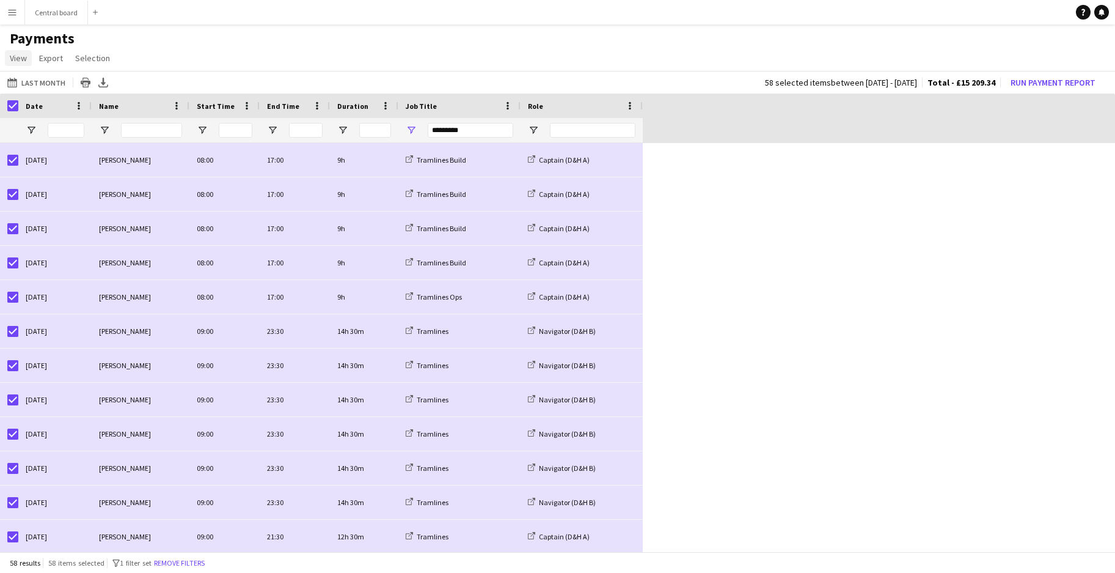
click at [23, 54] on span "View" at bounding box center [18, 58] width 17 height 11
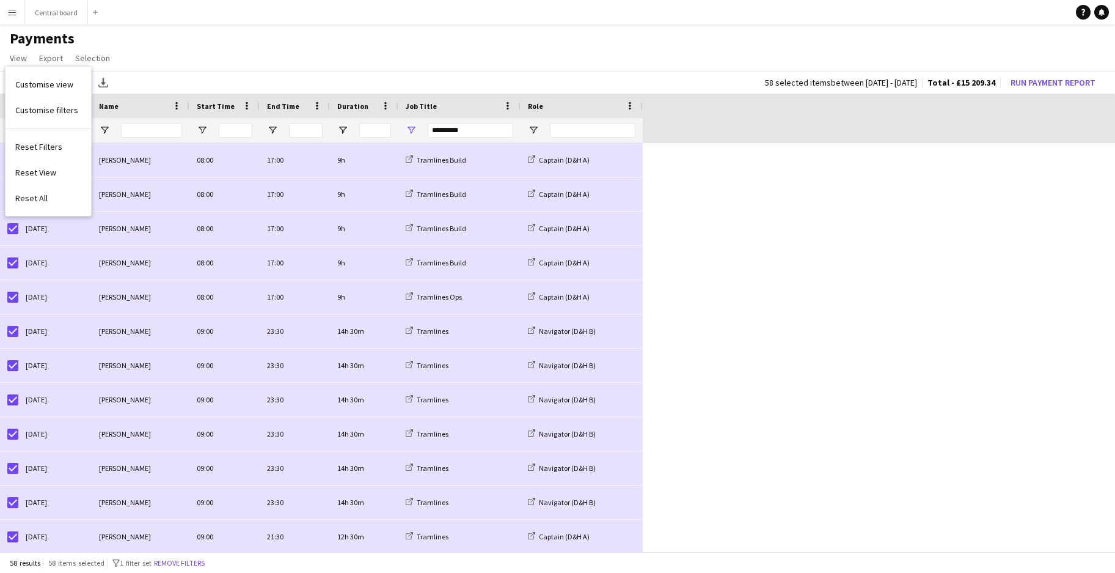
click at [9, 12] on app-icon "Menu" at bounding box center [12, 12] width 10 height 10
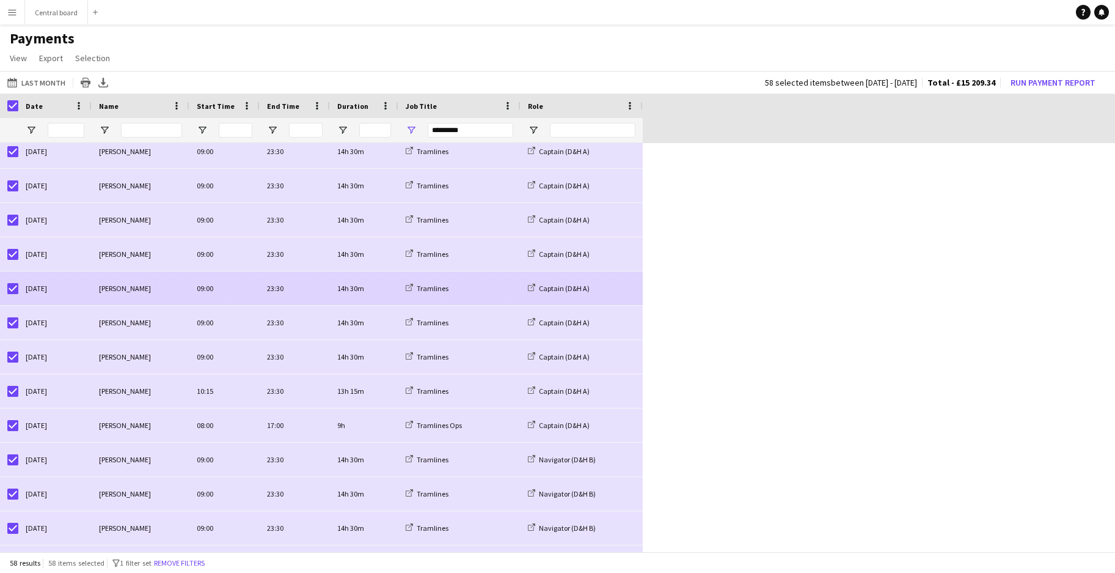
scroll to position [862, 0]
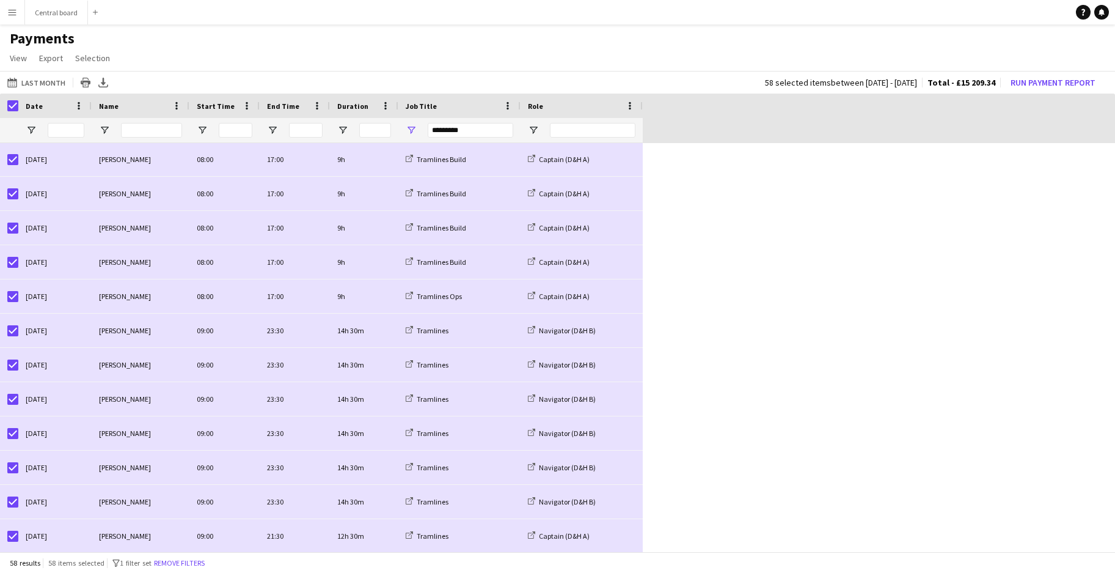
click at [8, 7] on button "Menu" at bounding box center [12, 12] width 24 height 24
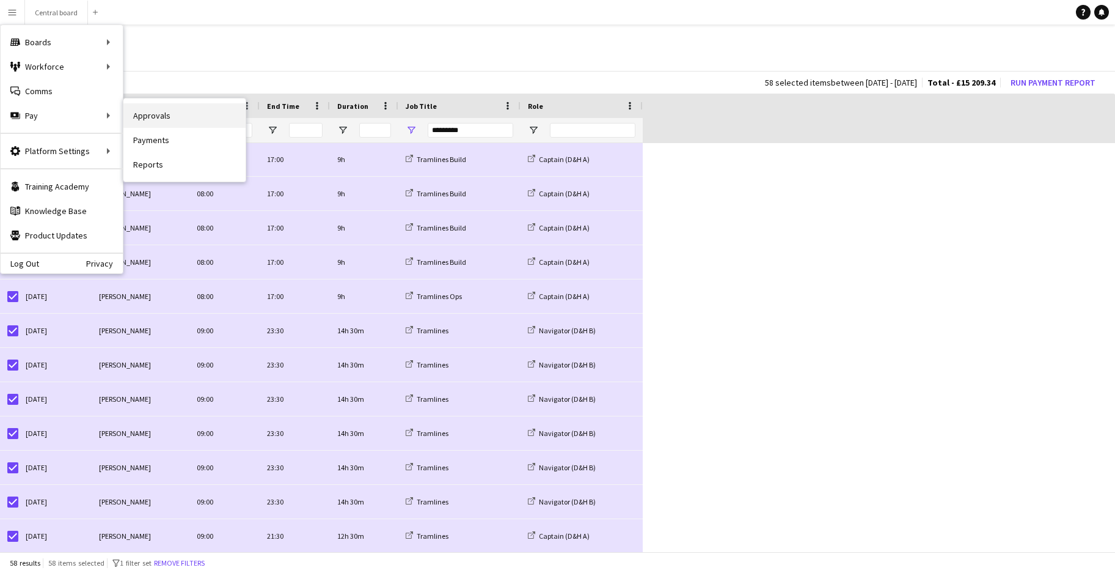
click at [163, 124] on link "Approvals" at bounding box center [184, 115] width 122 height 24
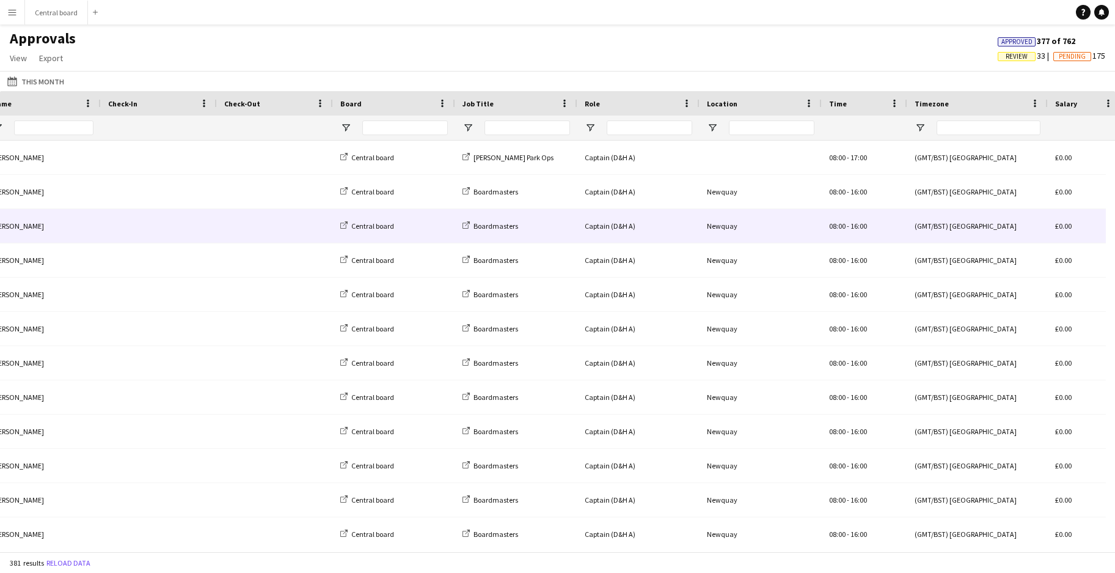
scroll to position [0, 280]
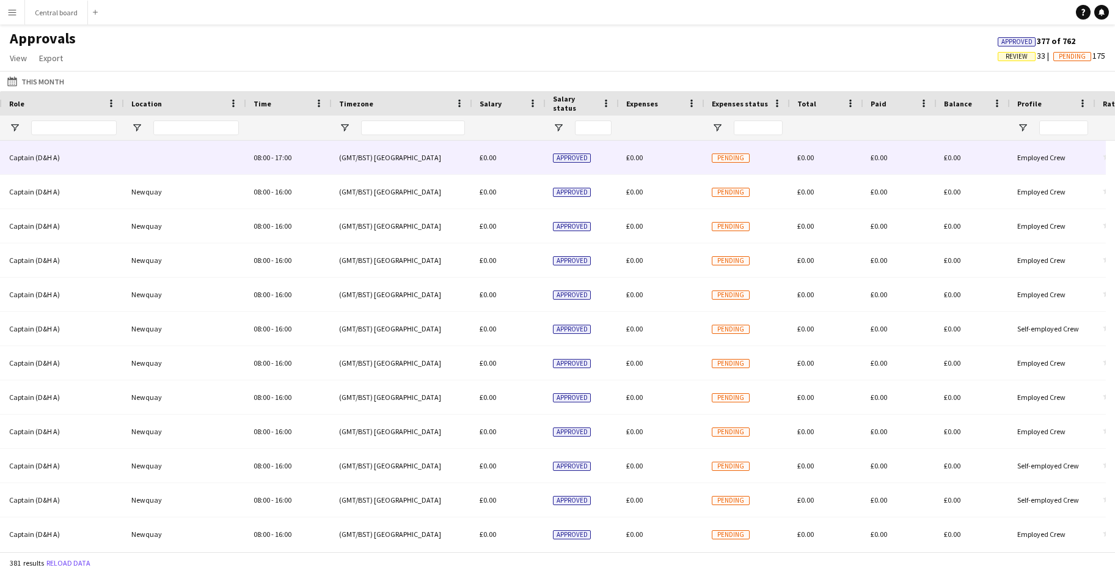
click at [738, 155] on span "Pending" at bounding box center [731, 157] width 38 height 9
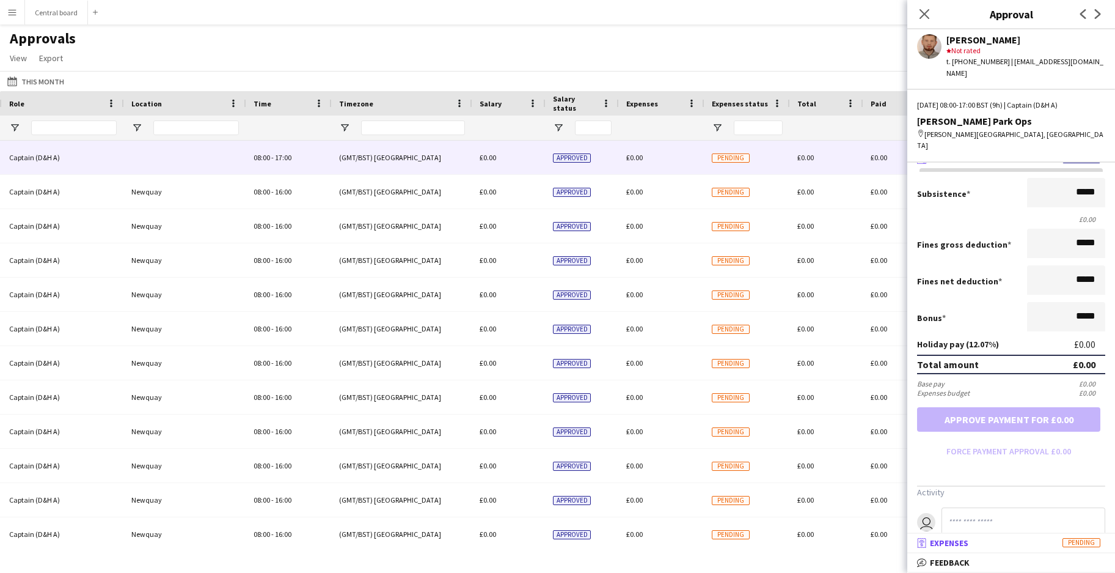
click at [971, 537] on mat-panel-title "receipt Expenses Pending" at bounding box center [1008, 542] width 203 height 11
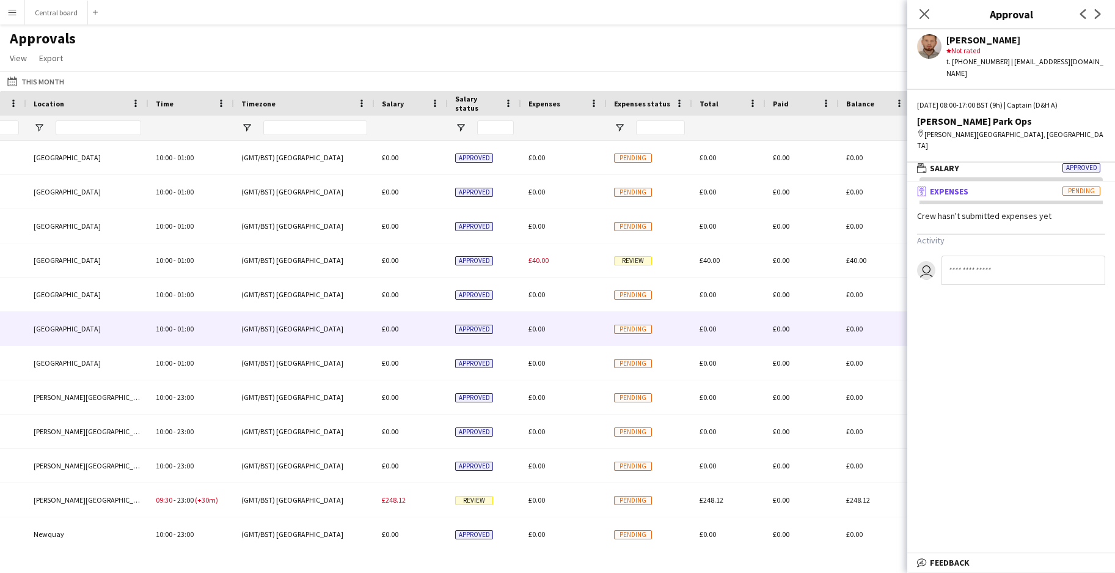
click at [643, 315] on div "Pending" at bounding box center [650, 329] width 86 height 34
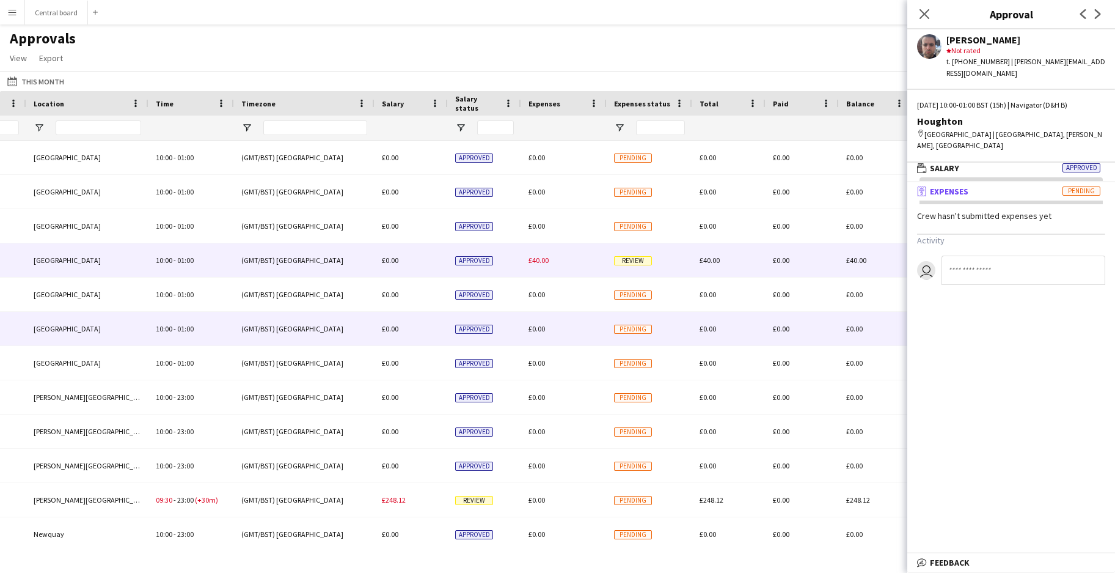
click at [577, 266] on div "£40.00" at bounding box center [564, 260] width 86 height 34
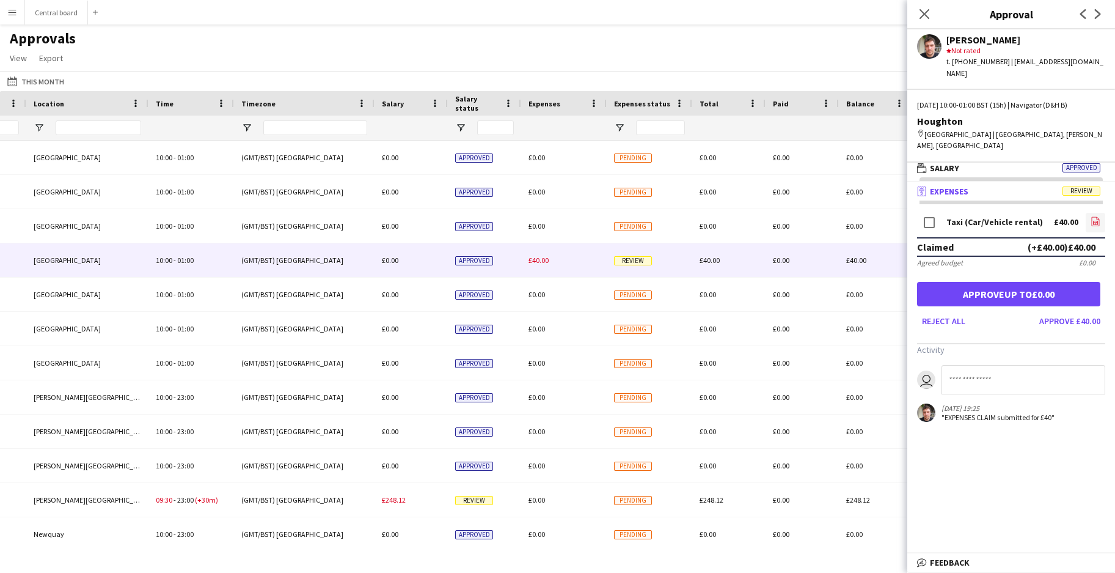
click at [1097, 216] on icon "file-image" at bounding box center [1096, 221] width 10 height 10
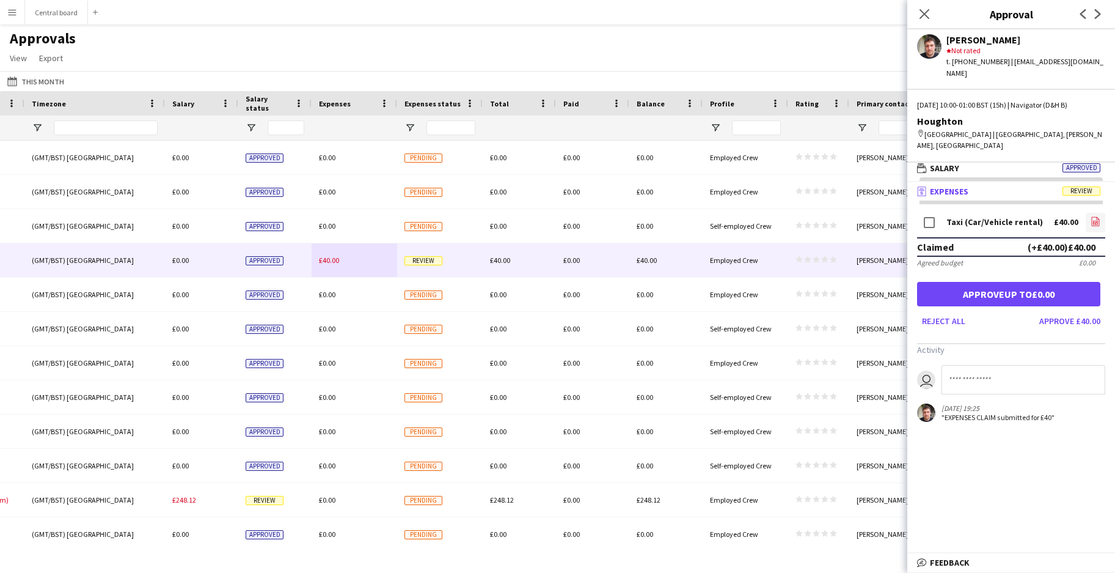
click at [1094, 216] on icon "file-image" at bounding box center [1096, 221] width 10 height 10
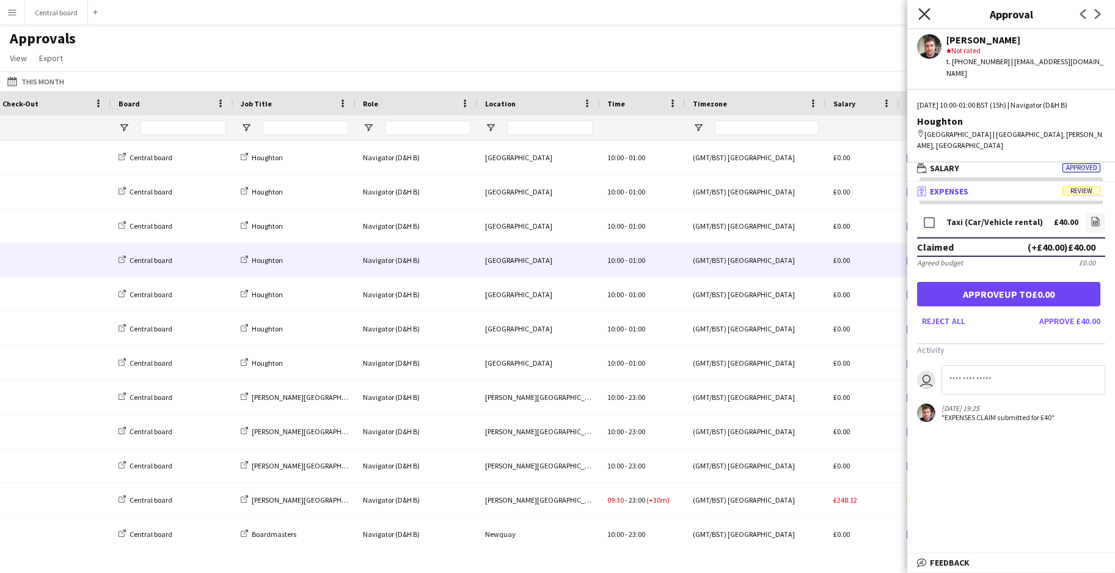
click at [918, 12] on icon "Close pop-in" at bounding box center [924, 14] width 12 height 12
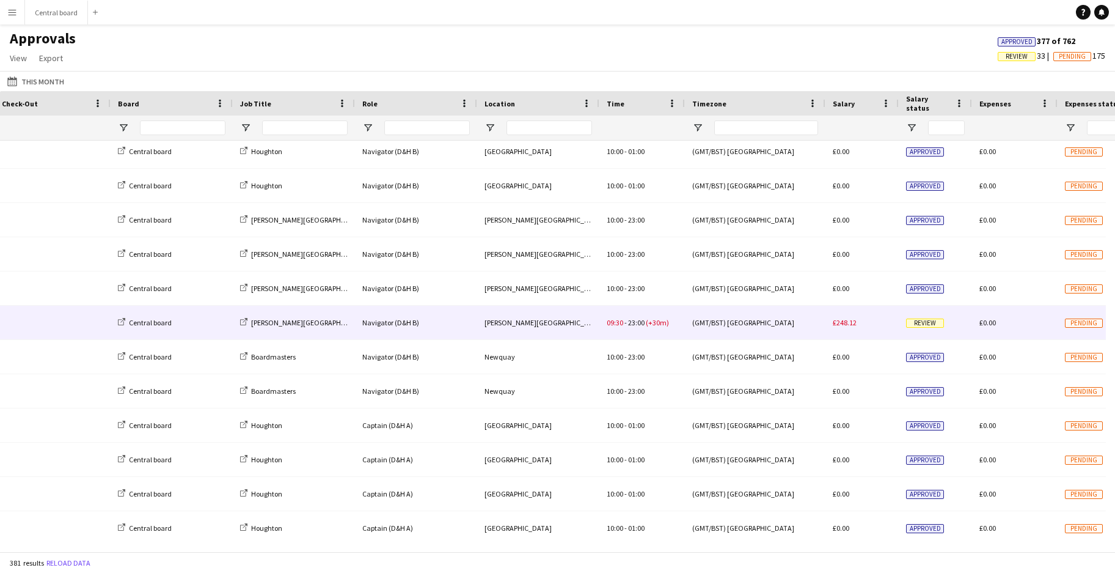
scroll to position [0, 667]
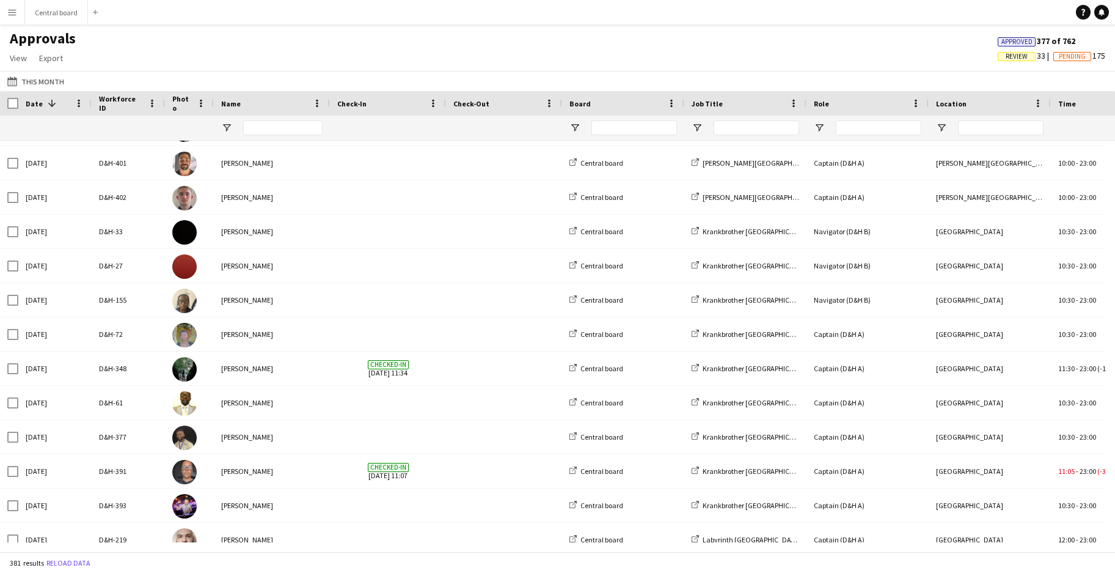
click at [16, 24] on button "Menu" at bounding box center [12, 12] width 24 height 24
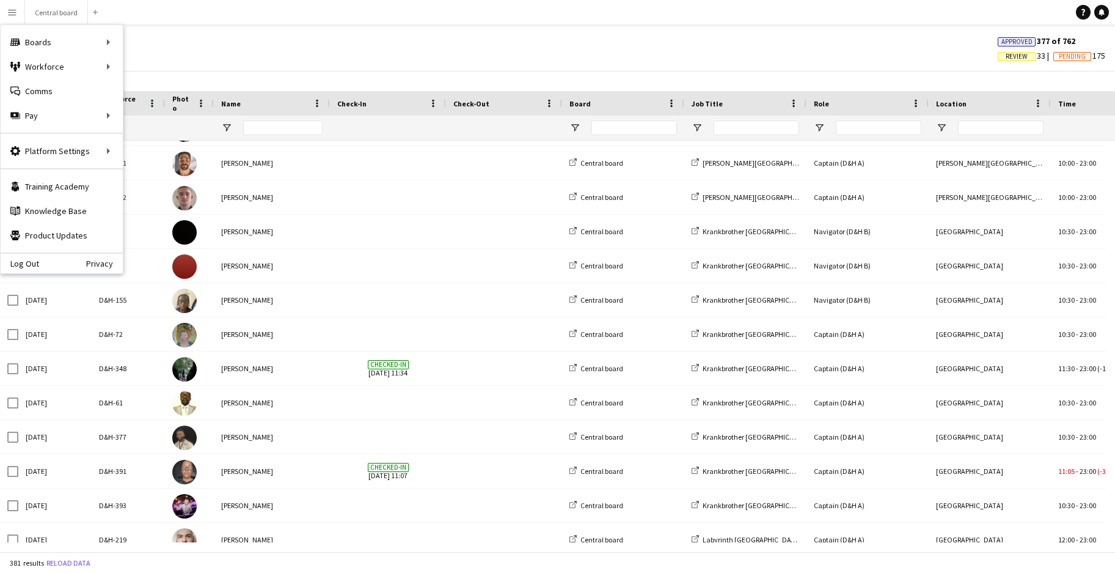
click at [16, 16] on app-icon "Menu" at bounding box center [12, 12] width 10 height 10
click at [170, 64] on link "My Workforce" at bounding box center [184, 66] width 122 height 24
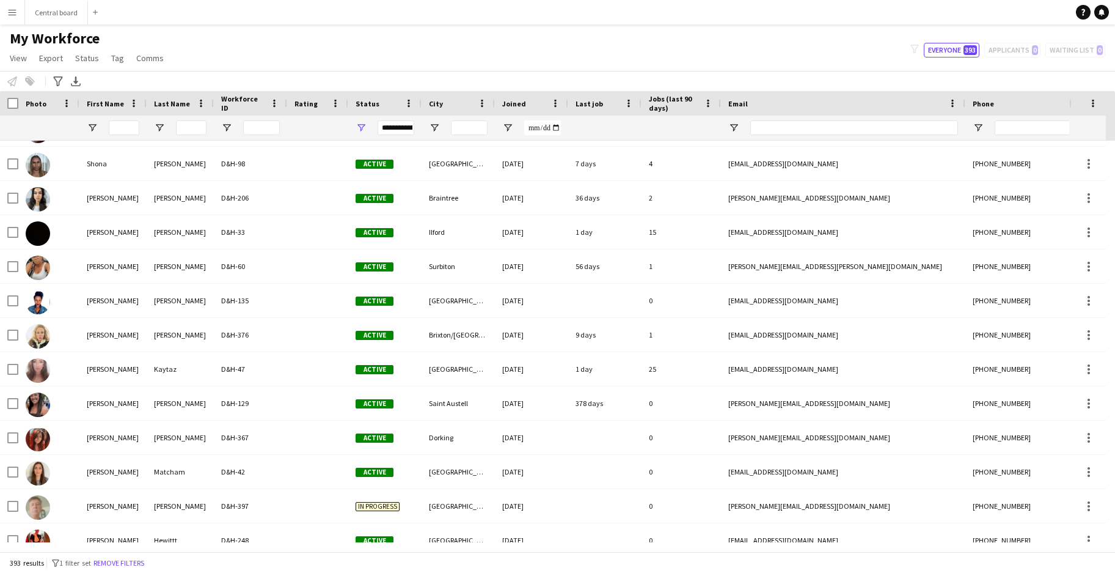
click at [395, 123] on div "**********" at bounding box center [396, 127] width 37 height 15
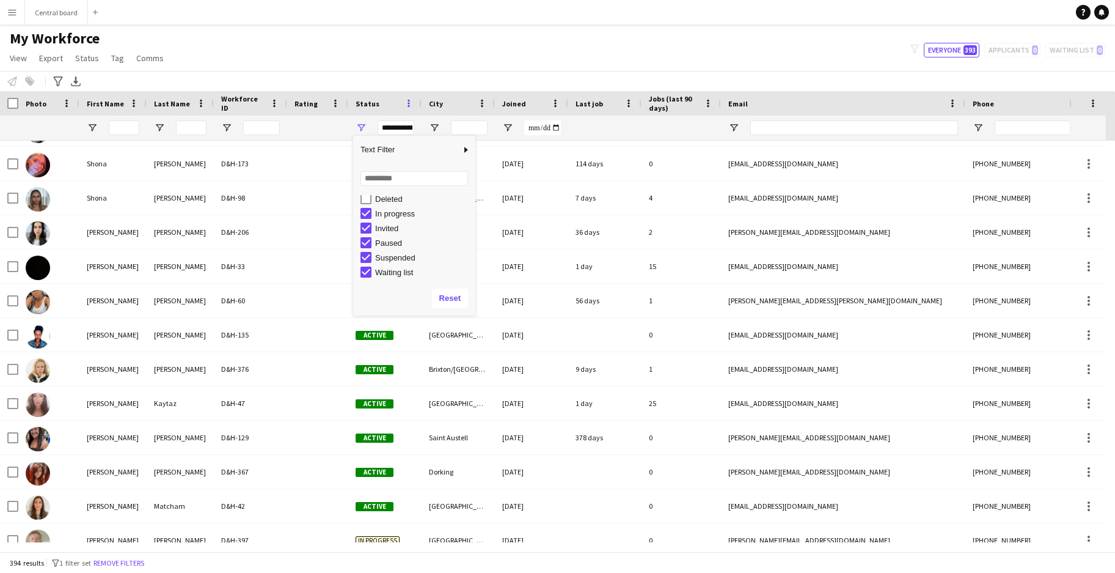
click at [407, 101] on span at bounding box center [408, 103] width 11 height 11
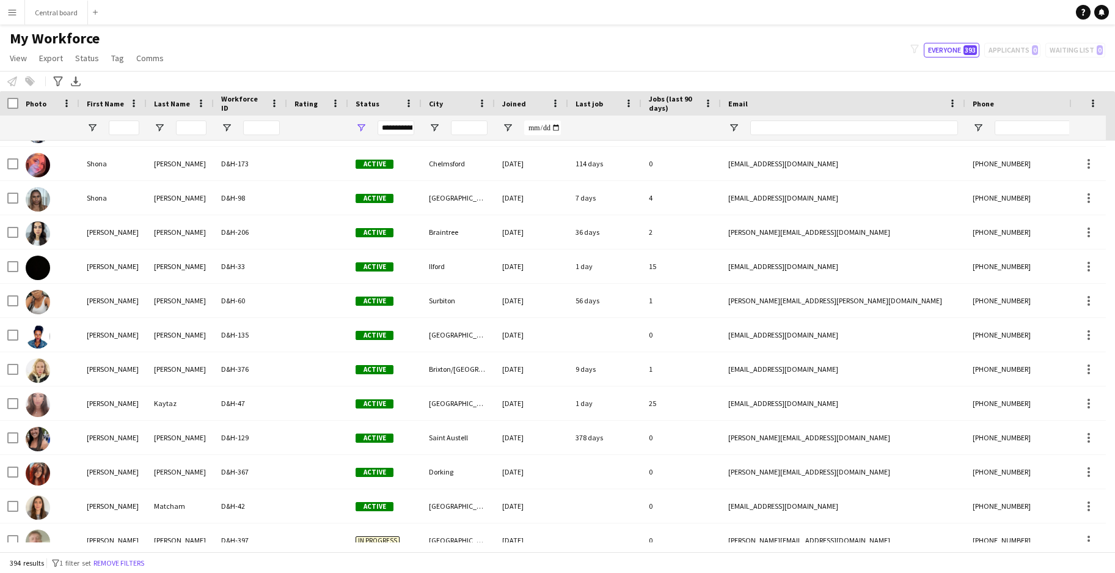
click at [389, 115] on div "**********" at bounding box center [396, 127] width 37 height 24
click at [397, 128] on div "**********" at bounding box center [396, 127] width 37 height 15
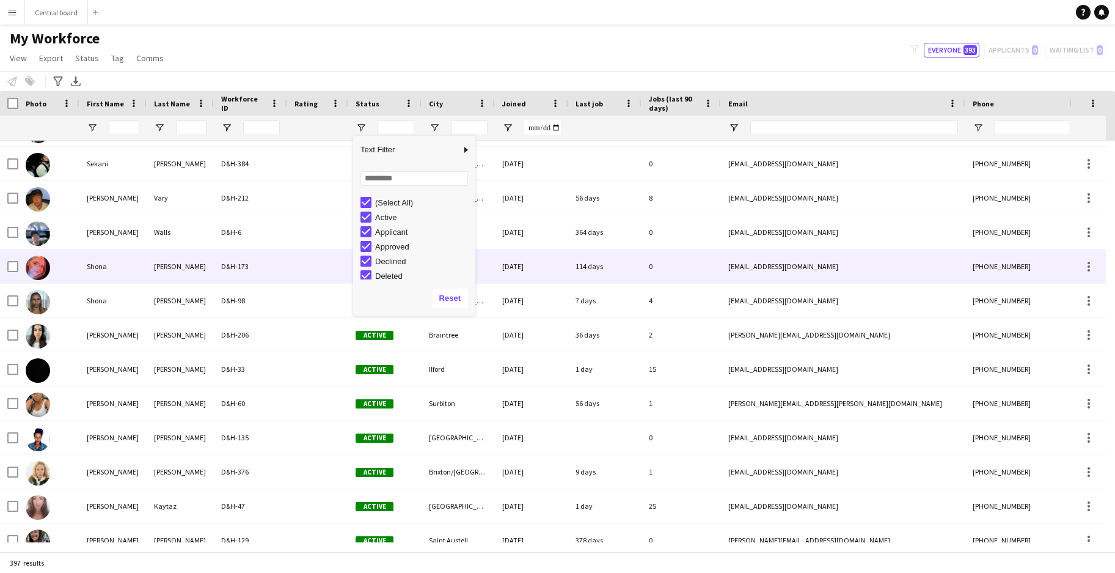
click at [298, 253] on div at bounding box center [317, 266] width 61 height 34
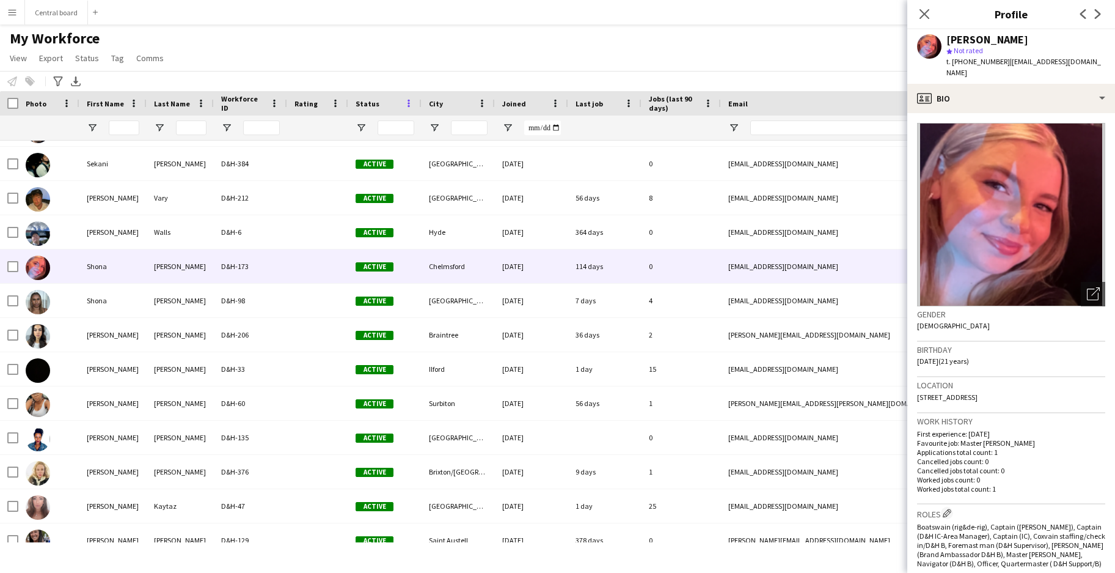
click at [405, 98] on span at bounding box center [408, 103] width 11 height 11
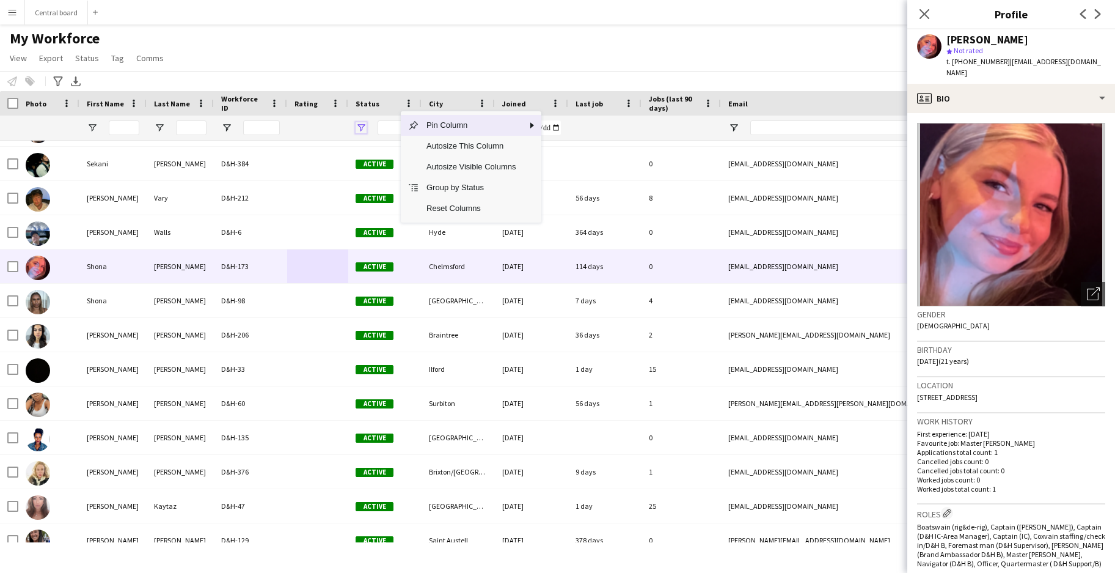
click at [362, 126] on span "Open Filter Menu" at bounding box center [361, 127] width 11 height 11
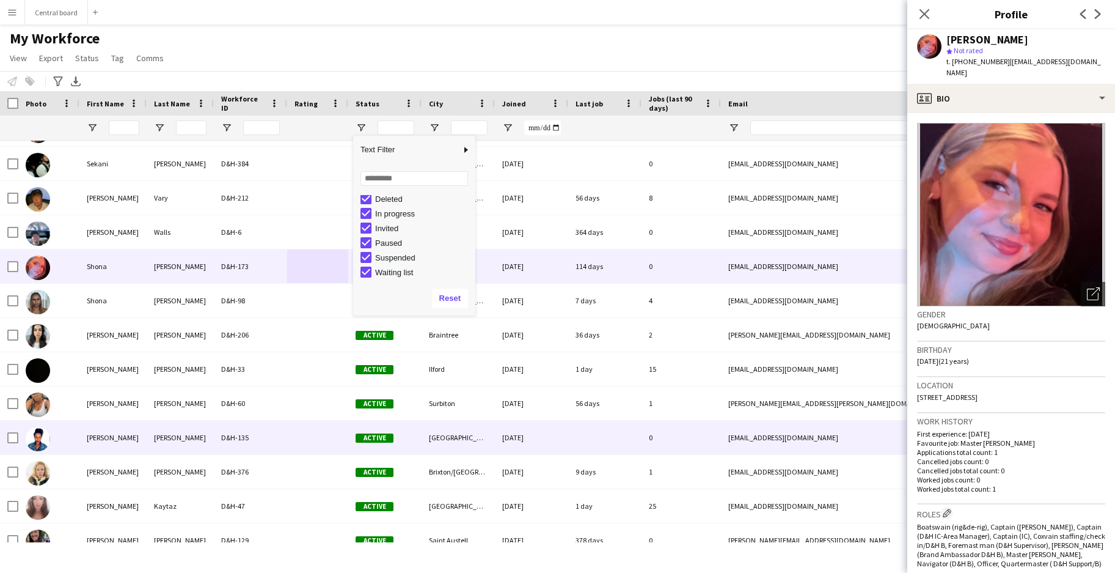
click at [291, 423] on div at bounding box center [317, 437] width 61 height 34
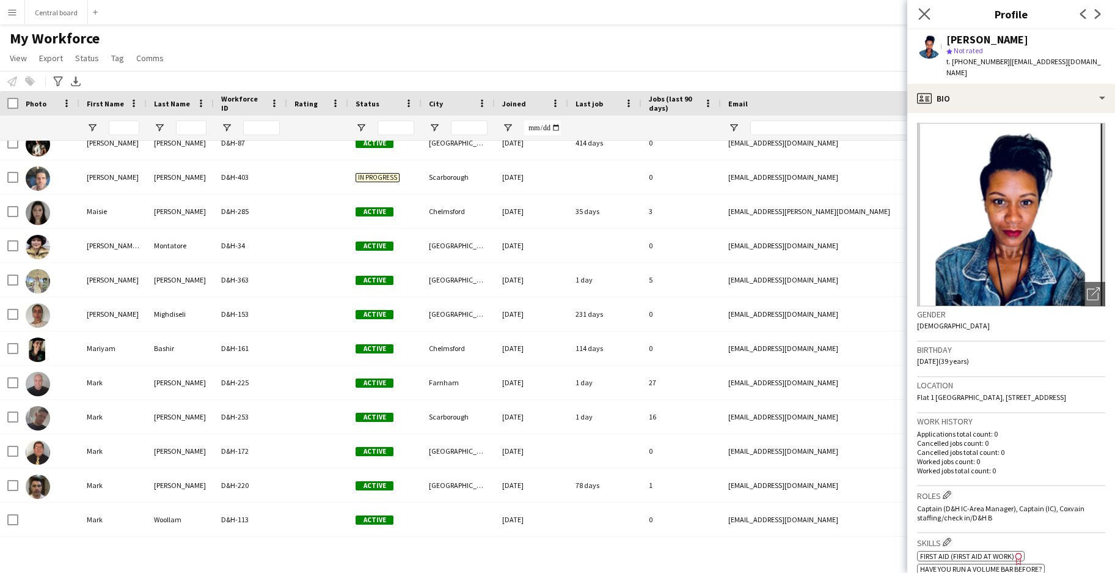
click at [922, 7] on app-icon "Close pop-in" at bounding box center [925, 14] width 18 height 18
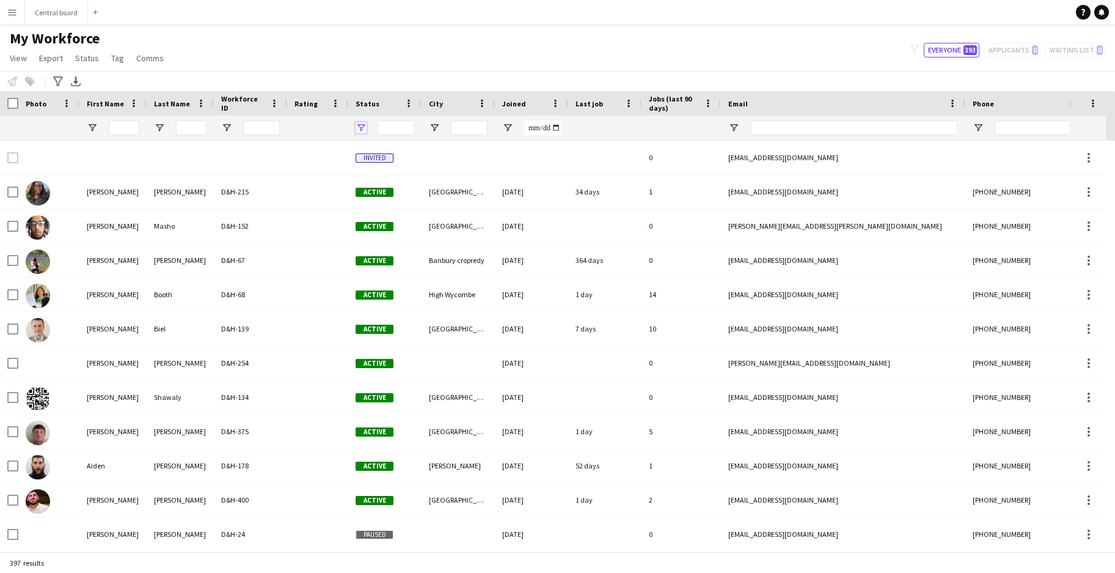
click at [362, 127] on span "Open Filter Menu" at bounding box center [361, 127] width 11 height 11
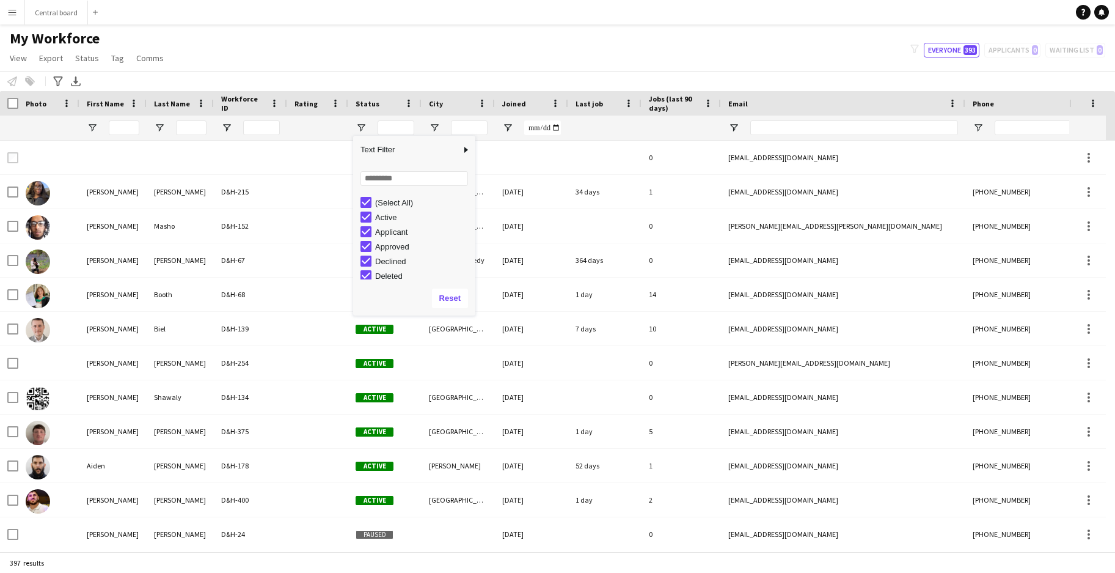
click at [366, 209] on div "(Select All)" at bounding box center [418, 202] width 115 height 15
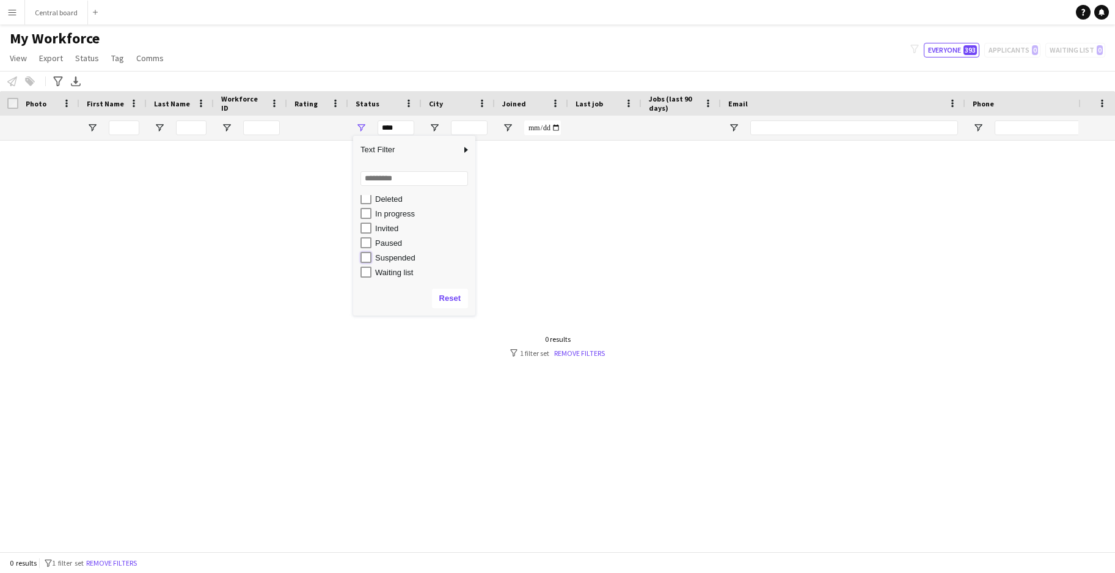
type input "**********"
click at [556, 210] on div "[PERSON_NAME] D&H-381 Suspended Luton [DATE] 0 [EMAIL_ADDRESS][DOMAIN_NAME] [PH…" at bounding box center [539, 341] width 1079 height 401
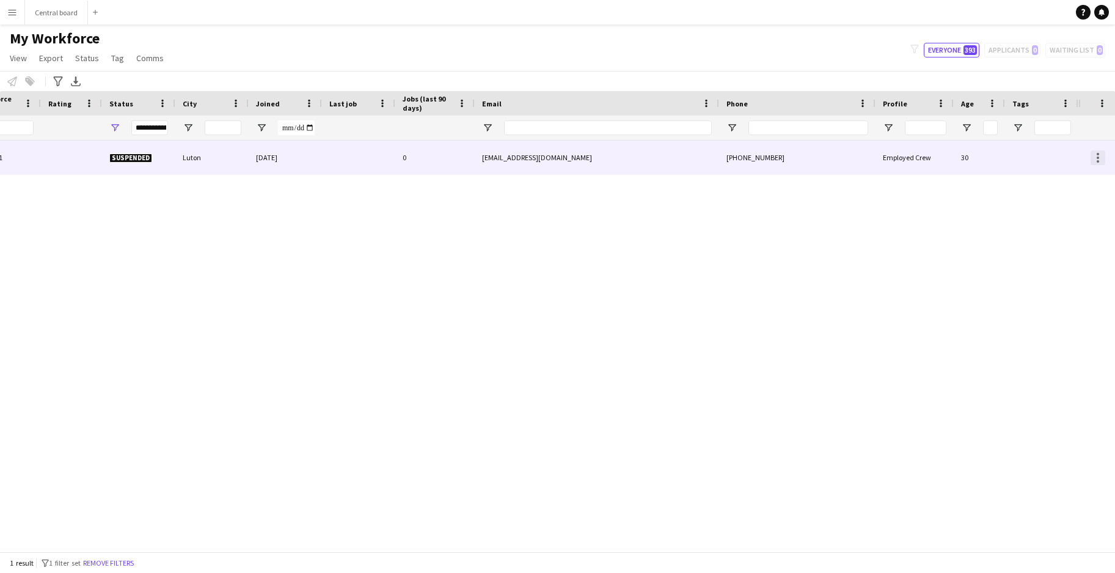
click at [1097, 155] on div at bounding box center [1098, 157] width 15 height 15
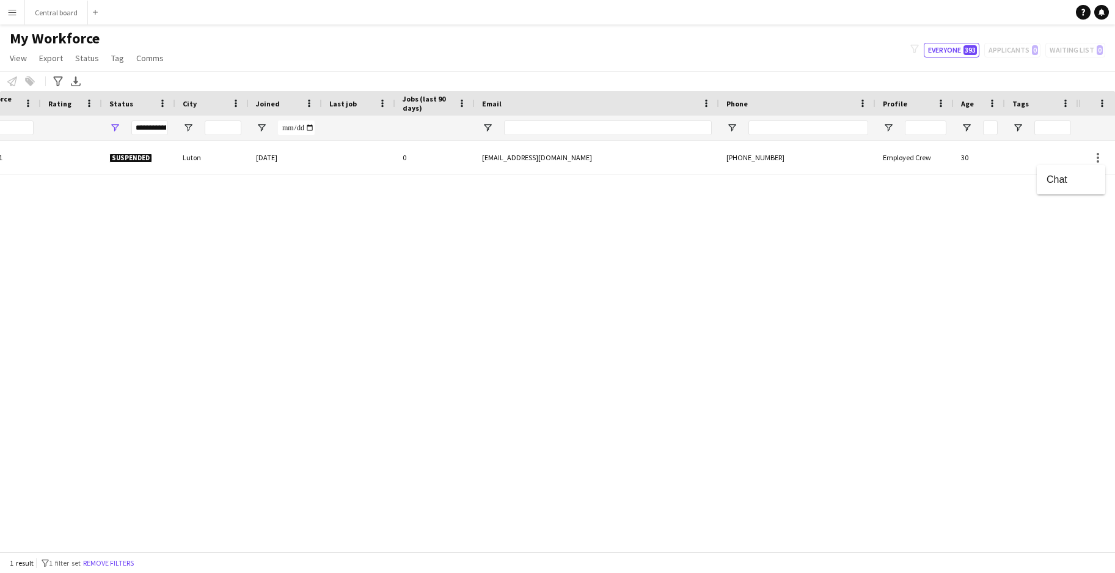
click at [971, 157] on div at bounding box center [557, 286] width 1115 height 573
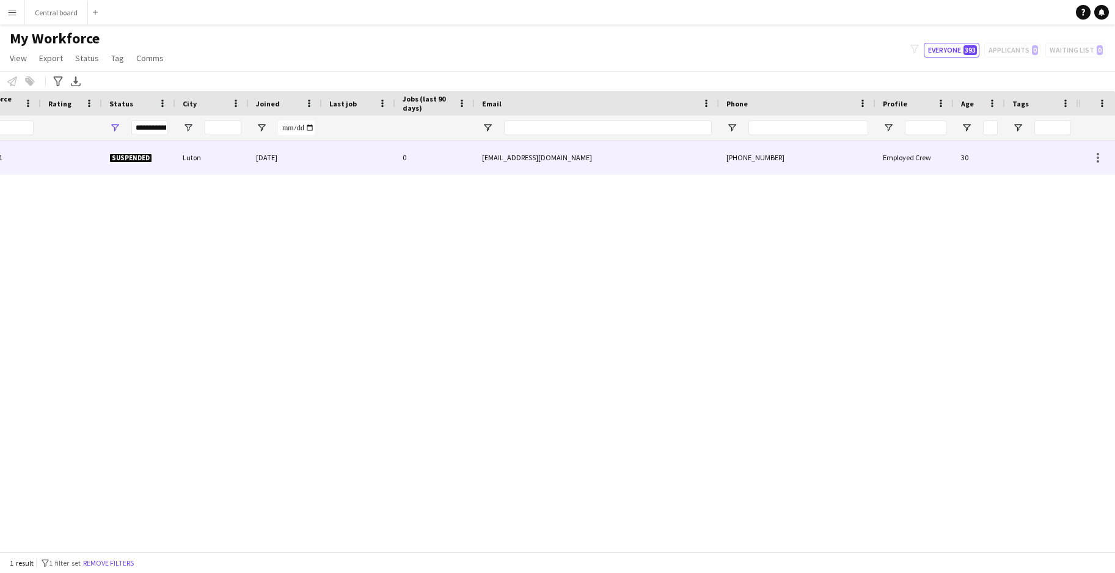
click at [813, 164] on div "[PHONE_NUMBER]" at bounding box center [797, 158] width 156 height 34
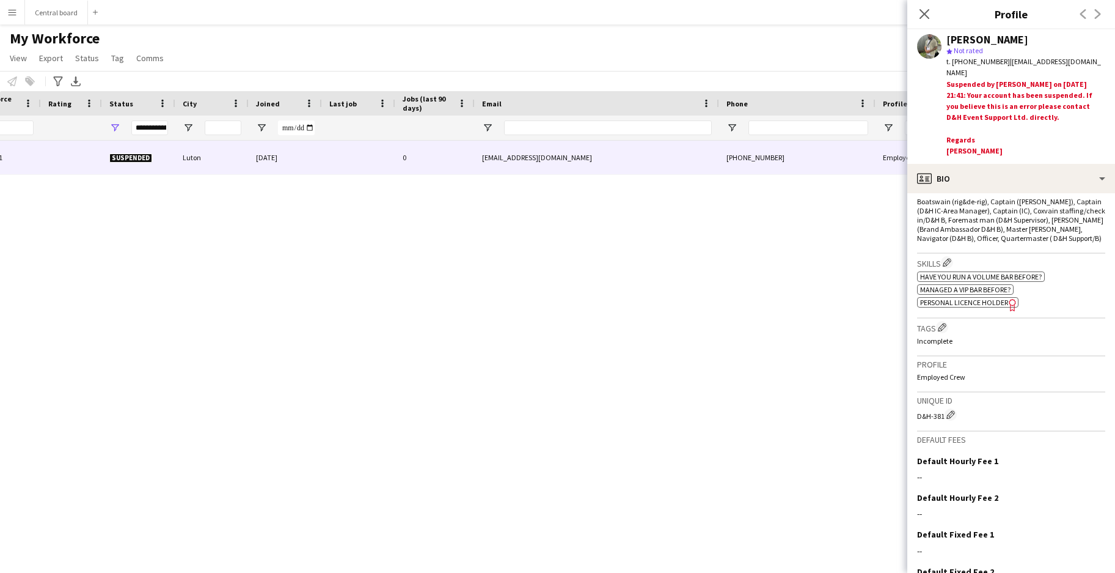
click at [758, 322] on div "[PERSON_NAME] D&H-381 Suspended Luton [DATE] 0 [EMAIL_ADDRESS][DOMAIN_NAME] [PH…" at bounding box center [539, 341] width 1079 height 401
click at [918, 1] on div "Close pop-in" at bounding box center [924, 14] width 34 height 28
click at [921, 19] on icon "Close pop-in" at bounding box center [924, 14] width 12 height 12
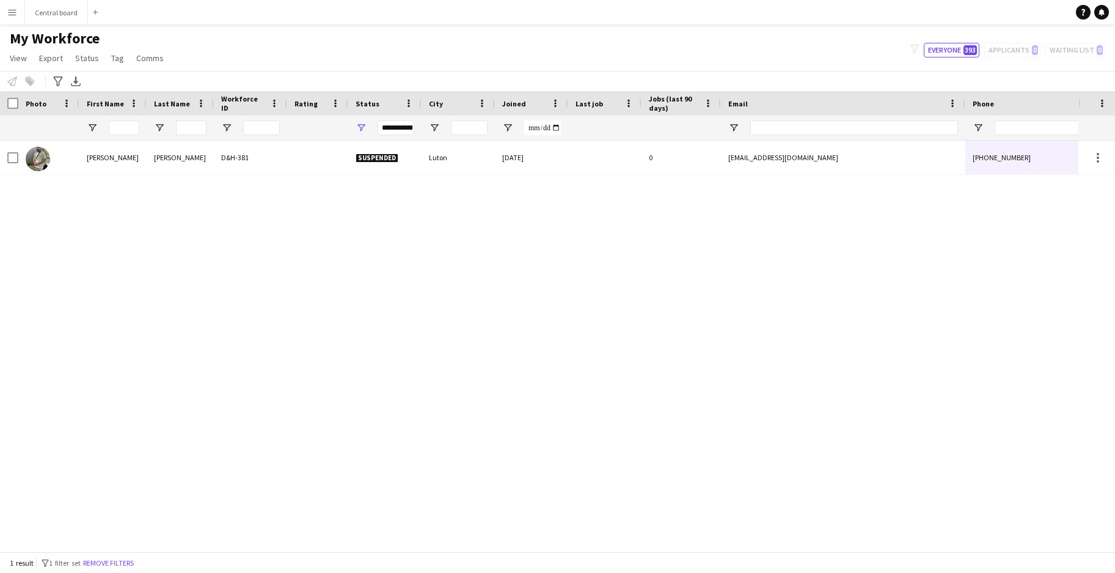
click at [398, 117] on div "**********" at bounding box center [396, 127] width 37 height 24
click at [398, 128] on div "**********" at bounding box center [396, 127] width 37 height 15
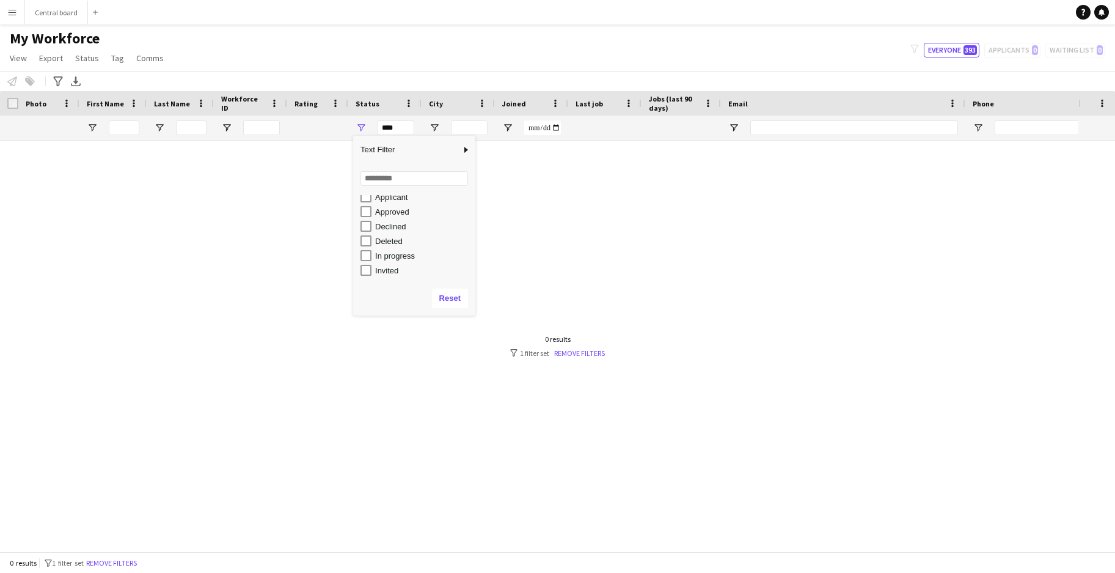
click at [364, 277] on div "Invited" at bounding box center [418, 270] width 115 height 15
click at [478, 235] on div "Invited 0 [EMAIL_ADDRESS][DOMAIN_NAME]" at bounding box center [539, 341] width 1079 height 401
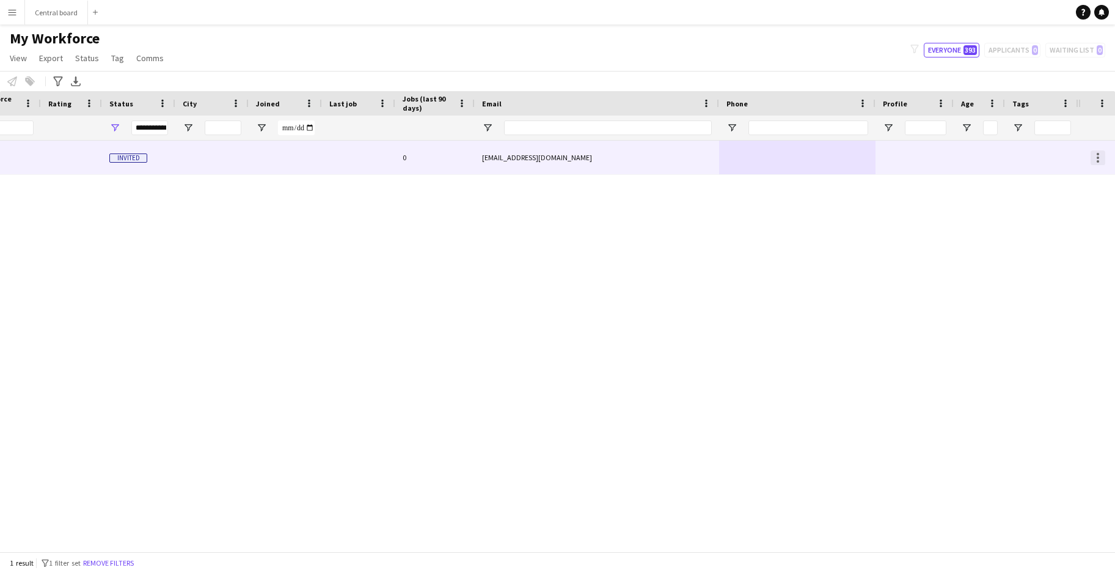
click at [1097, 159] on div at bounding box center [1098, 157] width 15 height 15
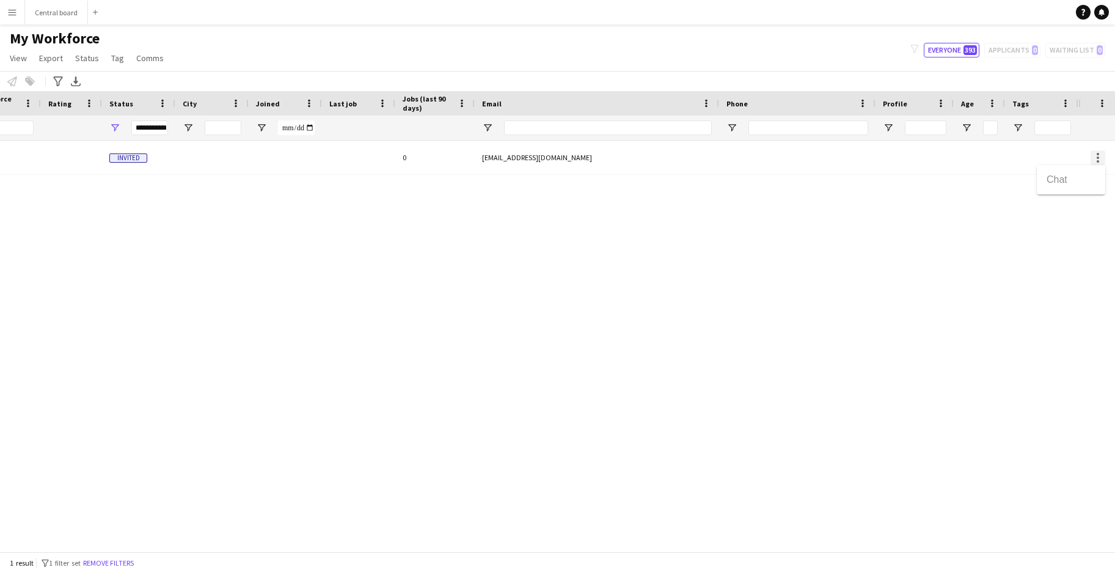
click at [1097, 159] on div at bounding box center [557, 286] width 1115 height 573
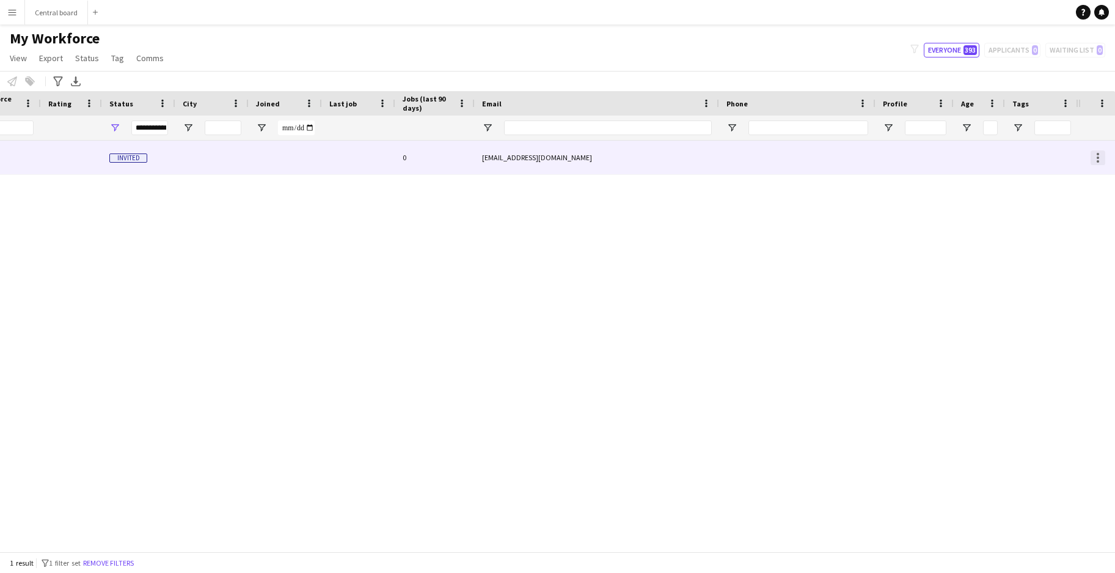
click at [1097, 159] on div at bounding box center [1098, 157] width 15 height 15
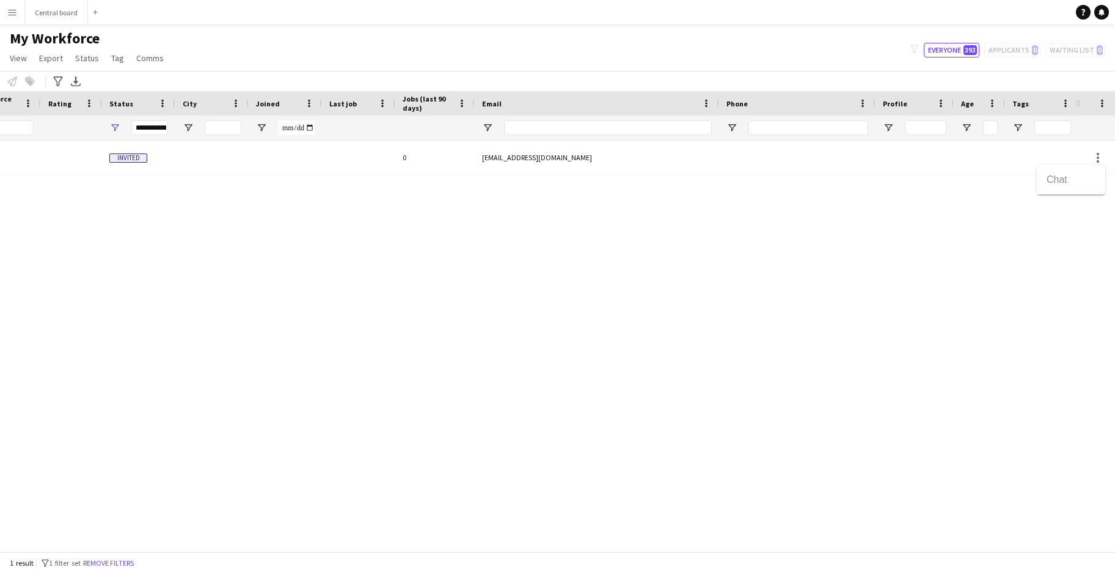
click at [939, 170] on div at bounding box center [557, 286] width 1115 height 573
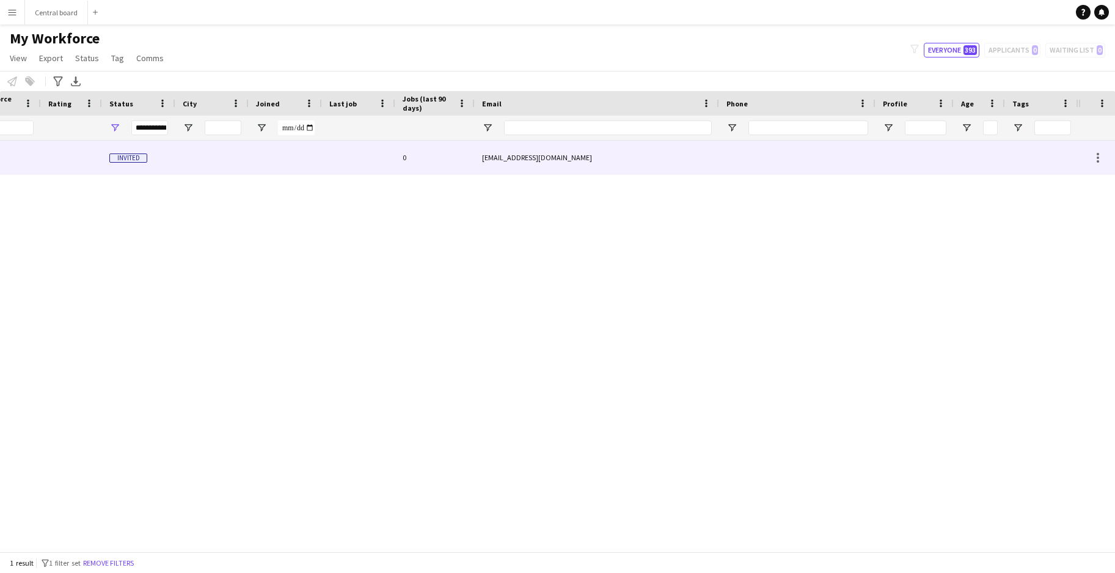
click at [898, 160] on div at bounding box center [915, 158] width 78 height 34
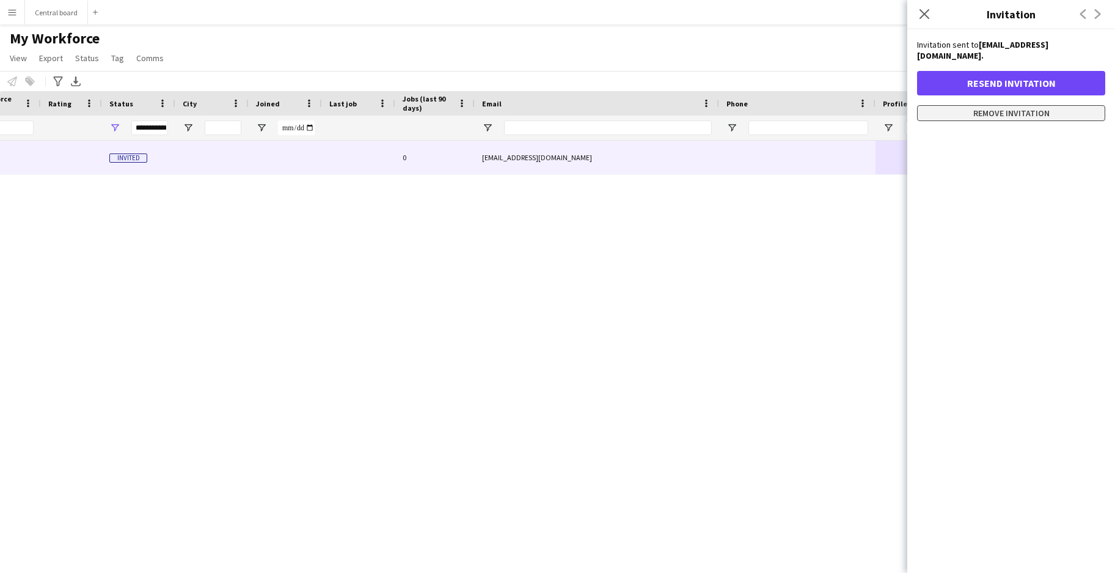
click at [997, 105] on button "Remove invitation" at bounding box center [1011, 113] width 188 height 16
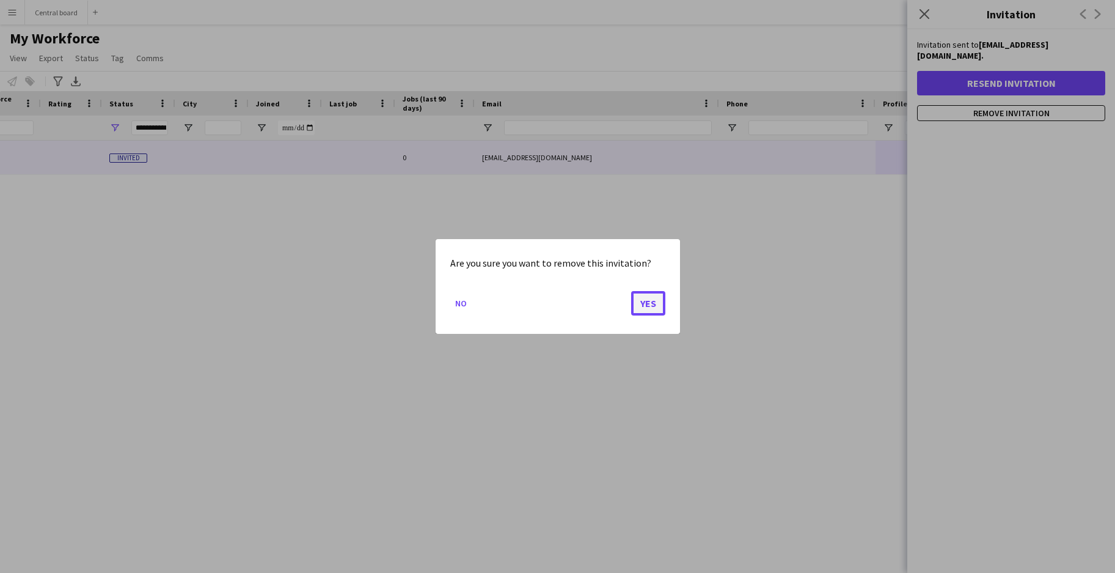
click at [643, 304] on button "Yes" at bounding box center [648, 303] width 34 height 24
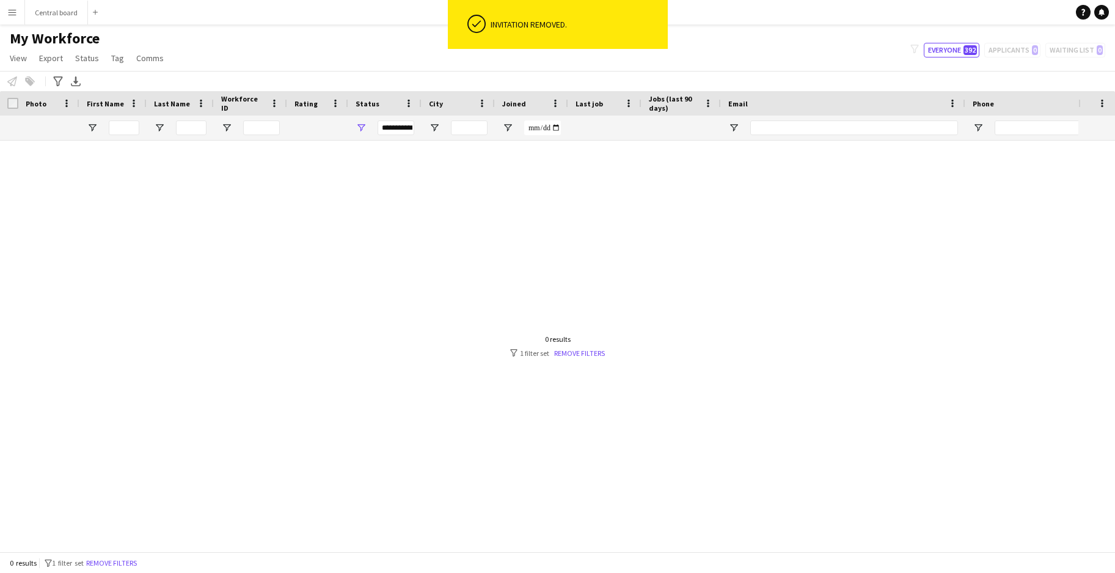
click at [386, 122] on div "**********" at bounding box center [396, 127] width 37 height 15
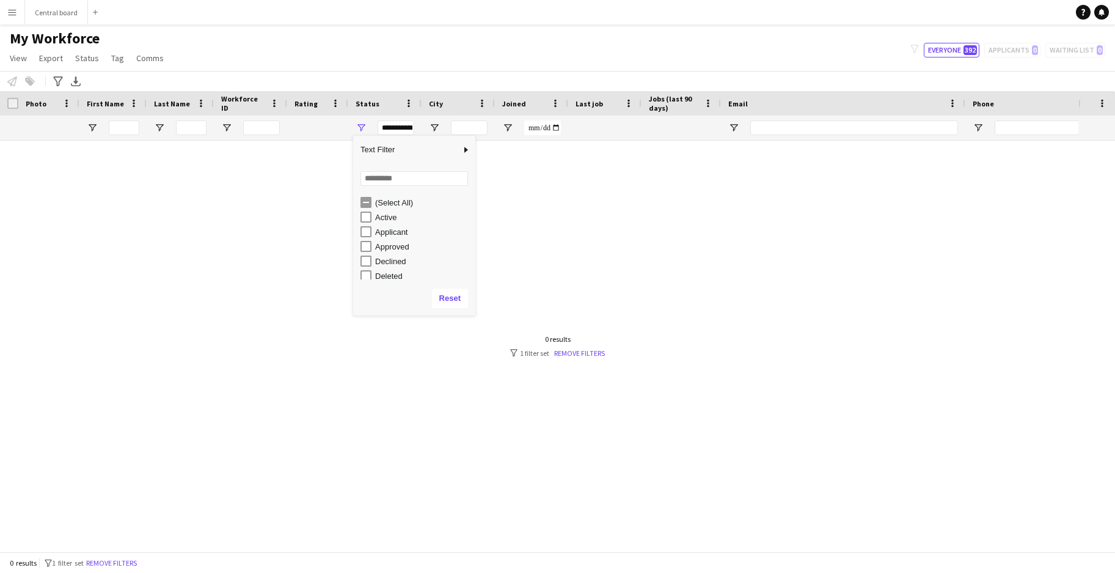
scroll to position [77, 0]
click at [360, 224] on div "Invited" at bounding box center [414, 228] width 122 height 15
type input "**********"
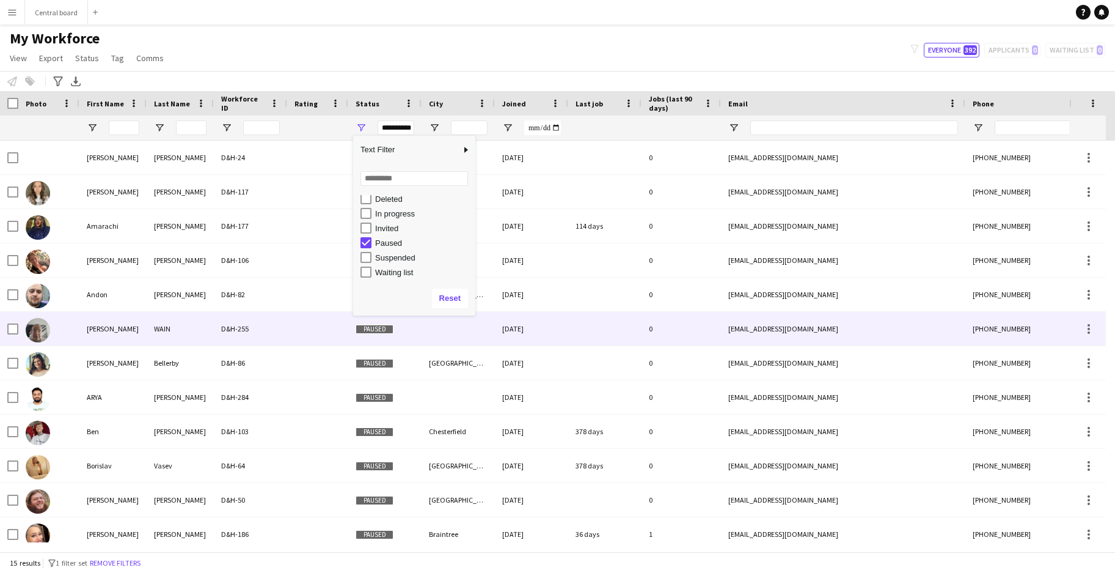
click at [294, 330] on div at bounding box center [317, 329] width 61 height 34
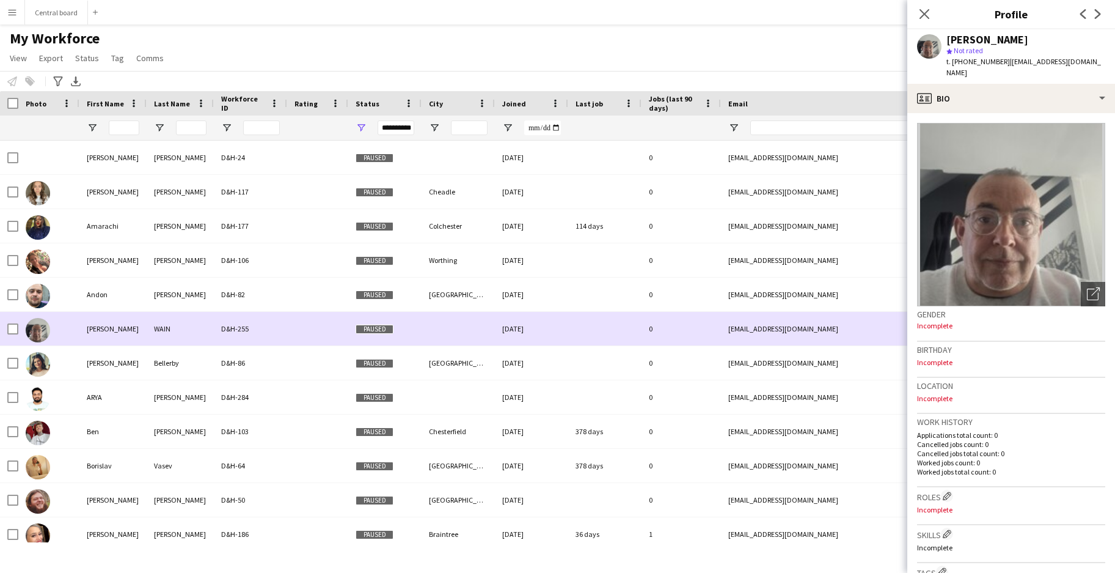
click at [294, 330] on div at bounding box center [317, 329] width 61 height 34
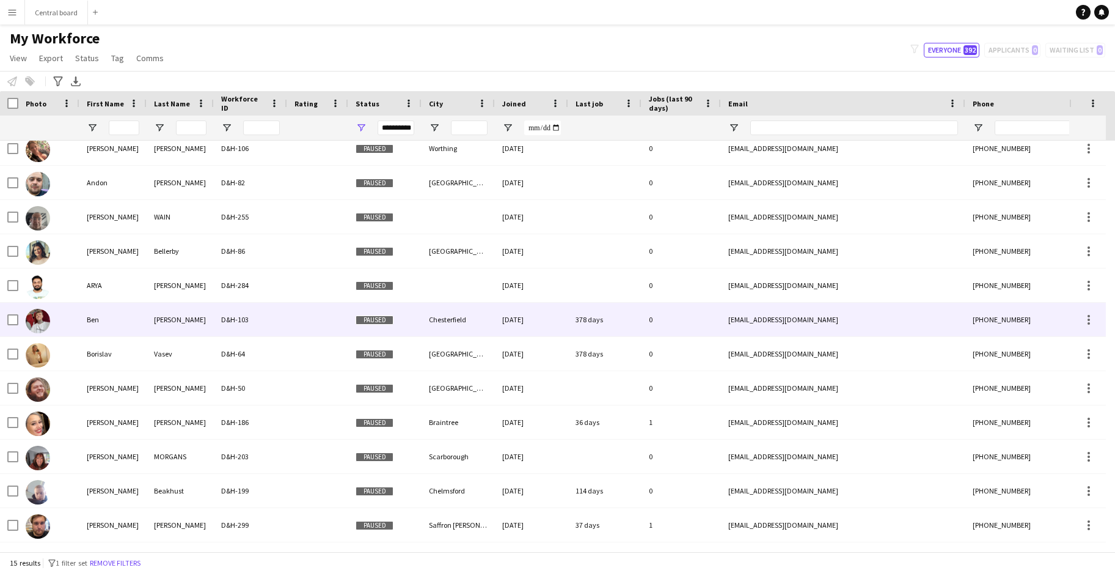
scroll to position [0, 0]
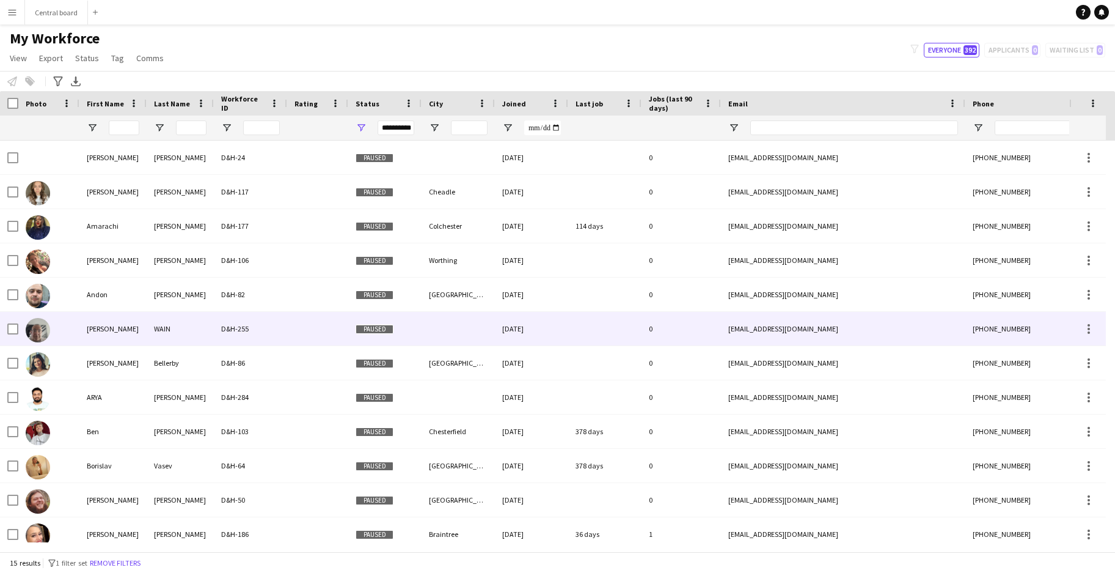
click at [294, 330] on div at bounding box center [317, 329] width 61 height 34
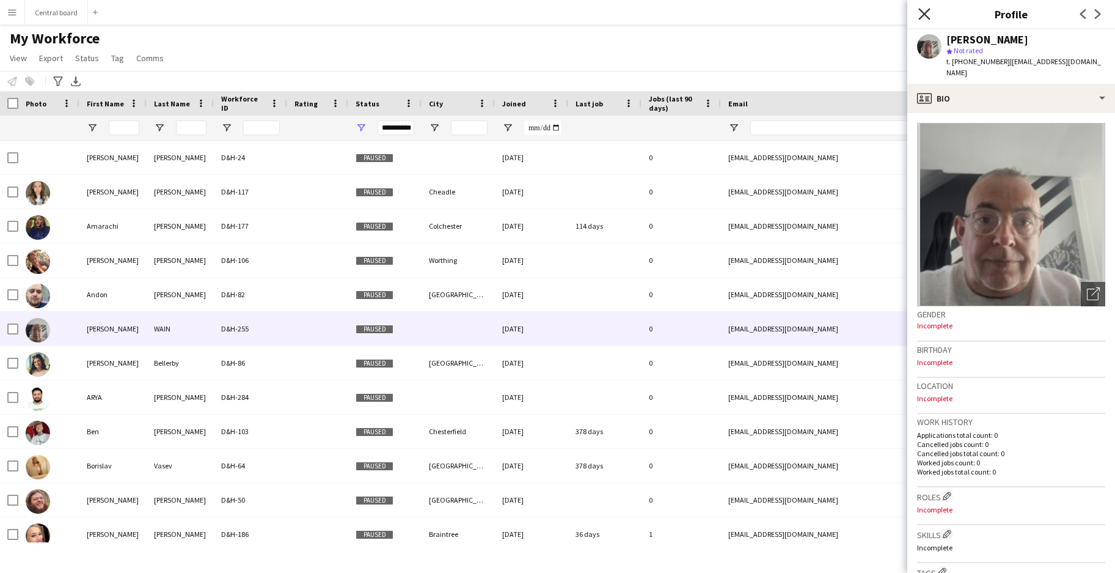
click at [928, 17] on icon at bounding box center [924, 14] width 12 height 12
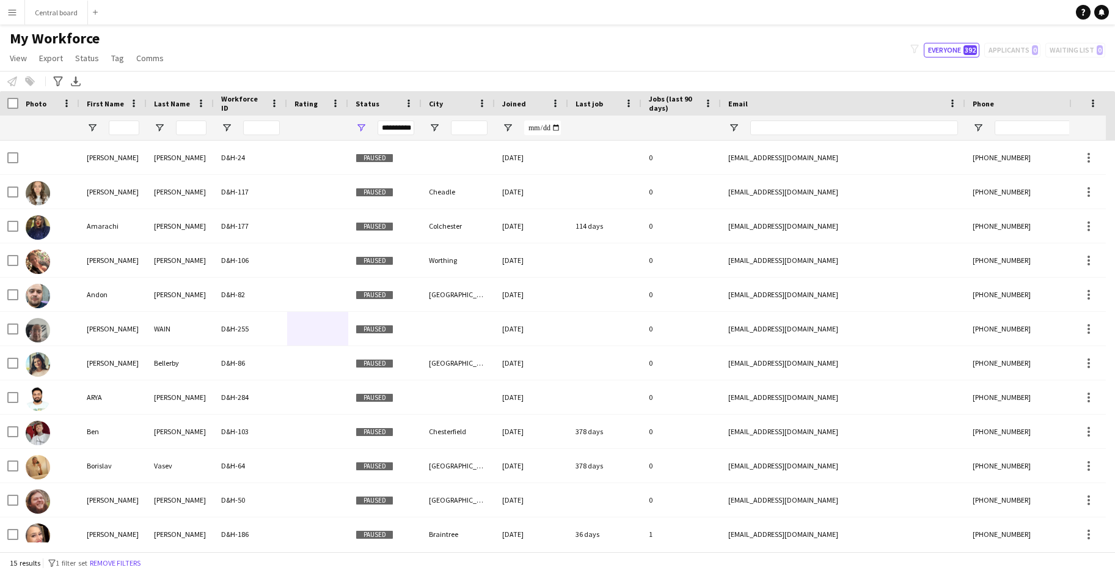
click at [389, 133] on div "**********" at bounding box center [396, 127] width 37 height 15
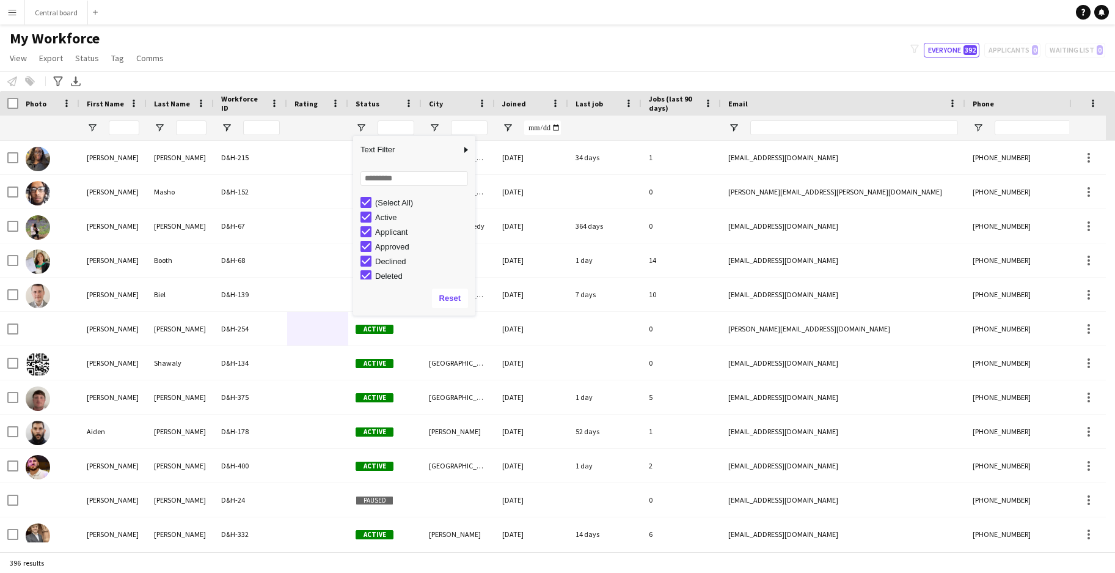
click at [458, 59] on div "My Workforce View Views Default view New view Update view Delete view Edit name…" at bounding box center [557, 50] width 1115 height 42
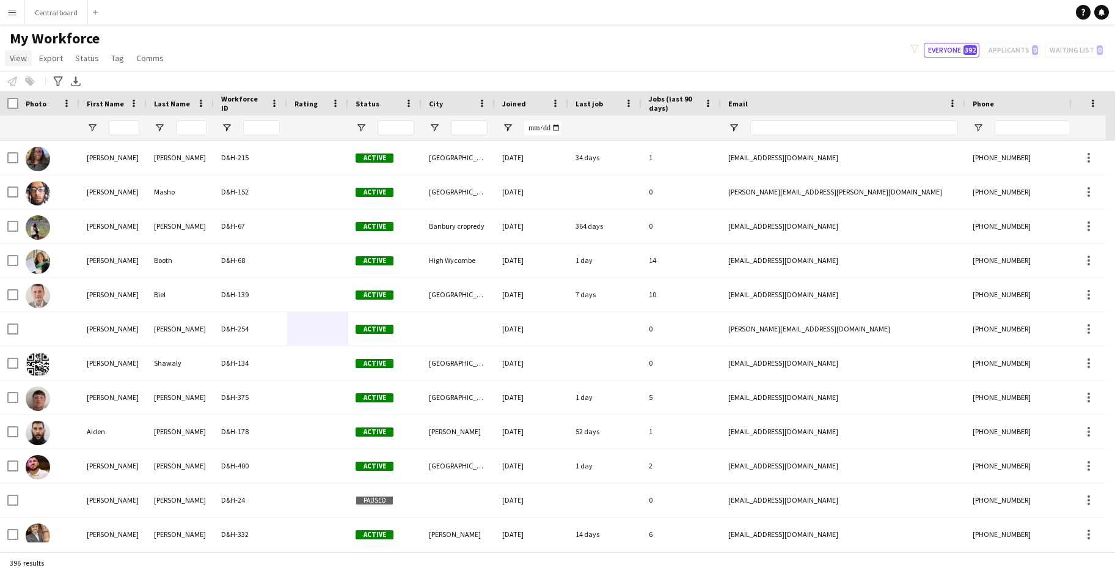
click at [13, 57] on span "View" at bounding box center [18, 58] width 17 height 11
click at [504, 43] on div "My Workforce View Views Default view New view Update view Delete view Edit name…" at bounding box center [557, 50] width 1115 height 42
click at [79, 53] on span "Status" at bounding box center [87, 58] width 24 height 11
click at [43, 57] on span "Export" at bounding box center [51, 58] width 24 height 11
click at [137, 55] on span "Comms" at bounding box center [149, 58] width 27 height 11
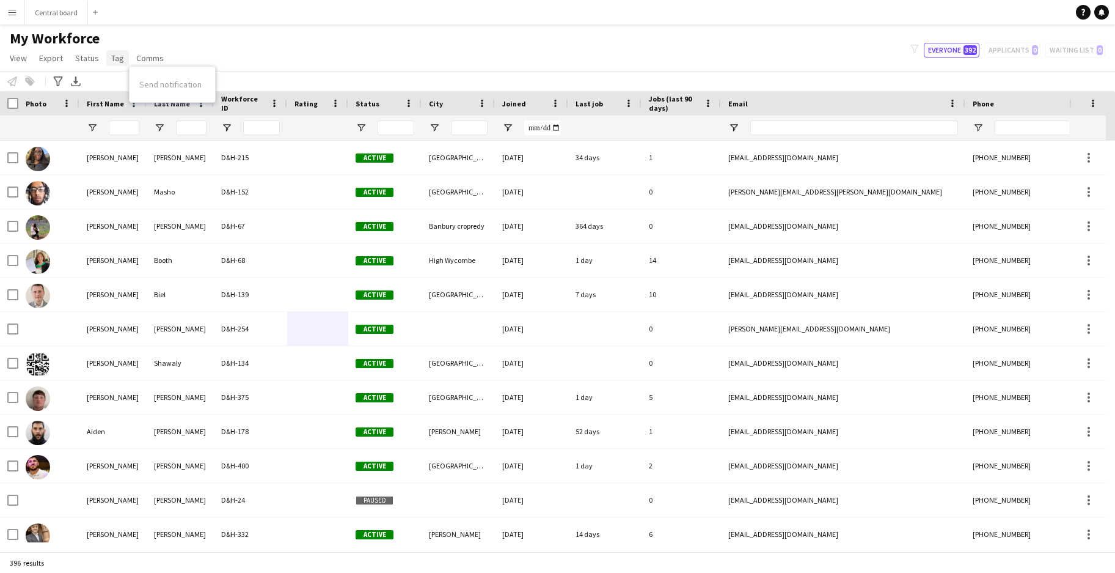
click at [107, 56] on link "Tag" at bounding box center [117, 58] width 23 height 16
click at [12, 55] on span "View" at bounding box center [18, 58] width 17 height 11
click at [210, 46] on div "My Workforce View Views Default view New view Update view Delete view Edit name…" at bounding box center [557, 50] width 1115 height 42
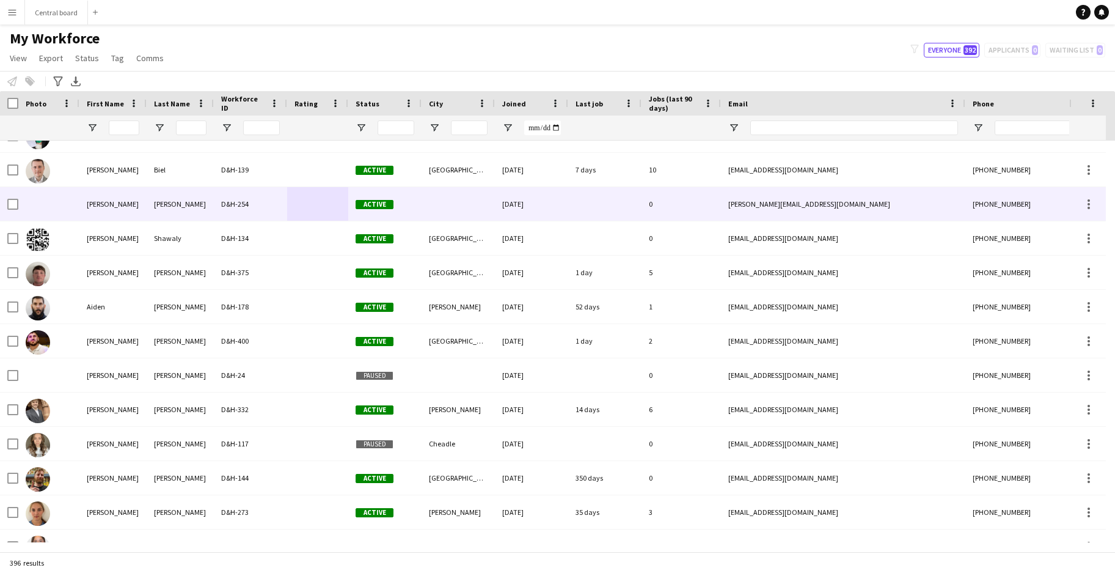
scroll to position [199, 0]
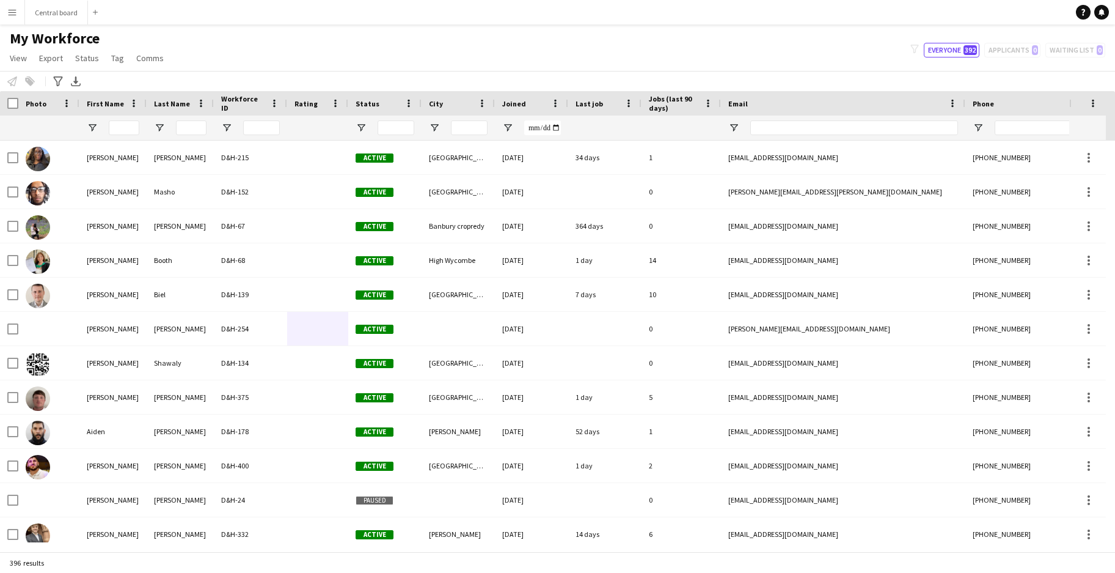
click at [15, 13] on app-icon "Menu" at bounding box center [12, 12] width 10 height 10
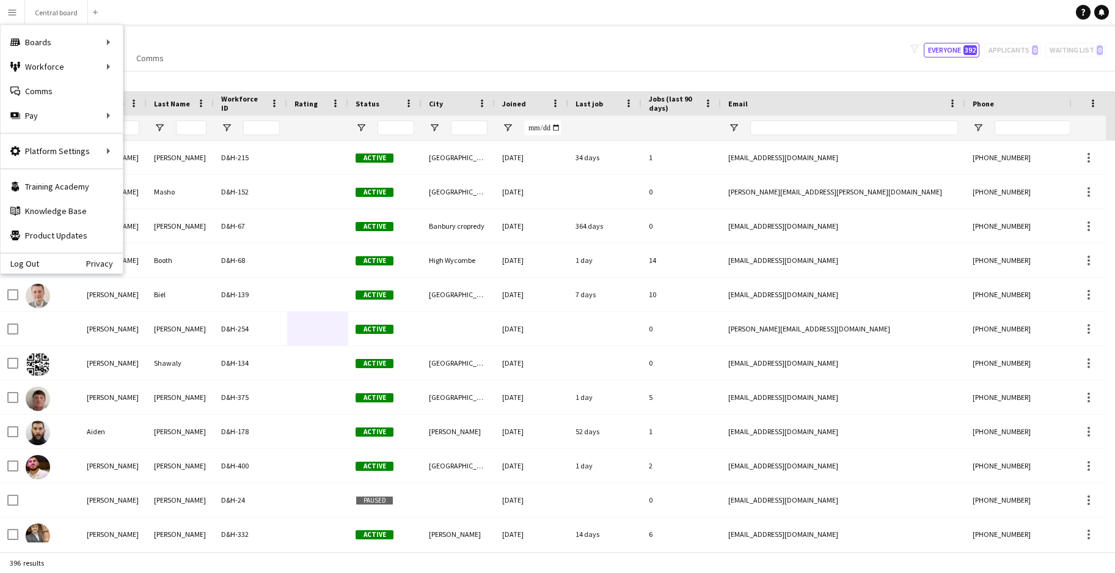
click at [230, 48] on div "My Workforce View Views Default view New view Update view Delete view Edit name…" at bounding box center [557, 50] width 1115 height 42
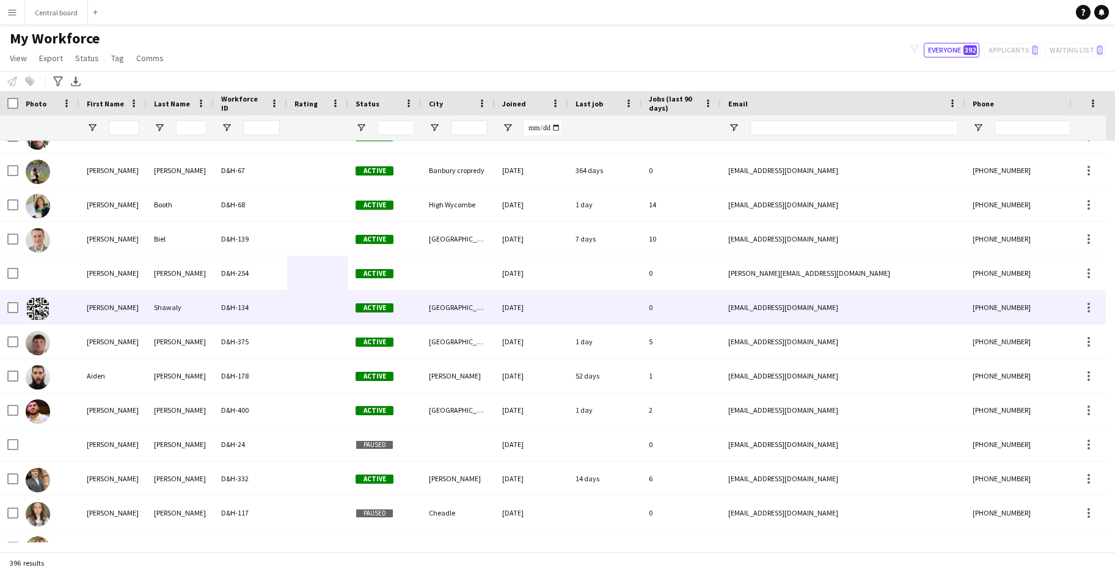
scroll to position [59, 0]
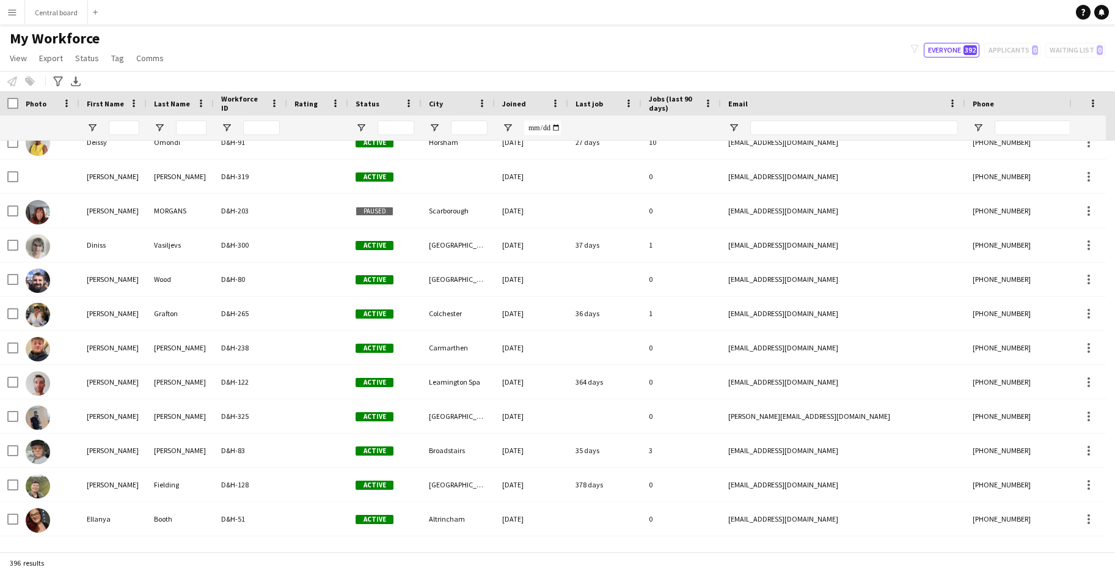
click at [13, 12] on app-icon "Menu" at bounding box center [12, 12] width 10 height 10
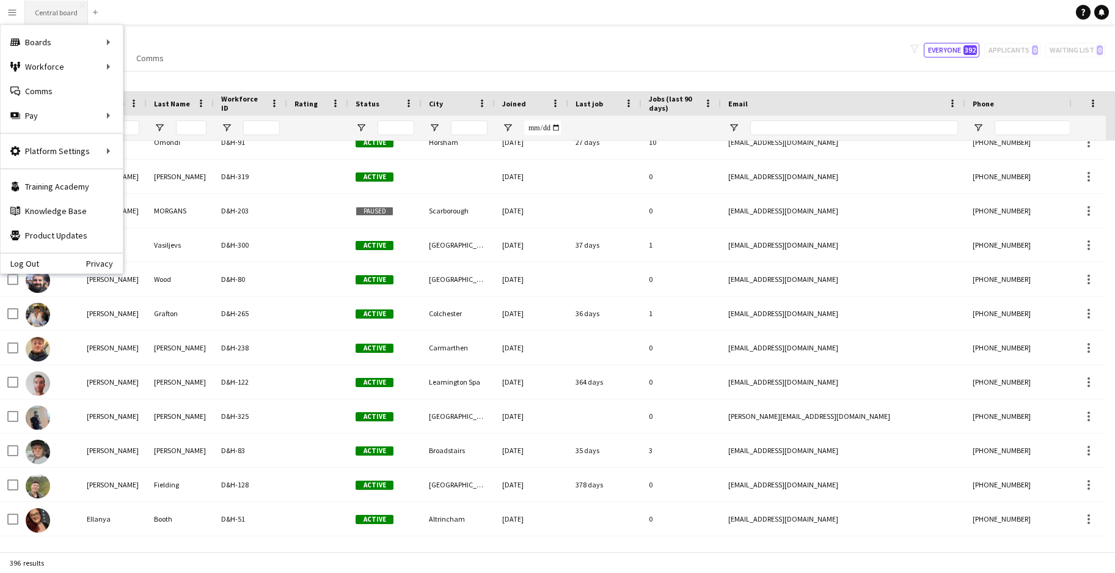
click at [53, 11] on button "Central board Close" at bounding box center [56, 13] width 63 height 24
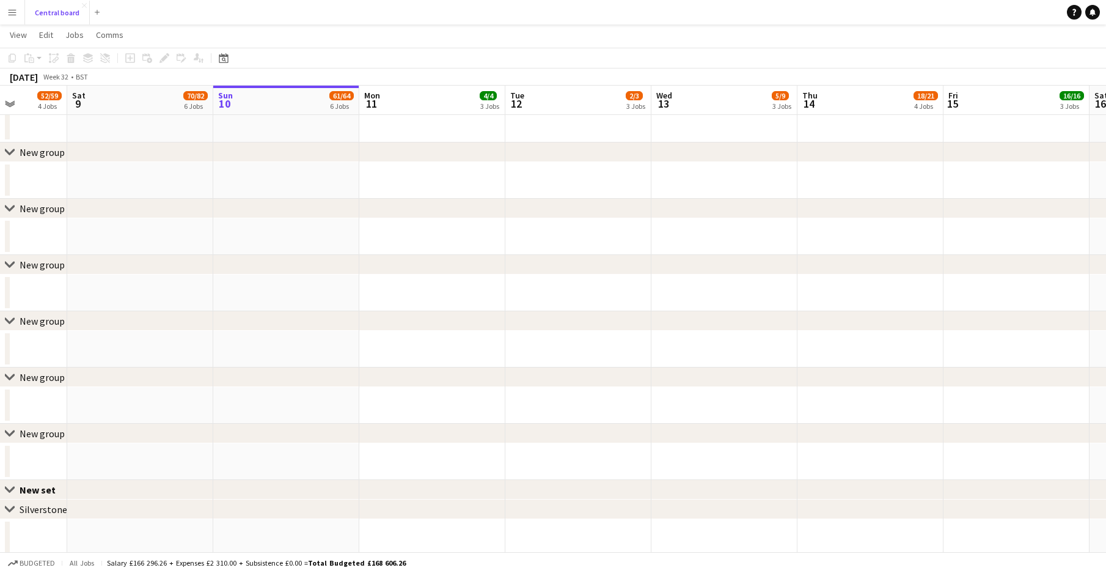
scroll to position [1515, 0]
click at [9, 487] on app-icon "Close set" at bounding box center [10, 489] width 10 height 10
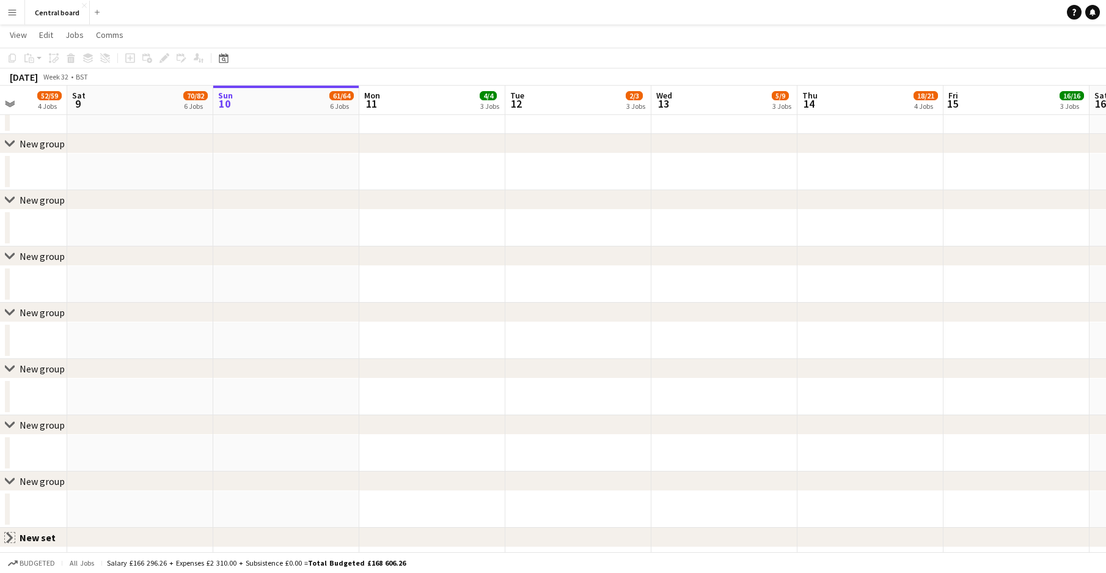
scroll to position [1467, 0]
click at [8, 536] on app-icon "Close set" at bounding box center [10, 537] width 10 height 10
click at [7, 480] on icon at bounding box center [9, 480] width 9 height 5
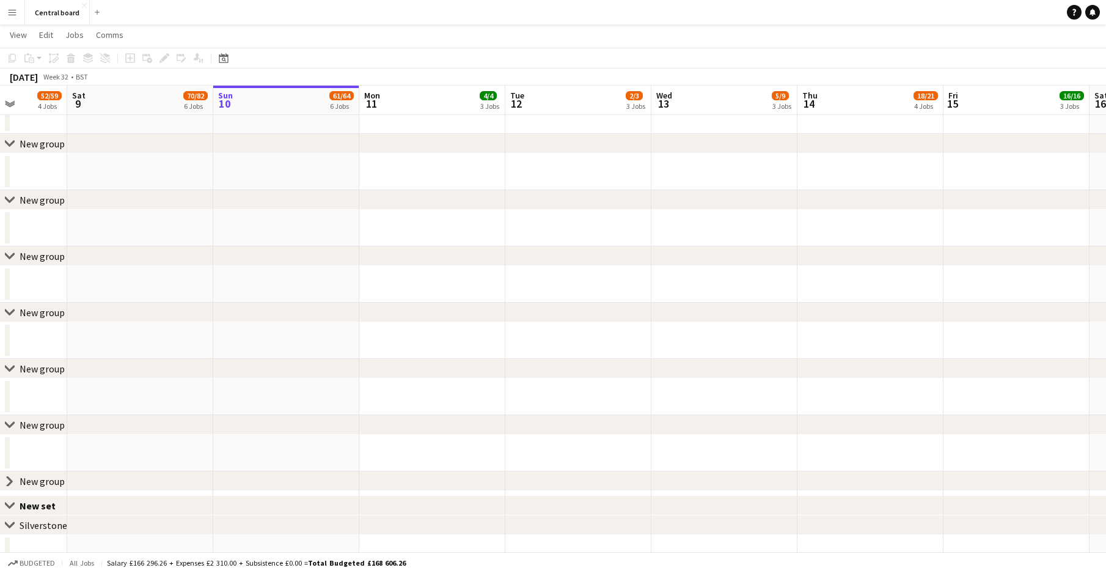
click at [11, 422] on icon "chevron-right" at bounding box center [10, 425] width 10 height 10
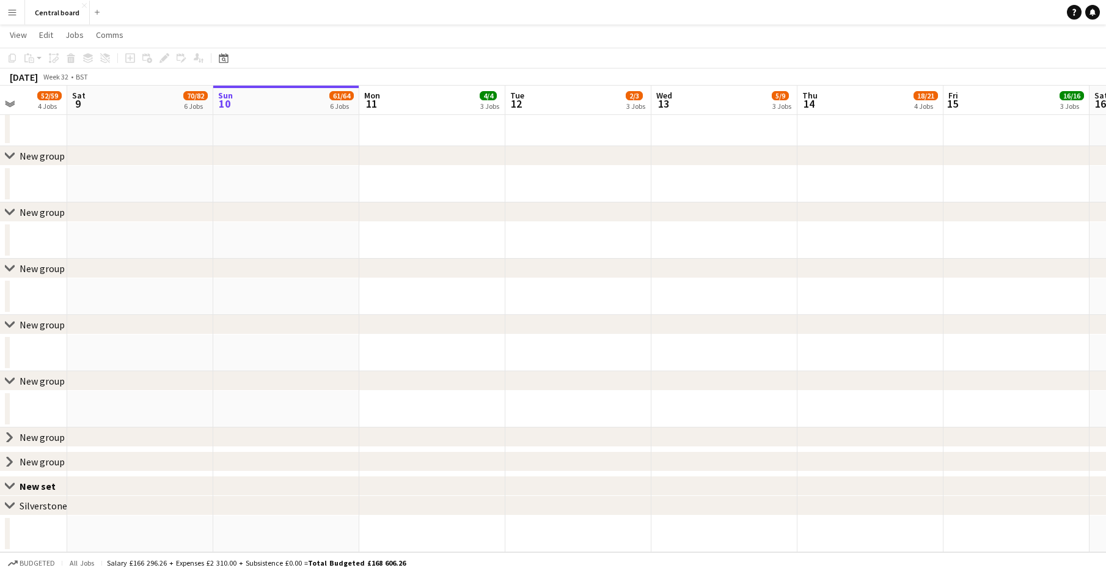
click at [9, 381] on icon at bounding box center [9, 380] width 9 height 5
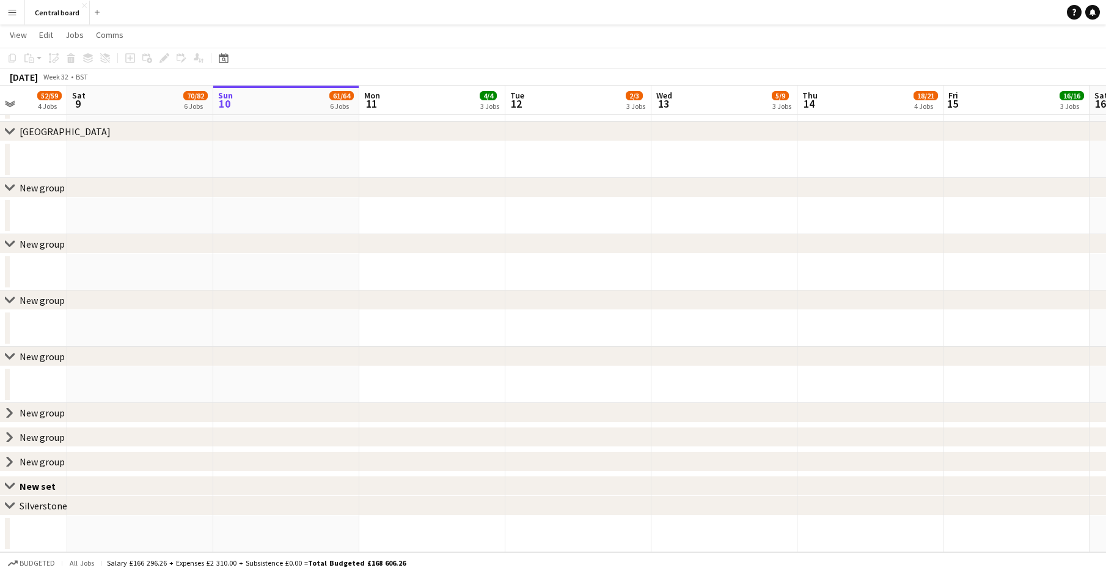
click at [8, 353] on icon "chevron-right" at bounding box center [10, 356] width 10 height 10
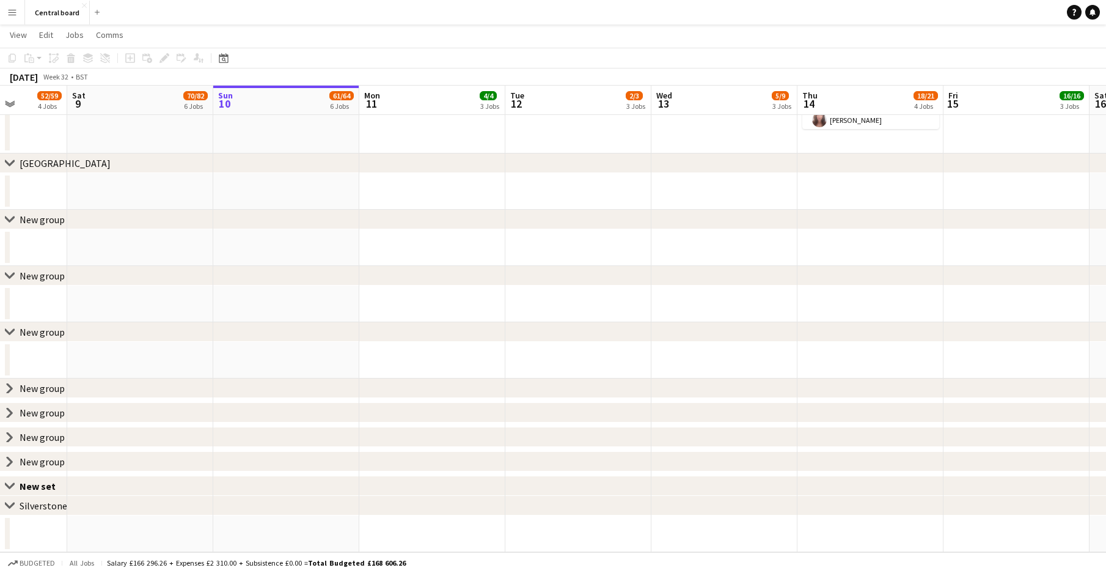
scroll to position [1391, 0]
click at [9, 323] on div "chevron-right New group" at bounding box center [553, 332] width 1106 height 20
click at [9, 328] on icon "chevron-right" at bounding box center [10, 332] width 10 height 10
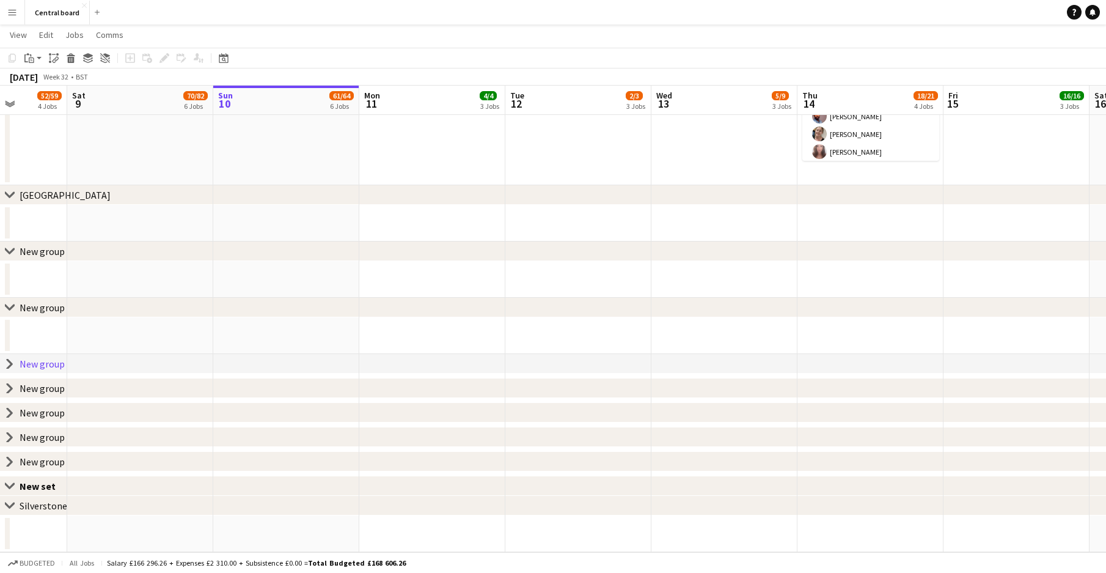
click at [5, 309] on icon "chevron-right" at bounding box center [10, 307] width 10 height 10
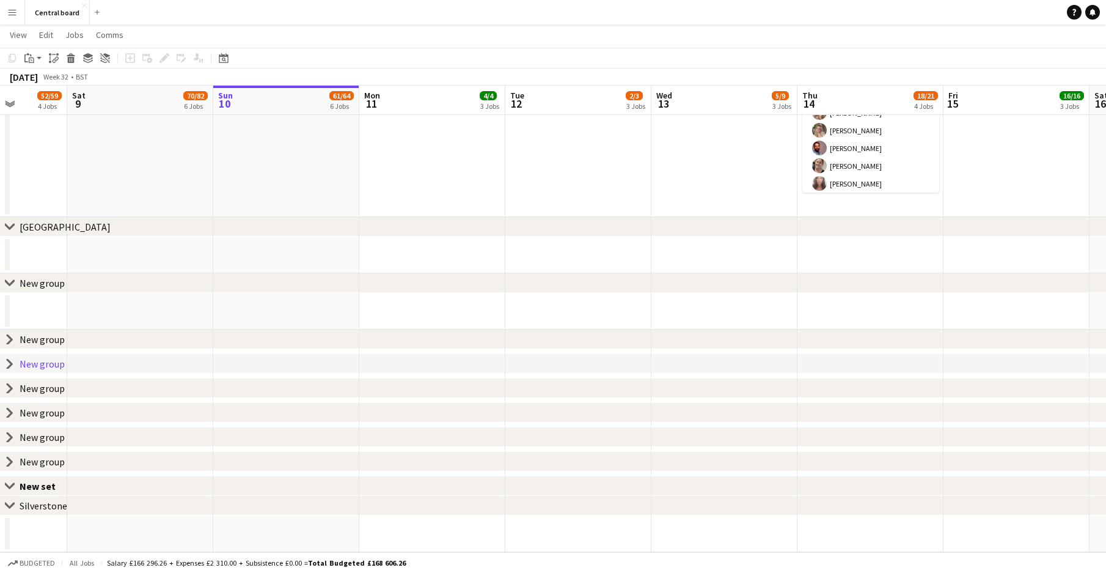
scroll to position [1327, 0]
click at [7, 275] on div "chevron-right New group" at bounding box center [553, 283] width 1106 height 20
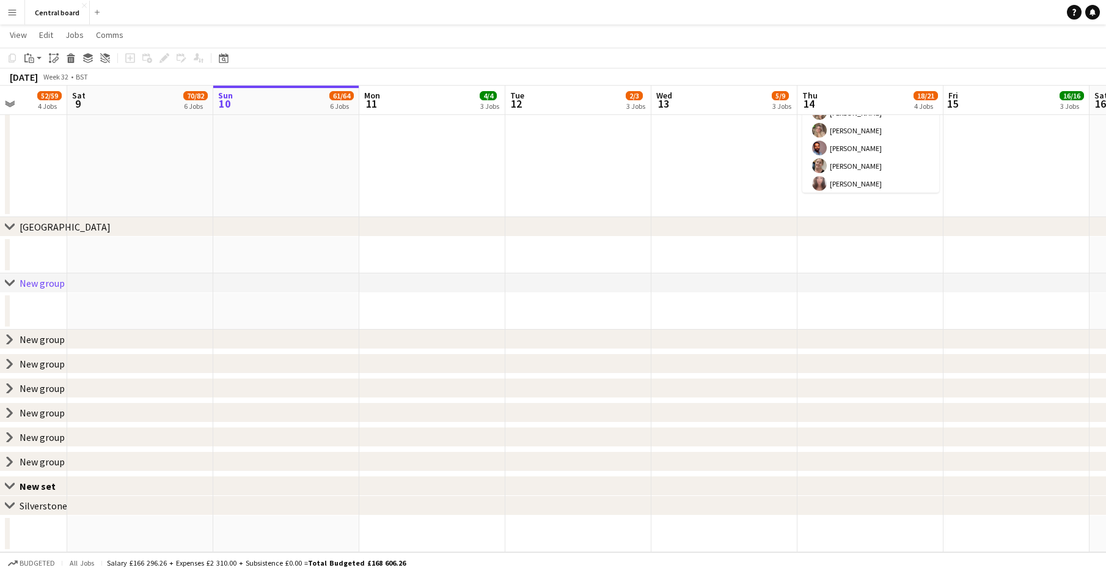
click at [38, 284] on div "New group" at bounding box center [42, 283] width 45 height 12
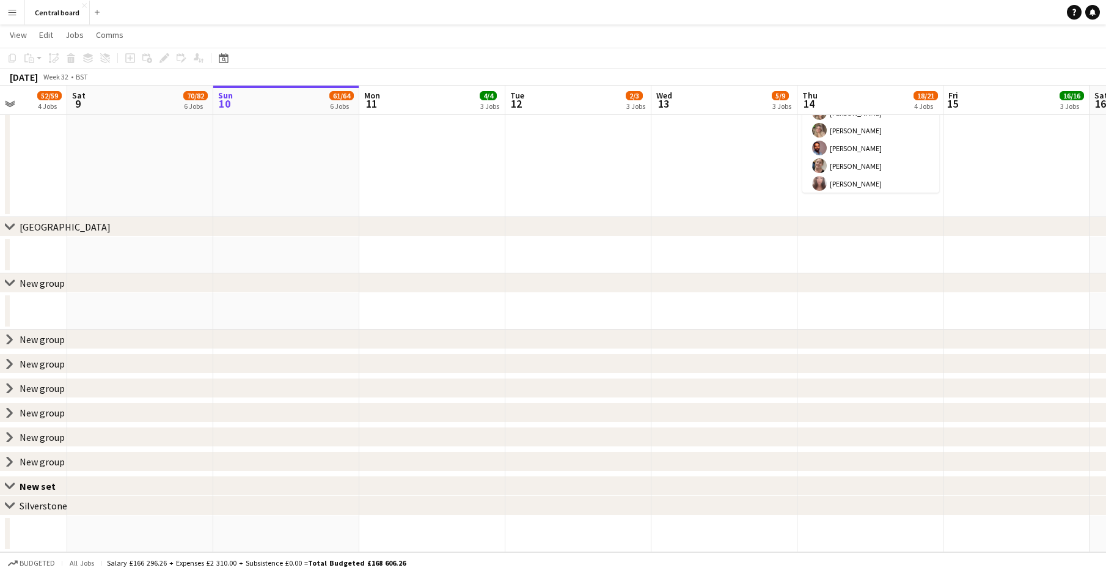
click at [38, 284] on div "New group" at bounding box center [42, 283] width 45 height 12
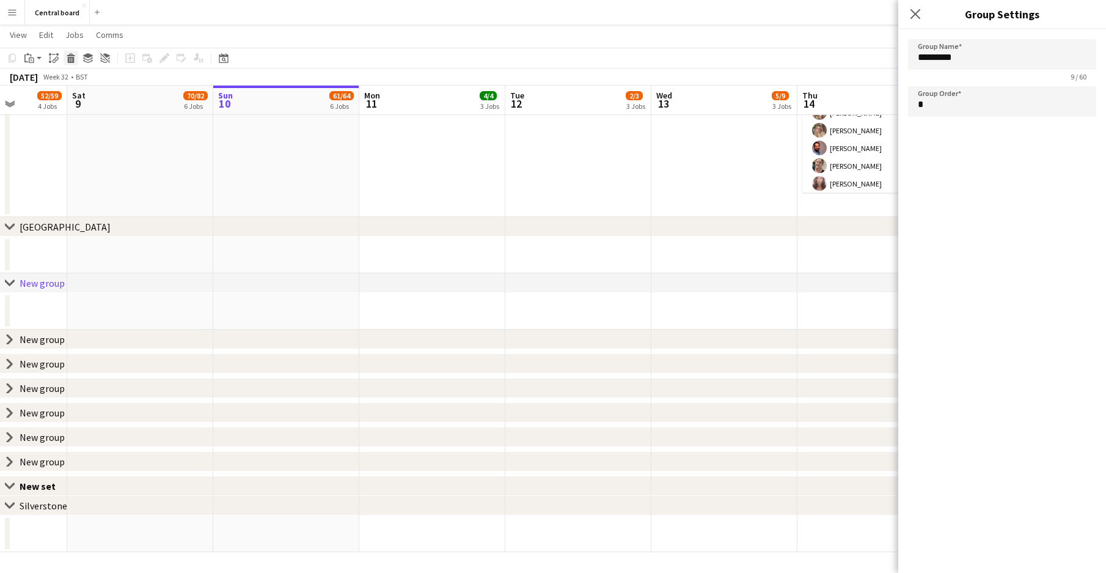
click at [71, 56] on icon "Delete" at bounding box center [71, 58] width 10 height 10
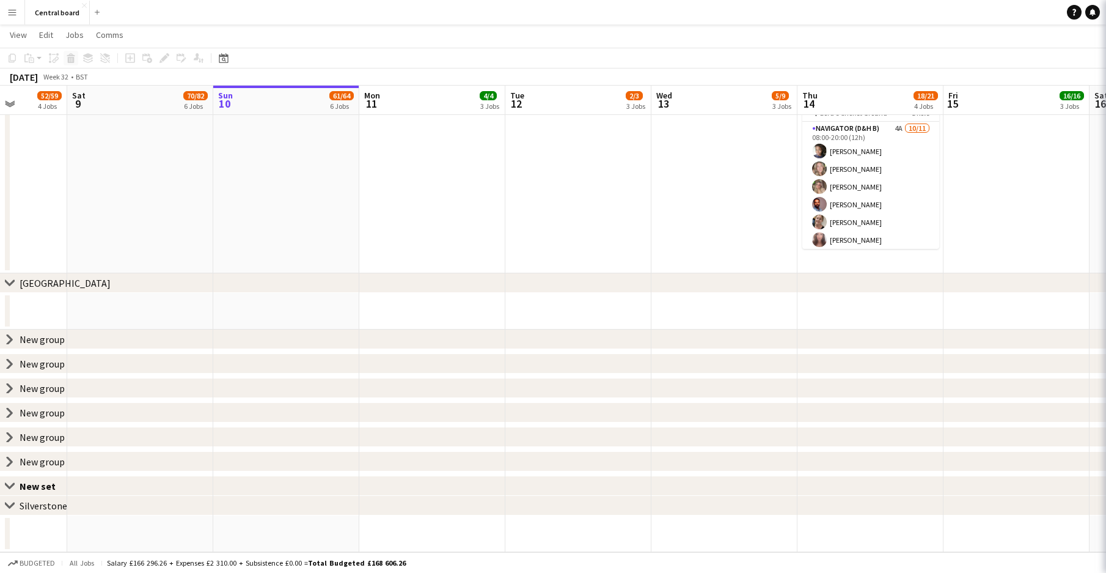
scroll to position [1271, 0]
click at [32, 340] on div "New group" at bounding box center [42, 339] width 45 height 12
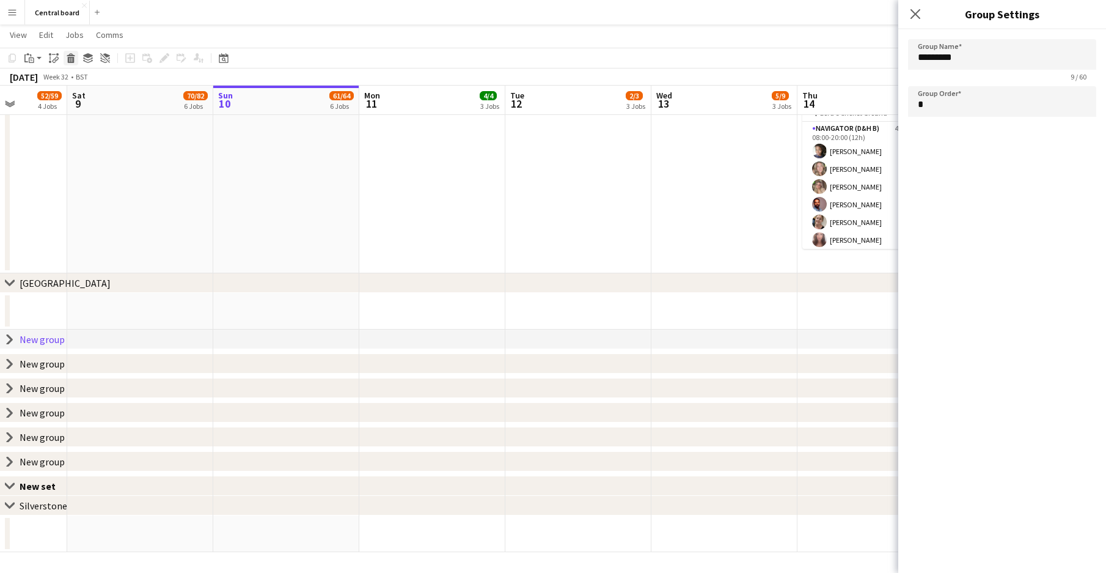
click at [71, 61] on icon at bounding box center [71, 60] width 7 height 6
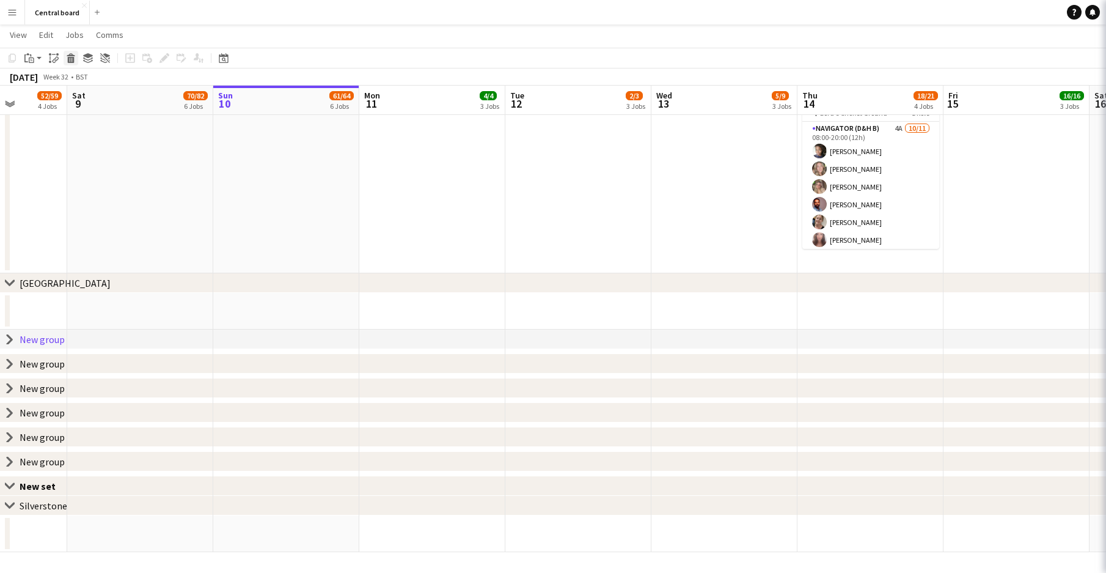
scroll to position [1247, 0]
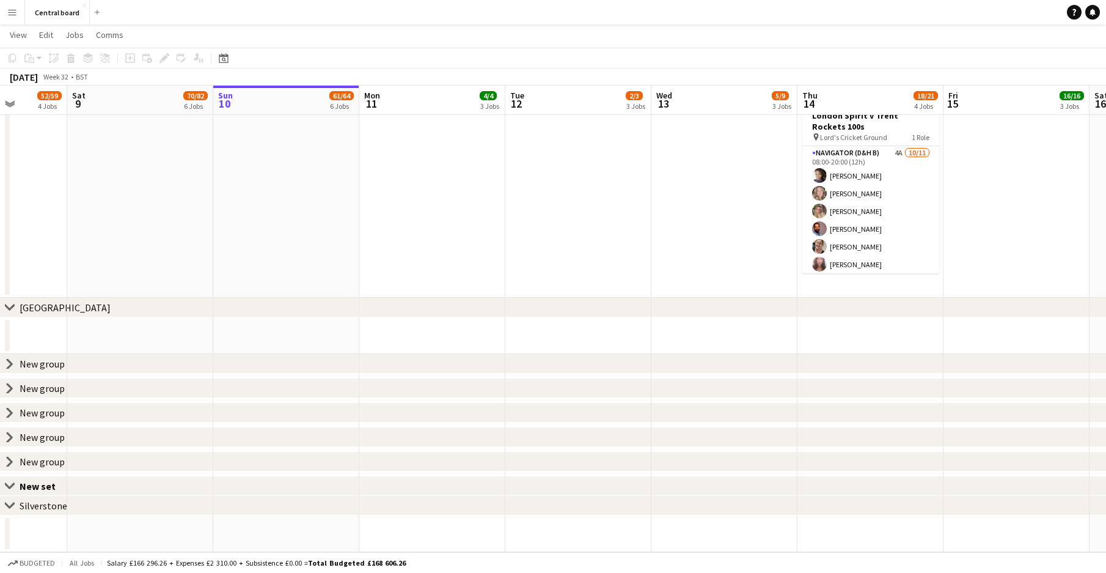
click at [53, 367] on div "New group" at bounding box center [42, 363] width 45 height 12
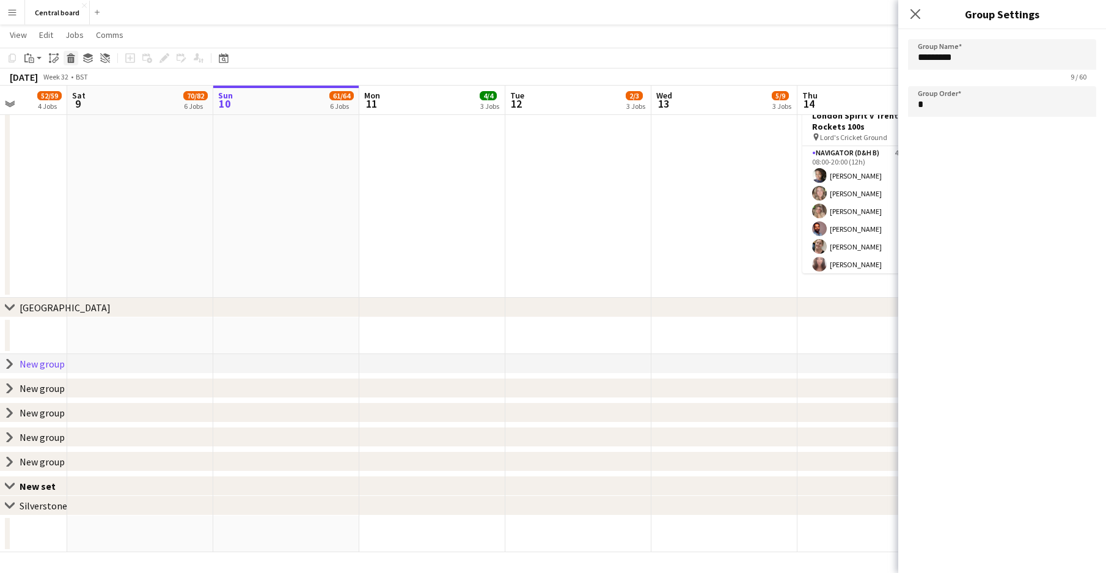
click at [71, 57] on icon at bounding box center [71, 60] width 7 height 6
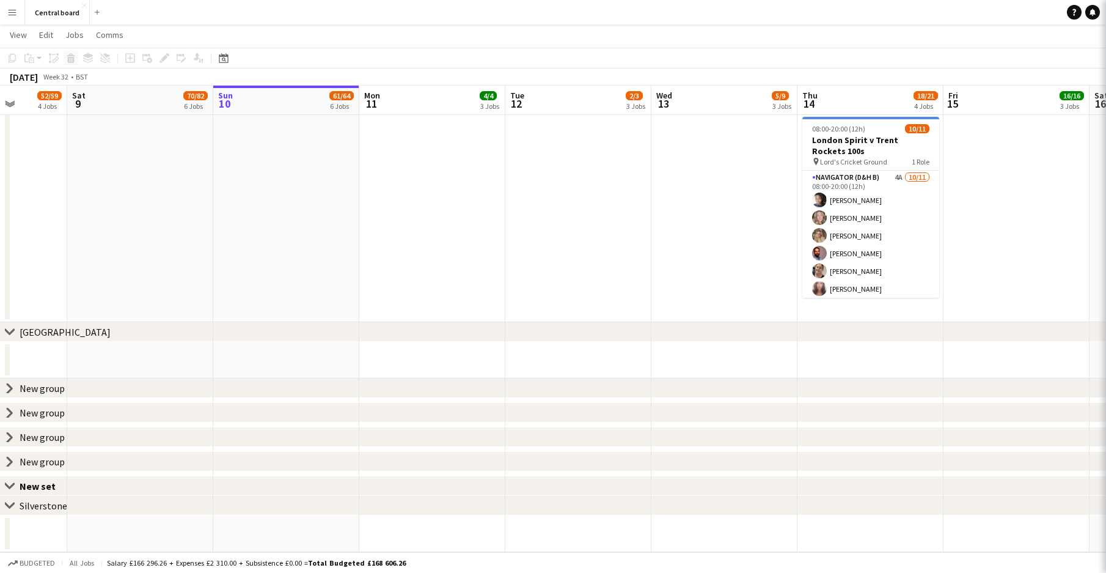
scroll to position [1222, 0]
click at [41, 383] on div "New group" at bounding box center [42, 388] width 45 height 12
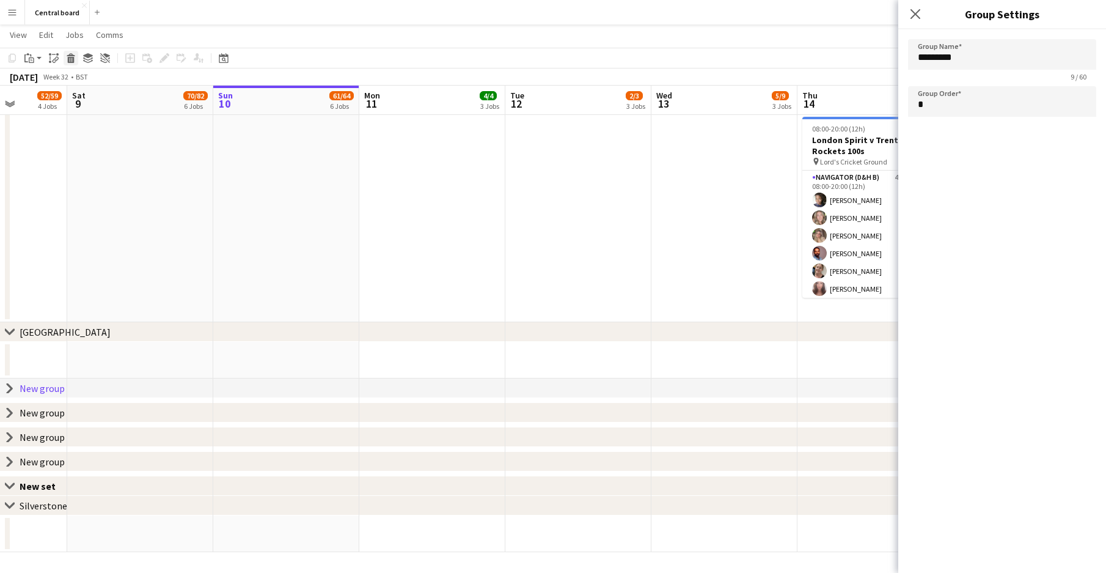
click at [71, 59] on icon at bounding box center [71, 60] width 7 height 6
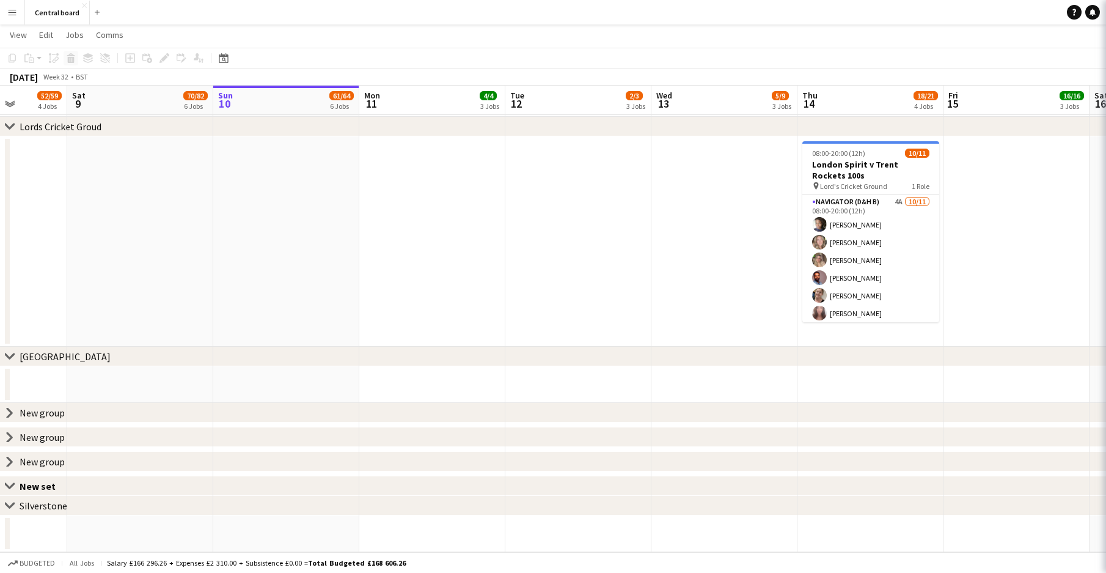
scroll to position [1198, 0]
click at [38, 407] on div "New group" at bounding box center [42, 412] width 45 height 12
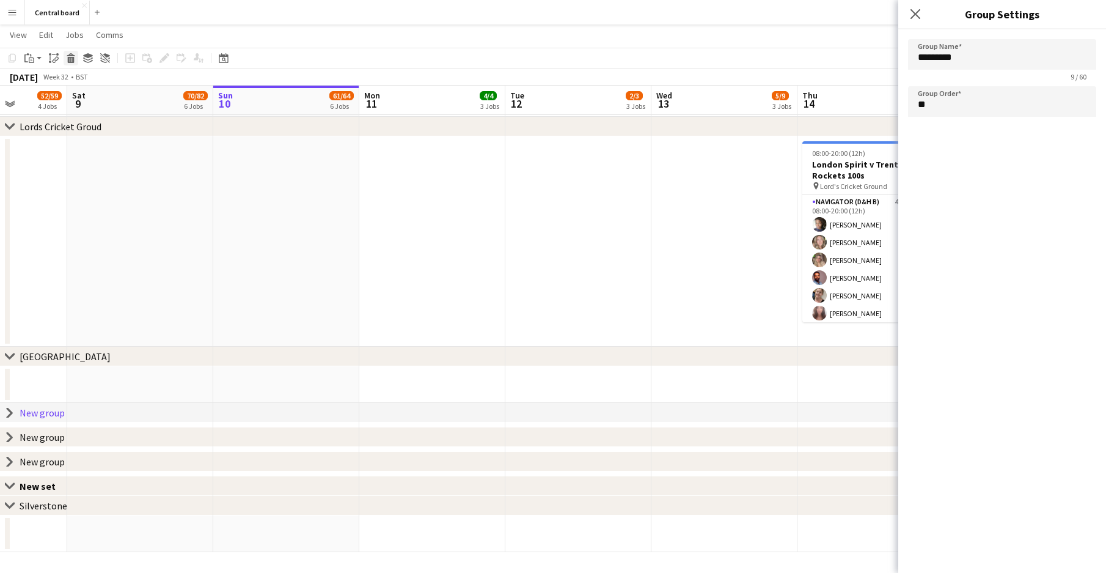
click at [71, 61] on icon at bounding box center [71, 60] width 7 height 6
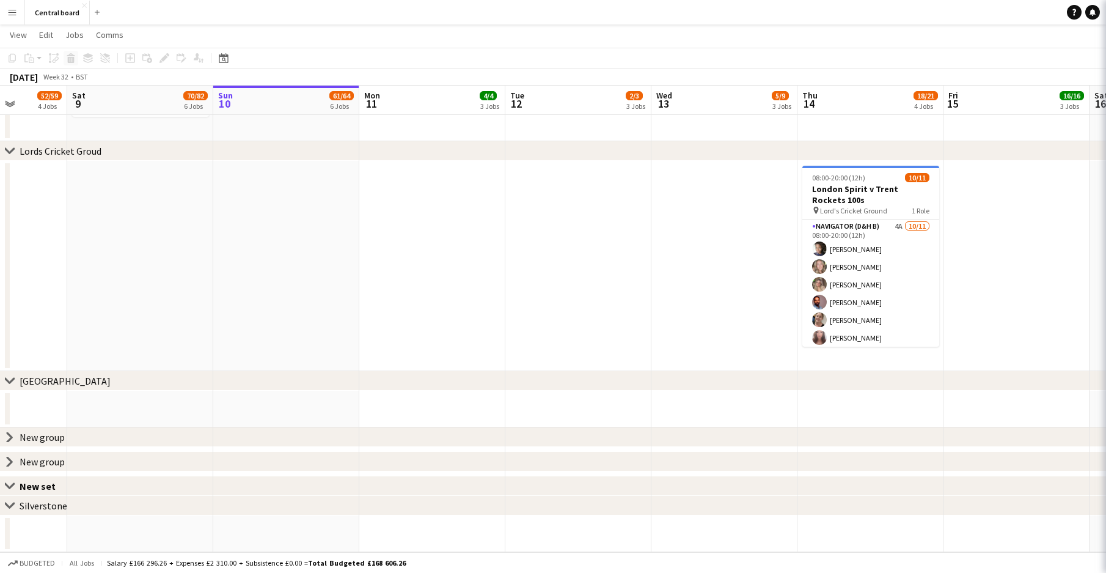
scroll to position [1173, 0]
click at [29, 442] on div "New group" at bounding box center [42, 437] width 45 height 12
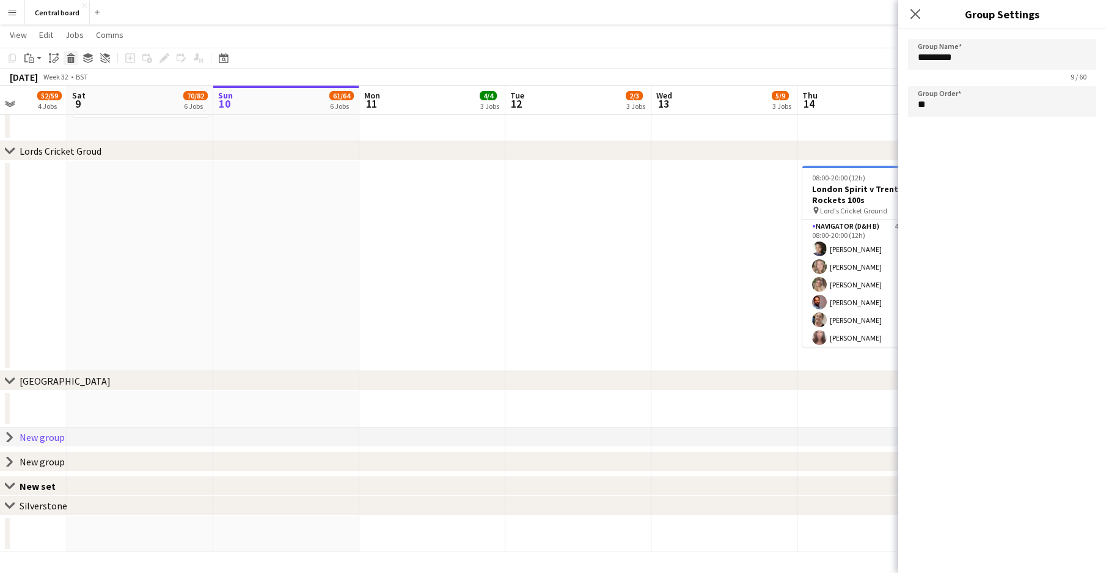
click at [69, 65] on div "Delete" at bounding box center [71, 58] width 15 height 15
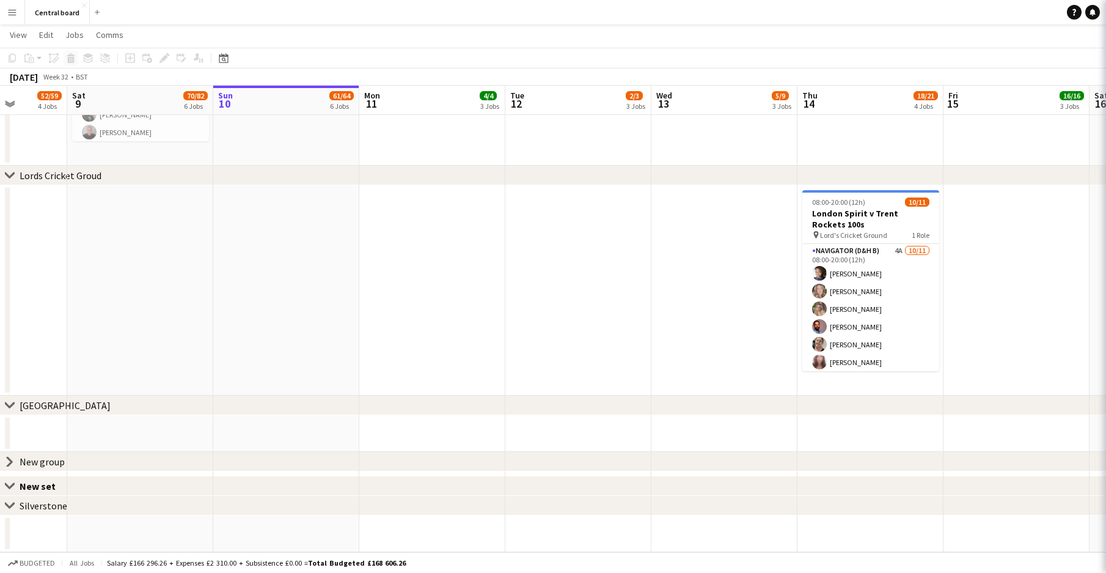
scroll to position [1149, 0]
click at [56, 463] on div "New group" at bounding box center [42, 461] width 45 height 12
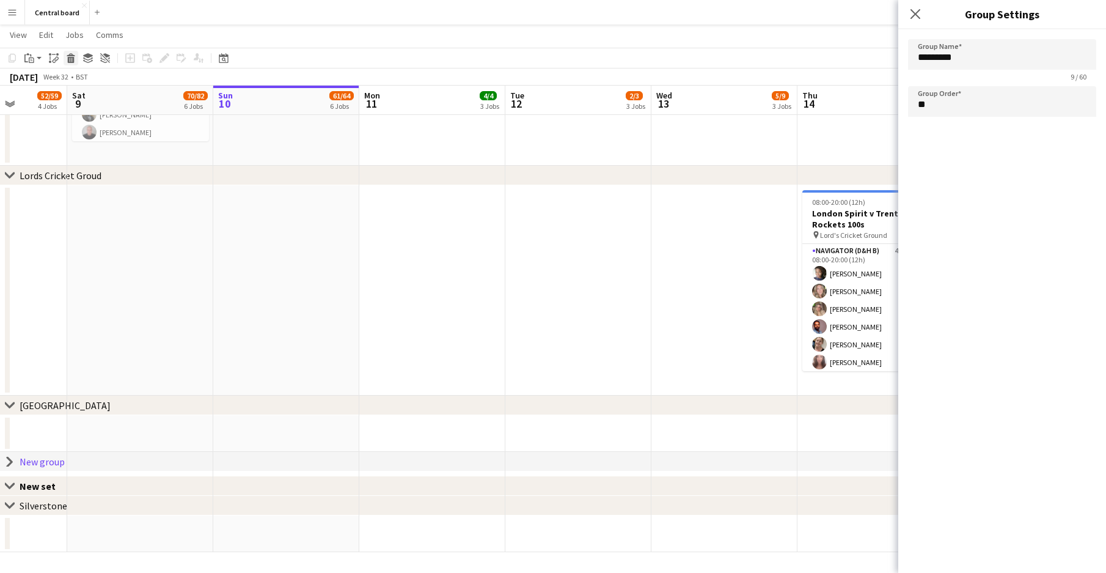
click at [68, 57] on icon at bounding box center [71, 60] width 7 height 6
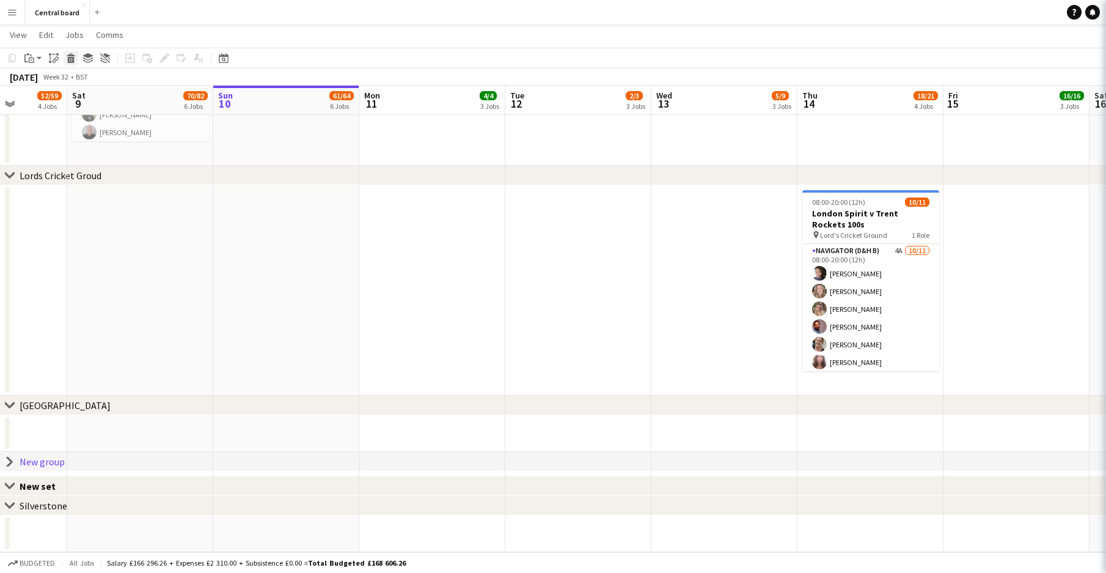
scroll to position [1124, 0]
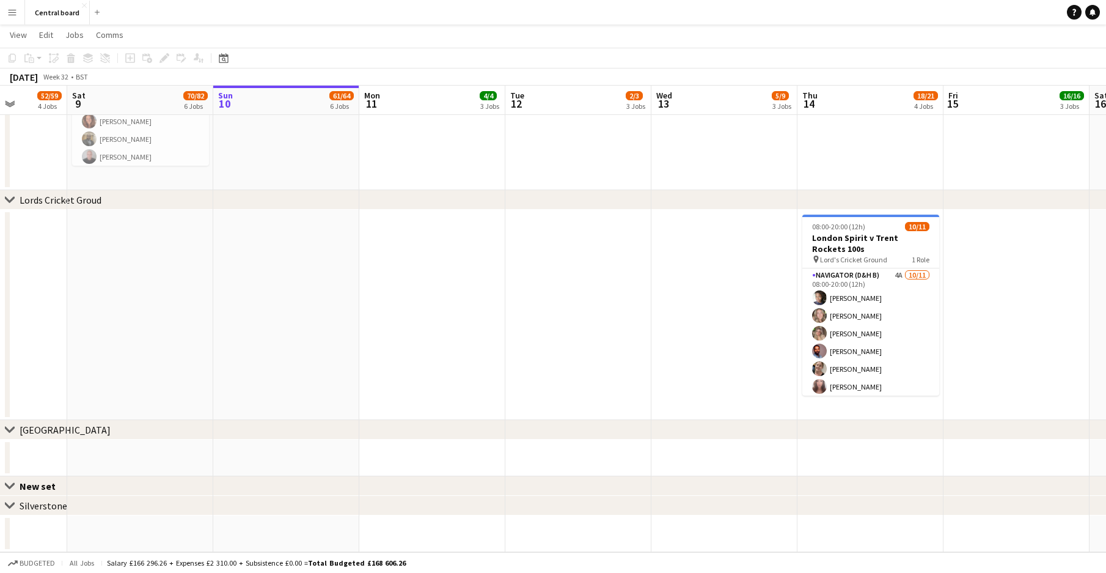
click at [69, 277] on app-date-cell at bounding box center [140, 315] width 146 height 210
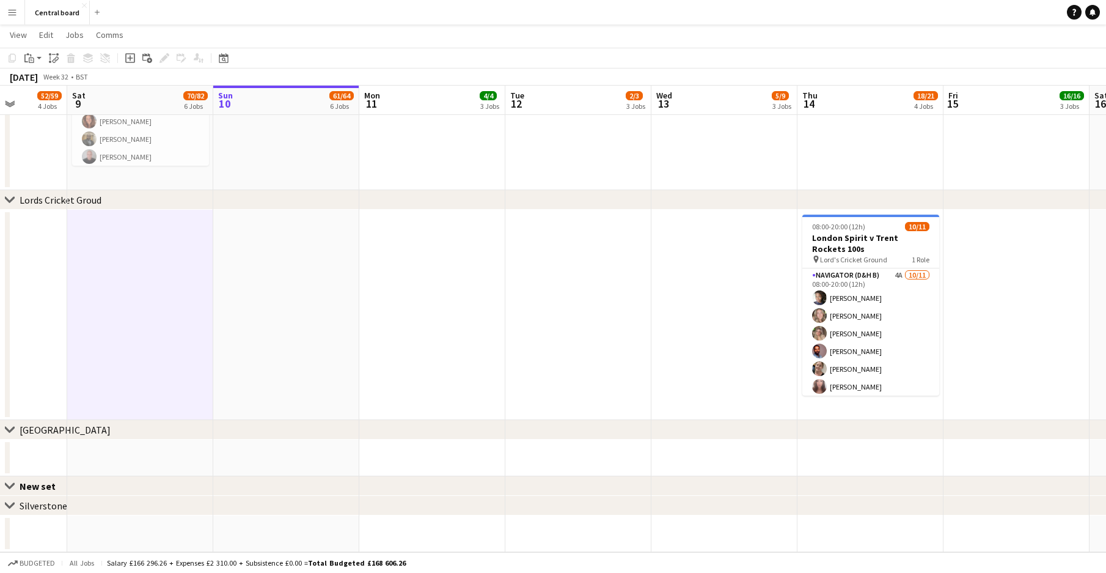
click at [60, 202] on div "Lords Cricket Groud" at bounding box center [61, 200] width 82 height 12
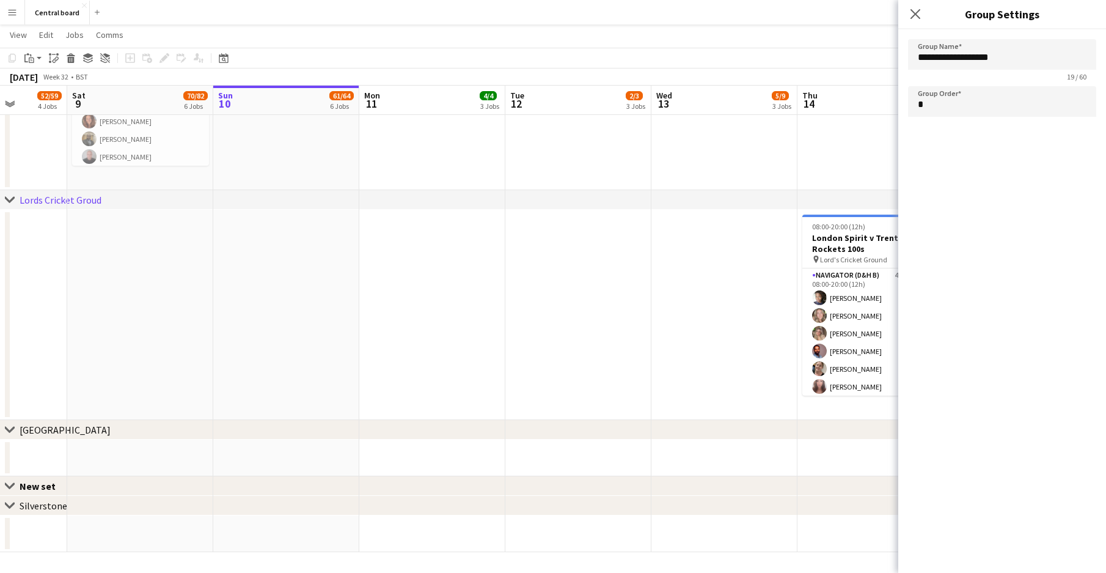
click at [36, 480] on div "New set" at bounding box center [43, 486] width 46 height 12
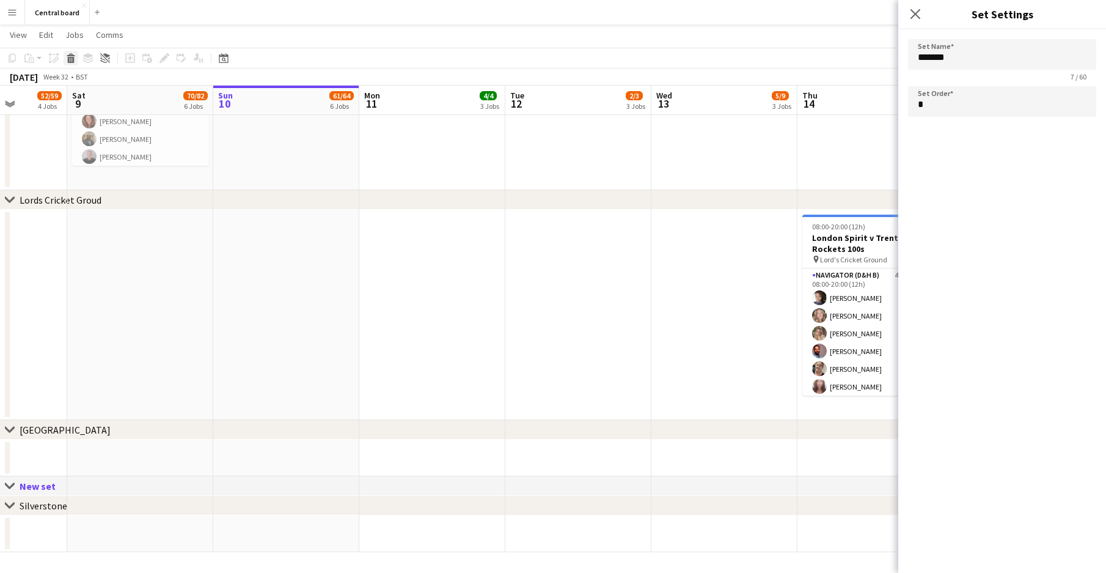
click at [68, 56] on icon at bounding box center [71, 54] width 8 height 3
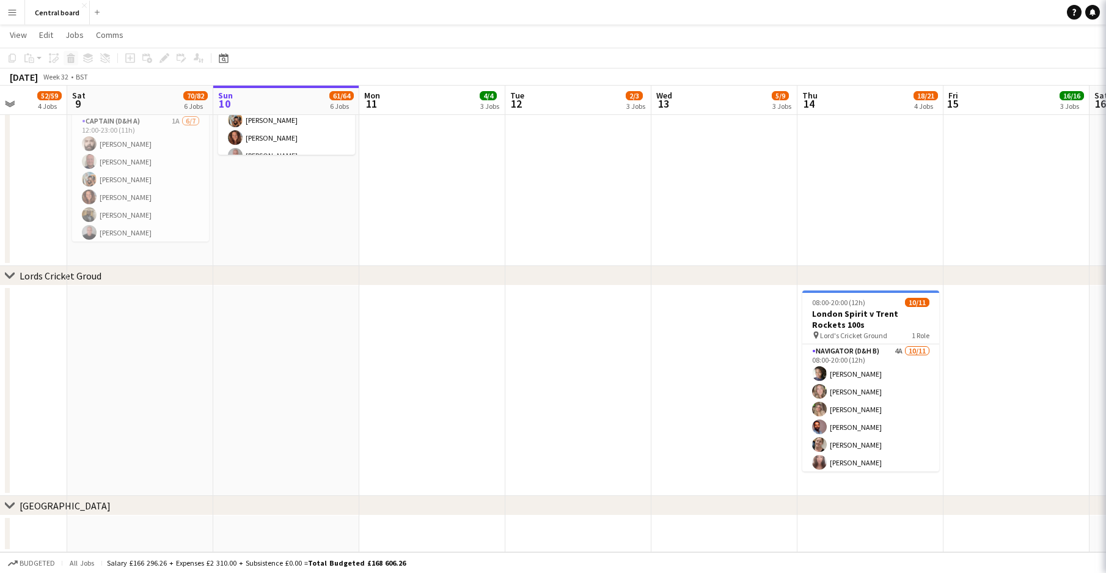
scroll to position [1049, 0]
click at [49, 504] on div "[GEOGRAPHIC_DATA]" at bounding box center [65, 505] width 91 height 12
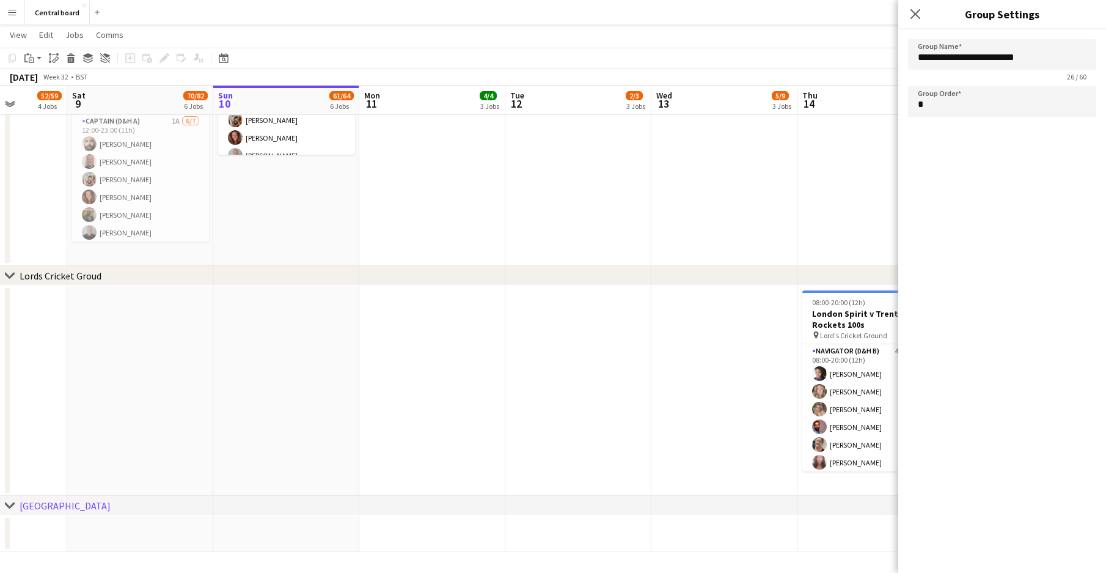
click at [1, 504] on div "chevron-right [GEOGRAPHIC_DATA]" at bounding box center [553, 506] width 1106 height 20
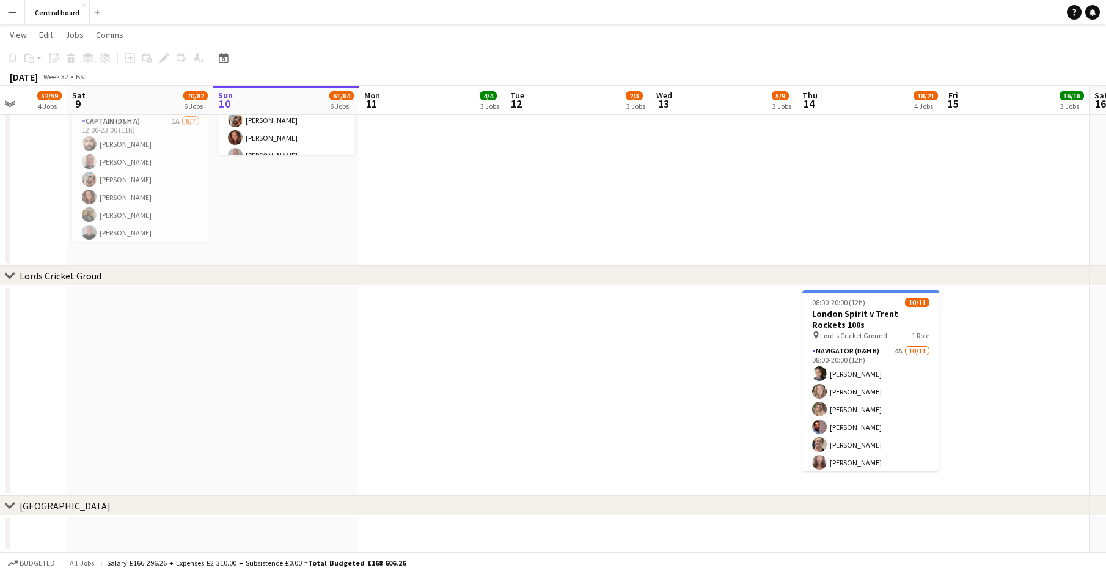
click at [5, 505] on icon "chevron-right" at bounding box center [10, 505] width 10 height 10
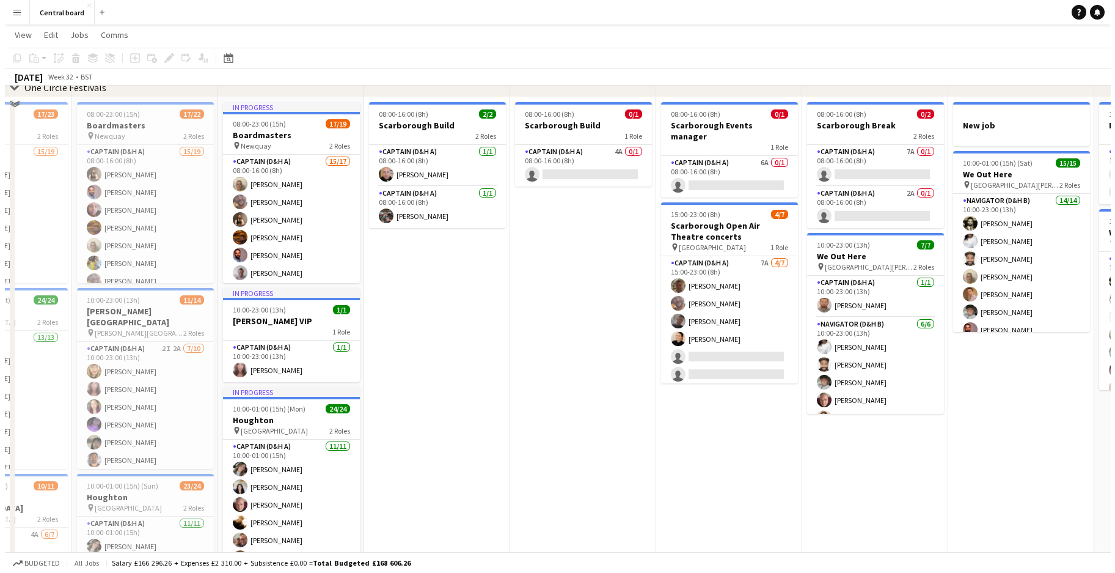
scroll to position [0, 0]
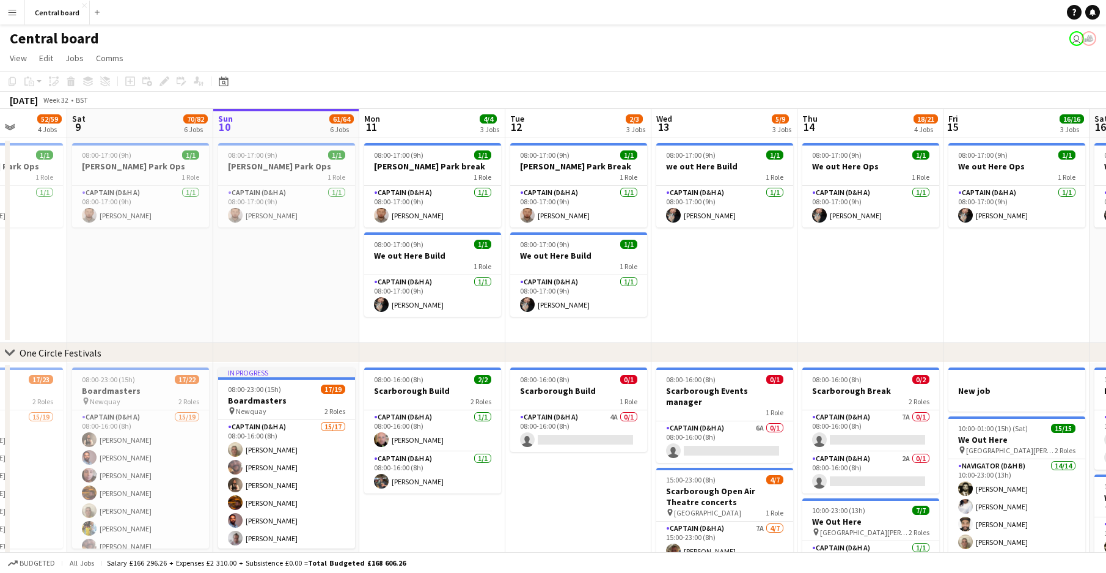
click at [10, 350] on icon "chevron-right" at bounding box center [10, 353] width 10 height 10
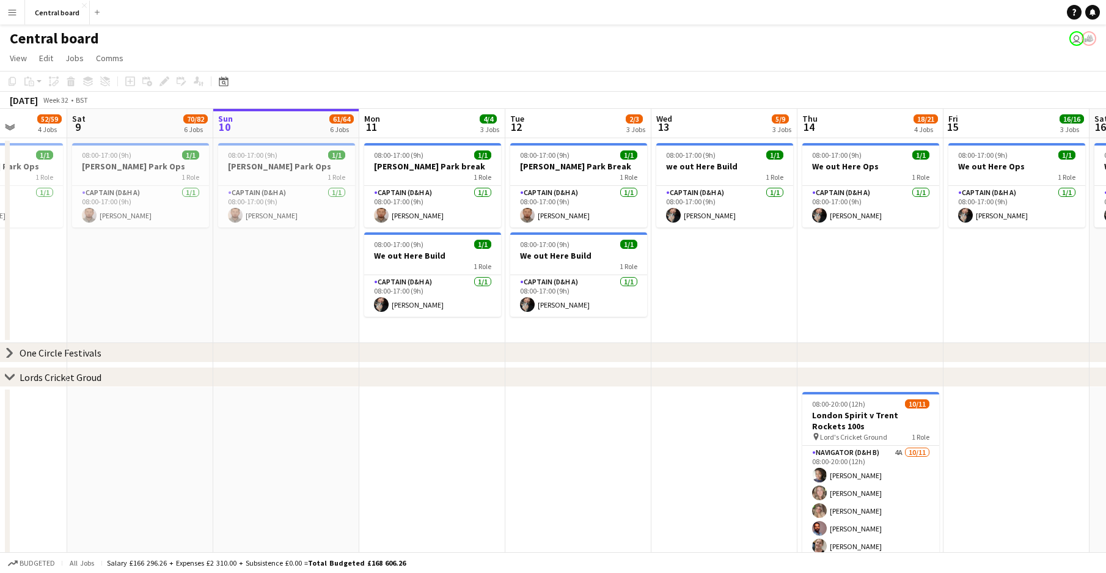
click at [10, 375] on icon "chevron-right" at bounding box center [10, 377] width 10 height 10
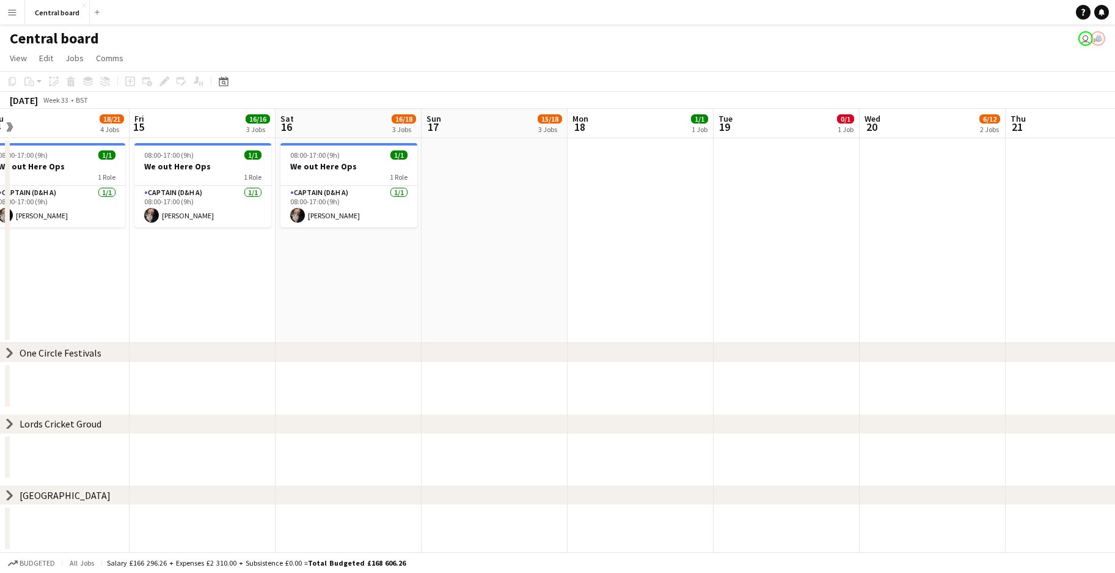
scroll to position [0, 514]
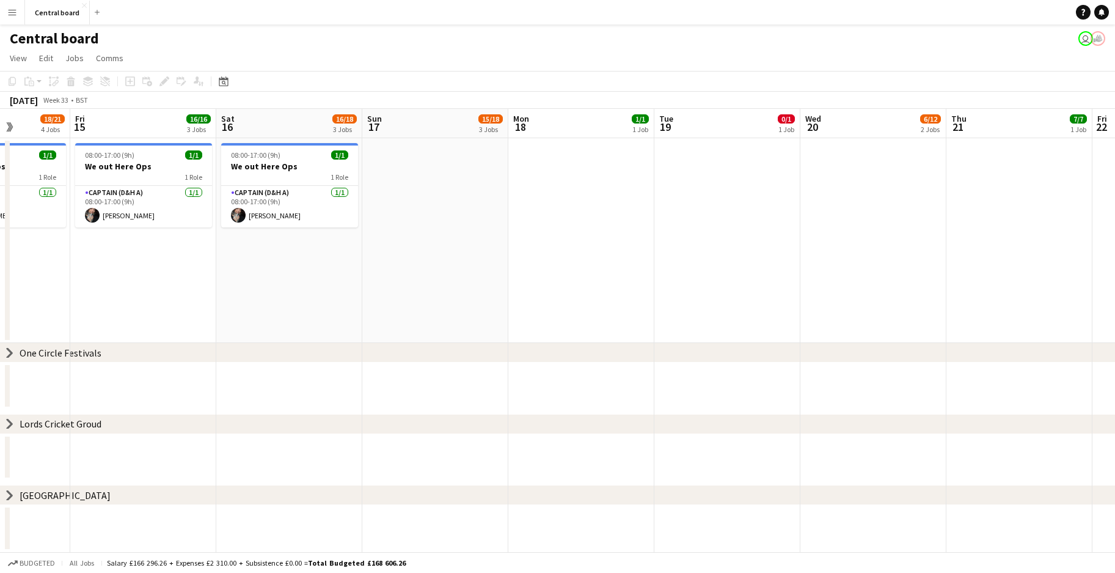
click at [10, 494] on icon at bounding box center [9, 495] width 5 height 9
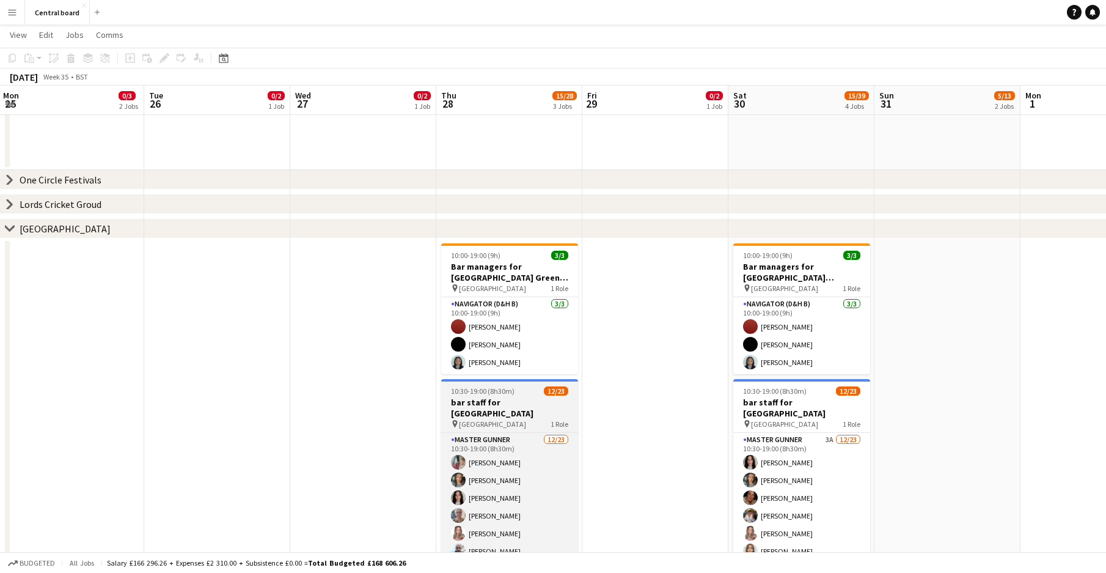
scroll to position [205, 0]
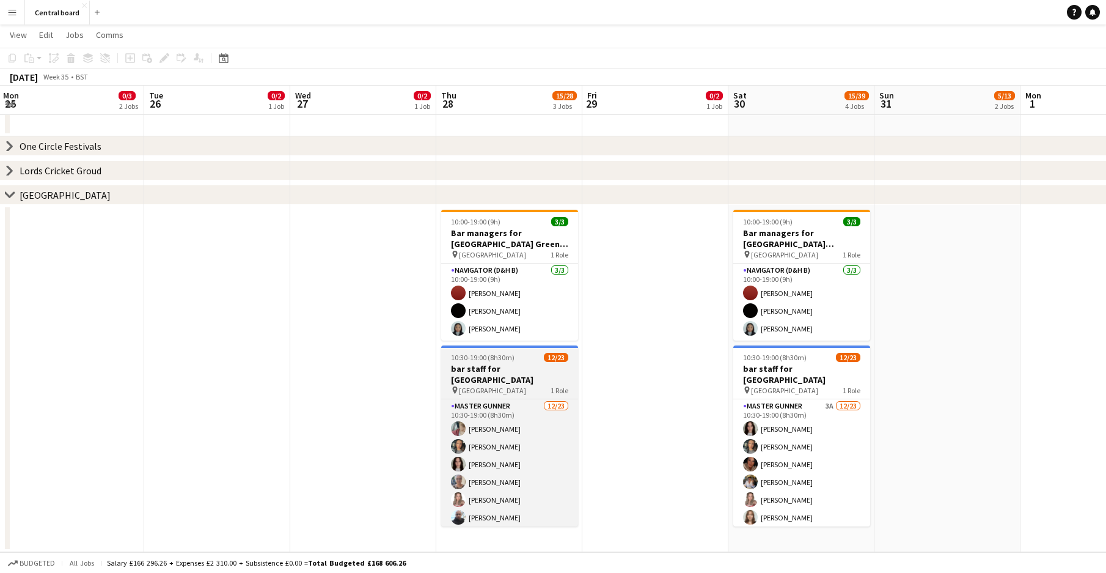
click at [513, 373] on h3 "bar staff for [GEOGRAPHIC_DATA]" at bounding box center [509, 374] width 137 height 22
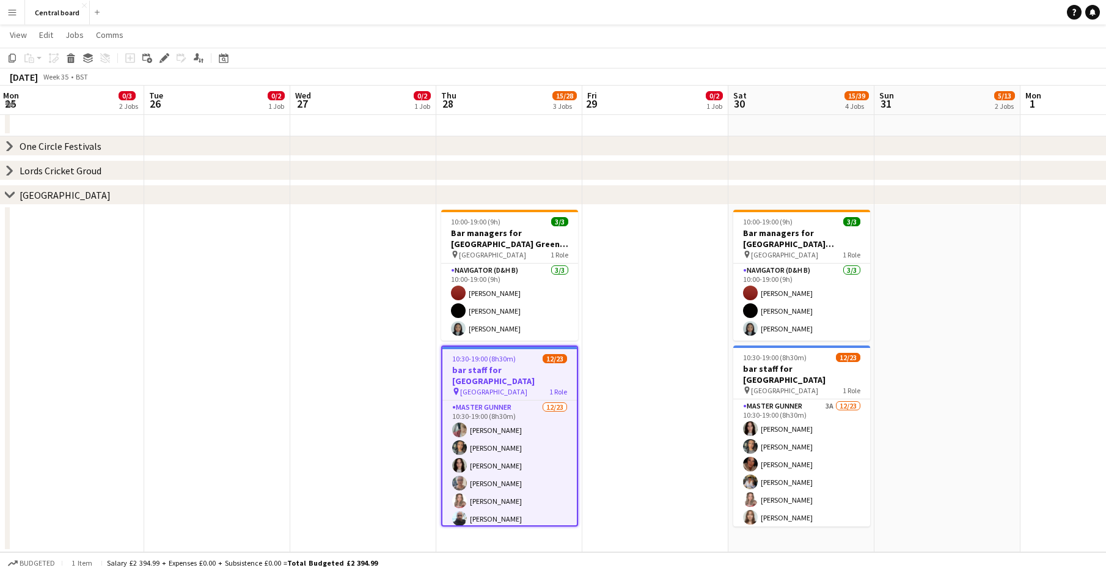
click at [513, 373] on h3 "bar staff for [GEOGRAPHIC_DATA]" at bounding box center [509, 375] width 134 height 22
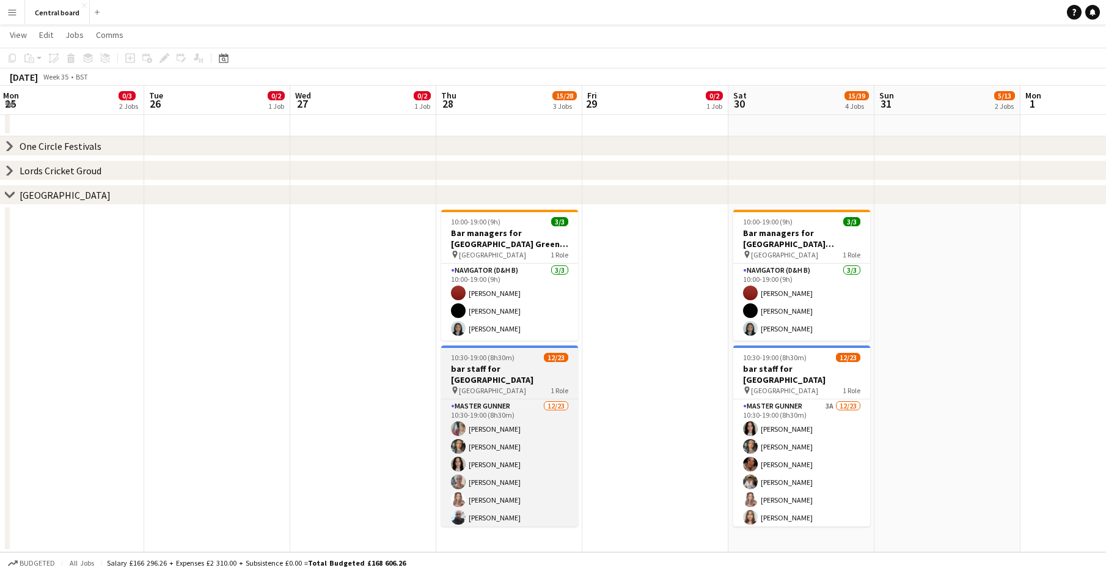
click at [513, 373] on h3 "bar staff for [GEOGRAPHIC_DATA]" at bounding box center [509, 374] width 137 height 22
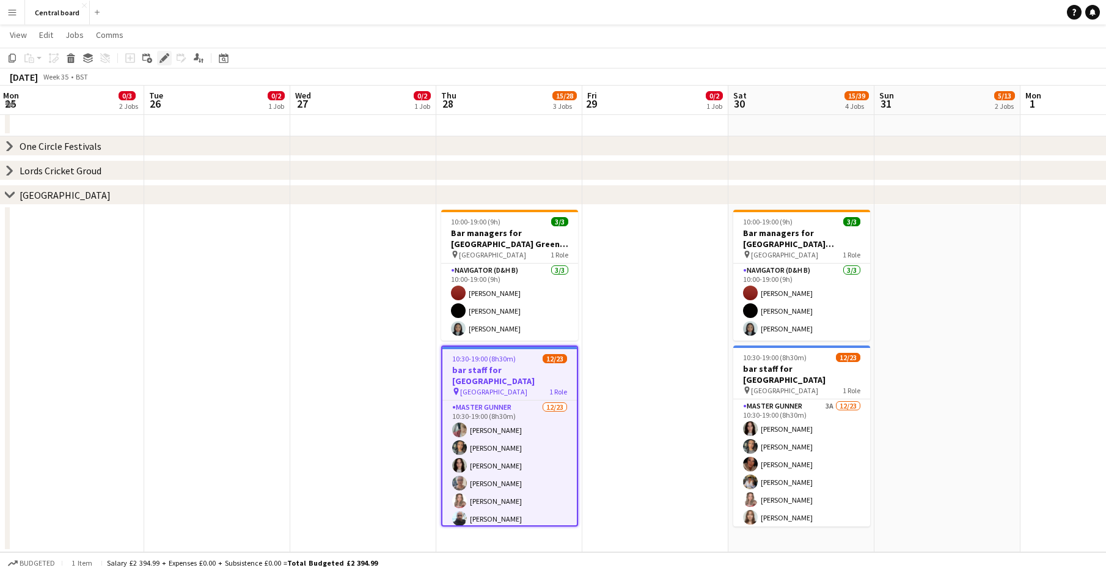
click at [162, 54] on icon "Edit" at bounding box center [164, 58] width 10 height 10
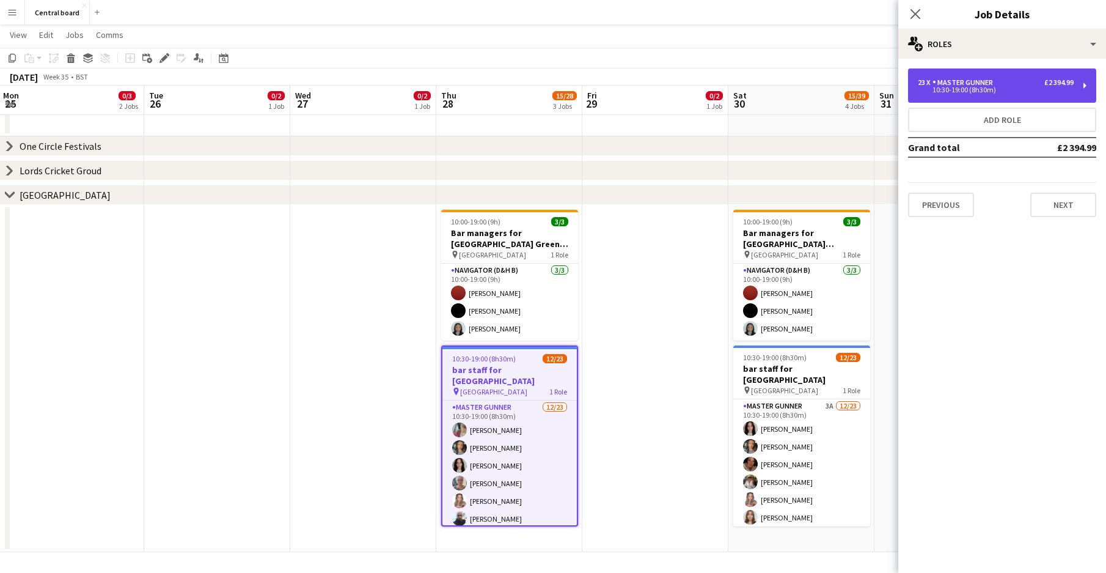
click at [988, 75] on div "23 x Master Gunner £2 394.99 10:30-19:00 (8h30m)" at bounding box center [1002, 85] width 188 height 34
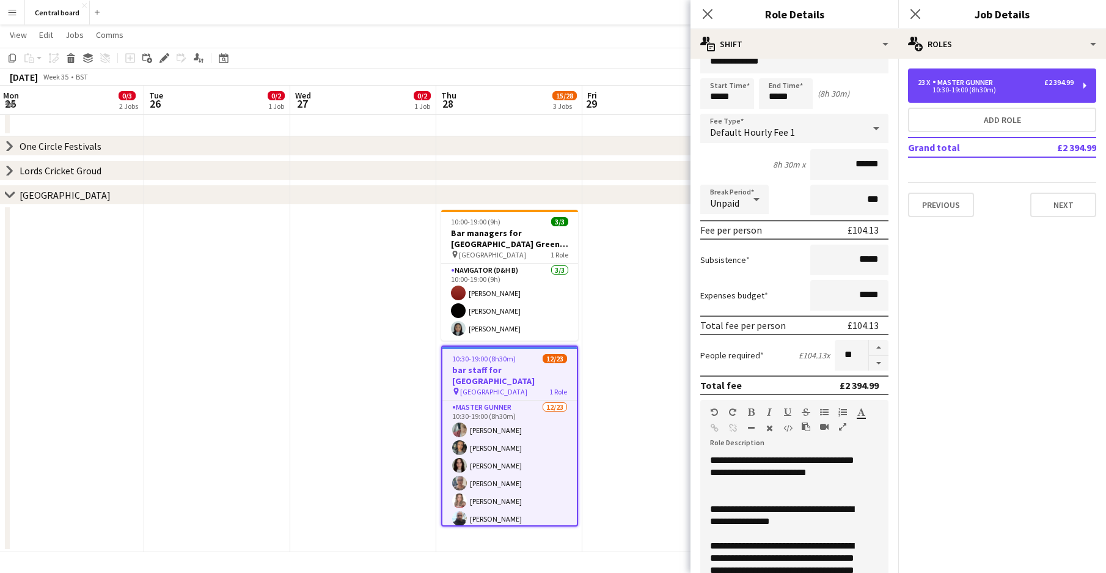
scroll to position [0, 0]
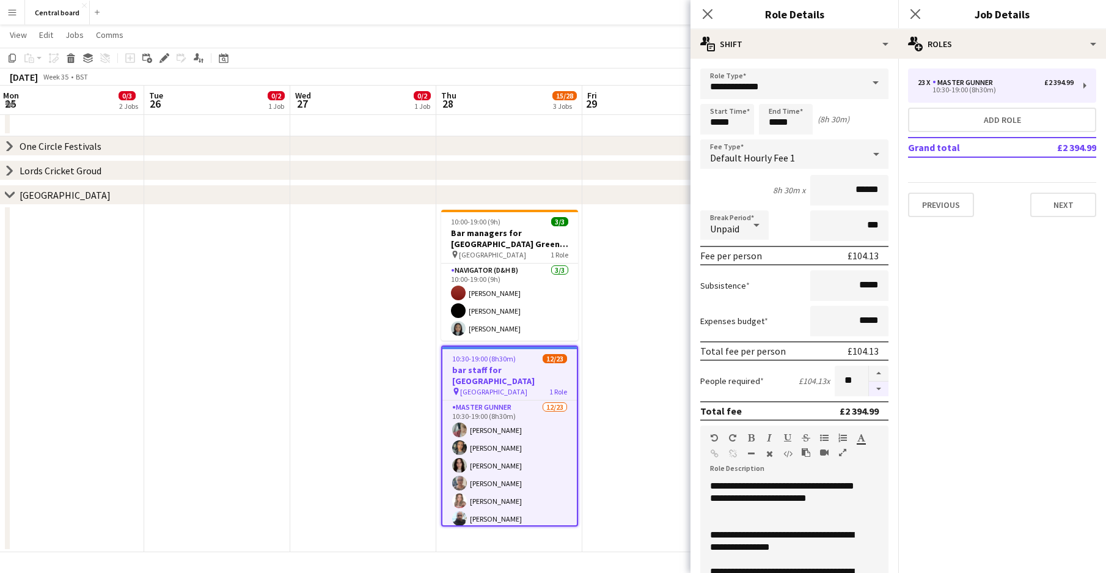
drag, startPoint x: 851, startPoint y: 379, endPoint x: 866, endPoint y: 394, distance: 20.3
click at [869, 394] on button "button" at bounding box center [879, 388] width 20 height 15
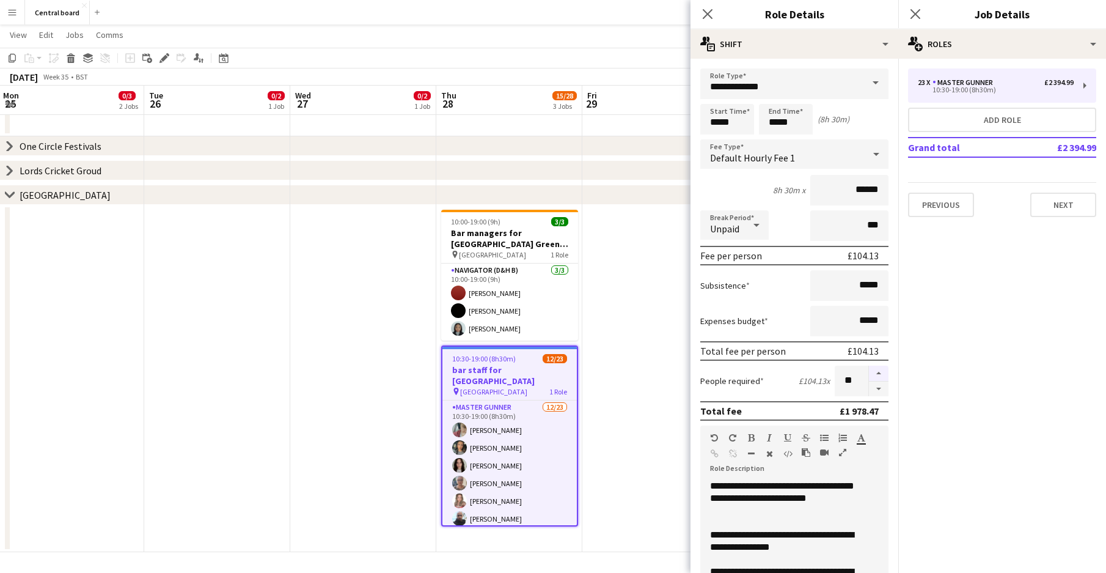
click at [869, 373] on button "button" at bounding box center [879, 373] width 20 height 16
type input "**"
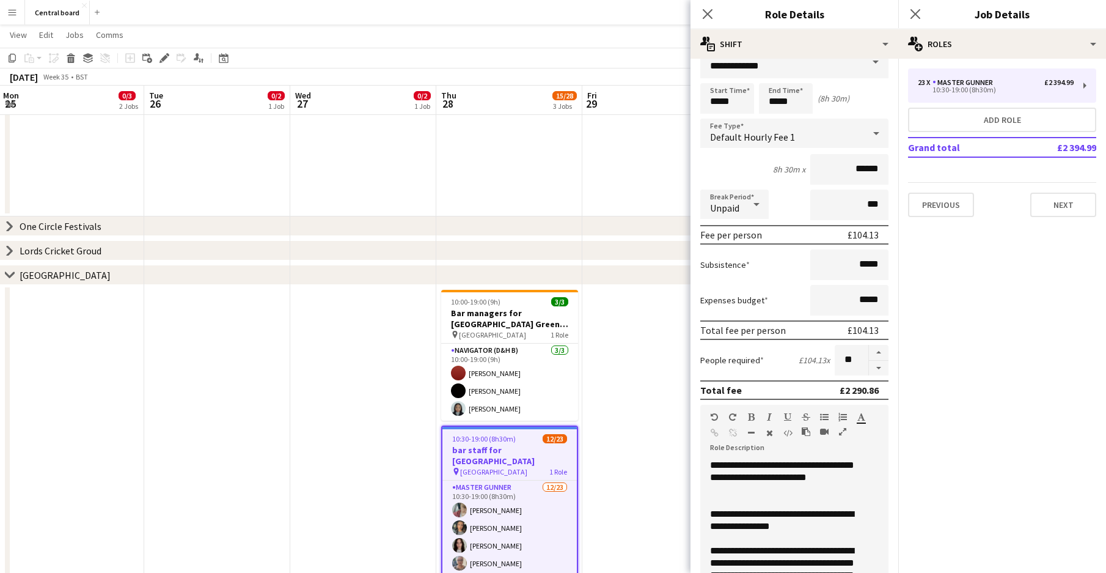
scroll to position [20, 0]
click at [721, 107] on input "*****" at bounding box center [727, 99] width 54 height 31
click at [733, 107] on input "*****" at bounding box center [727, 99] width 54 height 31
type input "*****"
click at [738, 74] on div at bounding box center [739, 77] width 24 height 12
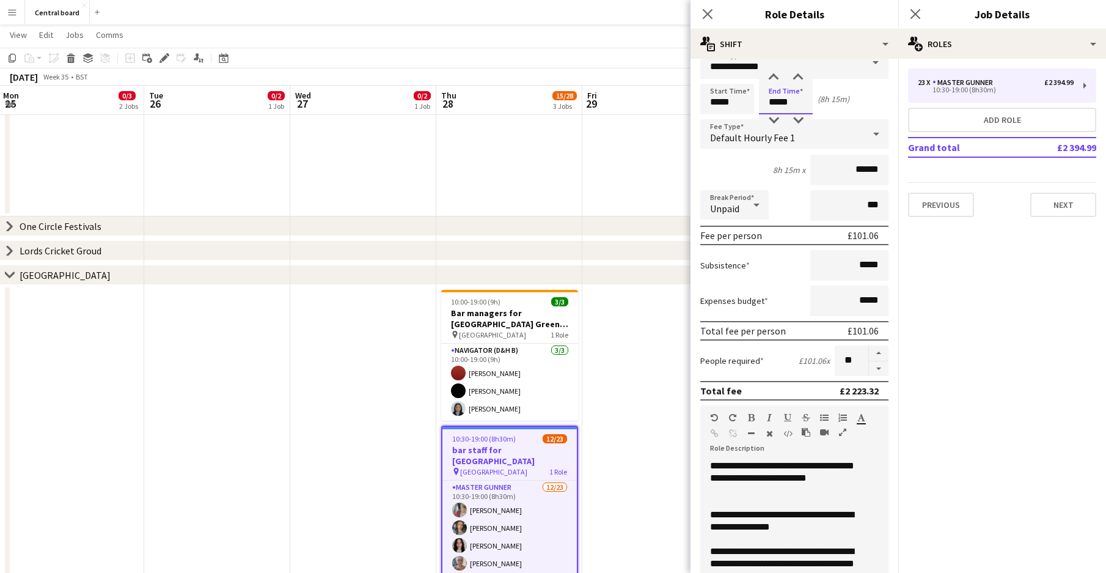
click at [796, 97] on input "*****" at bounding box center [786, 99] width 54 height 31
click at [773, 74] on div at bounding box center [773, 77] width 24 height 12
click at [804, 76] on div at bounding box center [798, 77] width 24 height 12
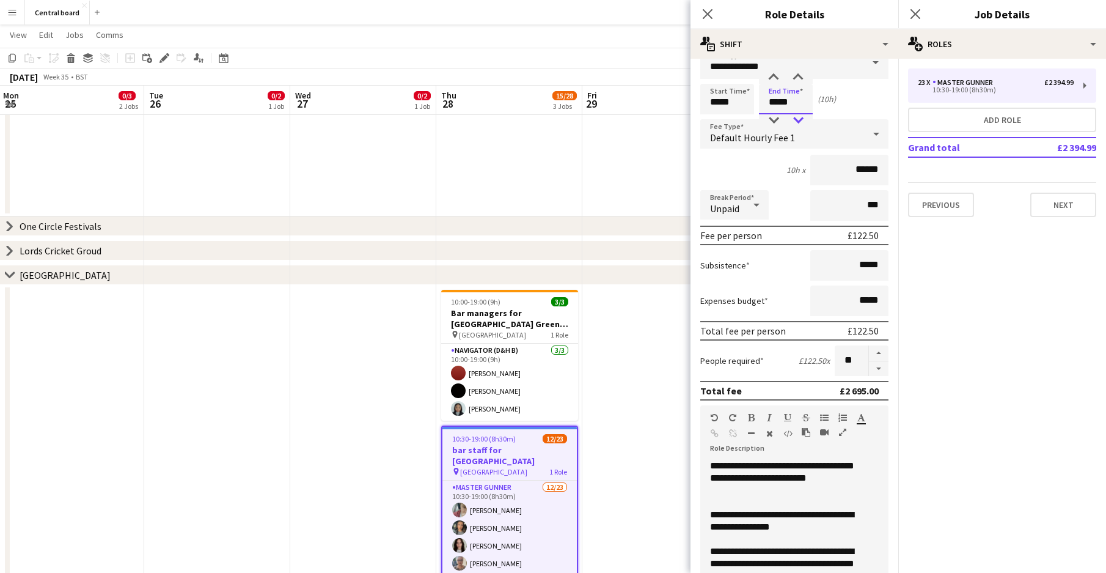
type input "*****"
click at [799, 123] on div at bounding box center [798, 120] width 24 height 12
click at [701, 180] on div "9h 45m x ******" at bounding box center [794, 170] width 188 height 31
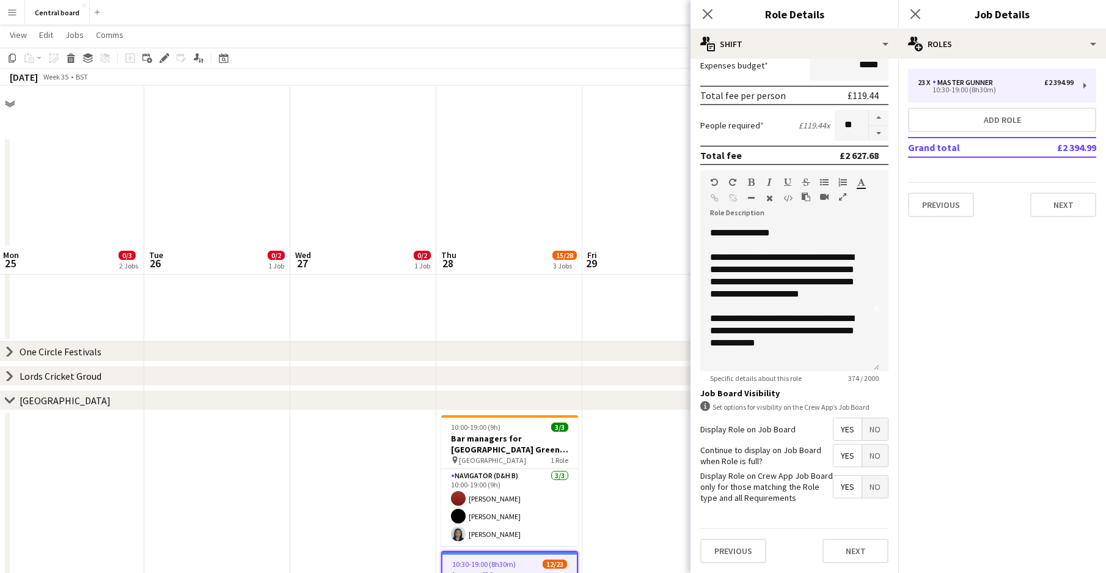
scroll to position [205, 0]
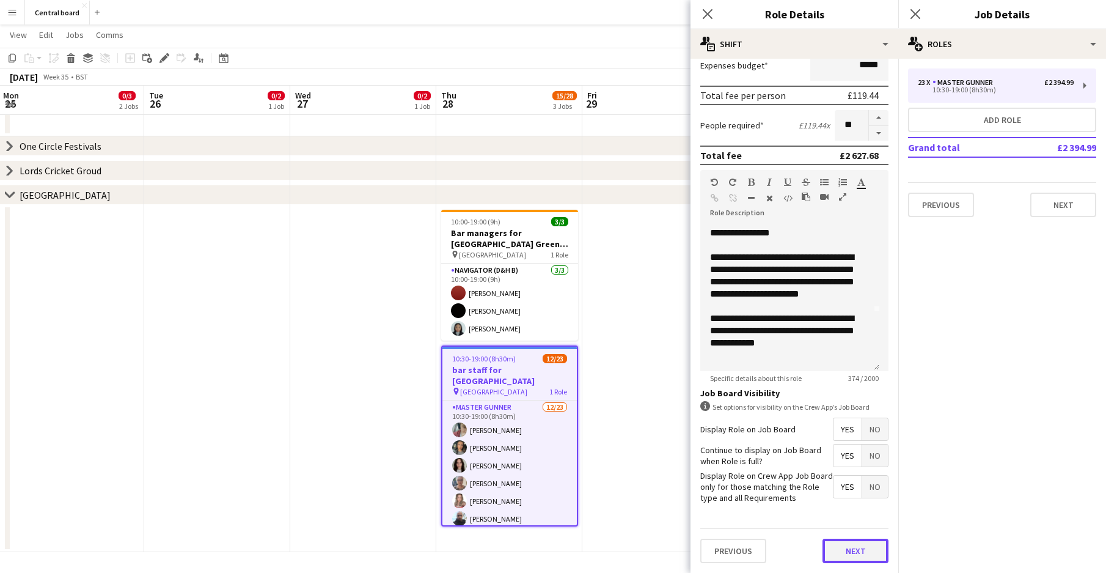
click at [843, 548] on button "Next" at bounding box center [855, 550] width 66 height 24
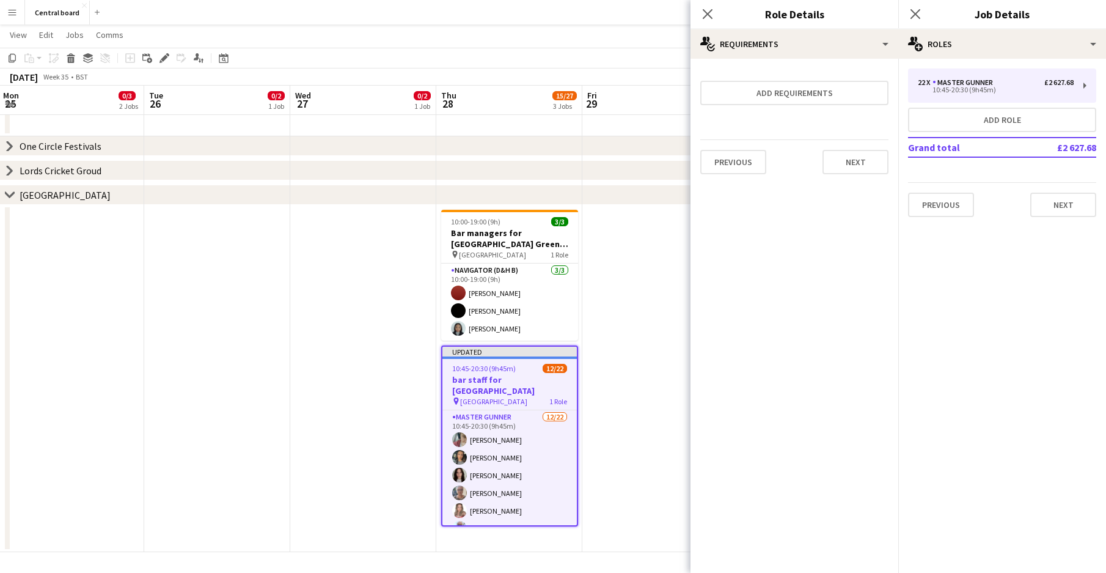
scroll to position [0, 0]
click at [843, 167] on button "Next" at bounding box center [855, 162] width 66 height 24
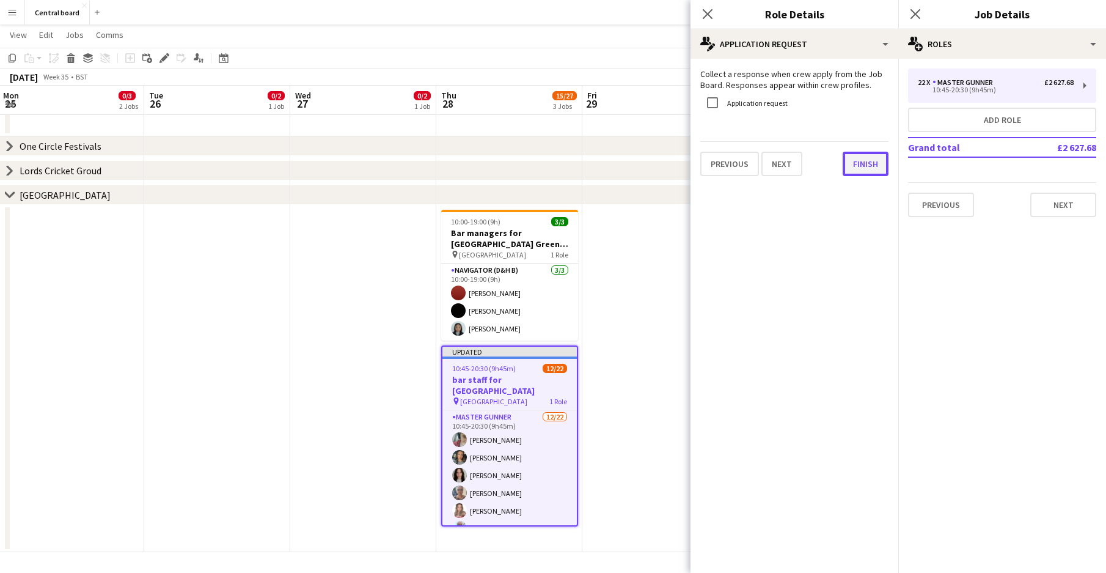
click at [871, 166] on button "Finish" at bounding box center [866, 164] width 46 height 24
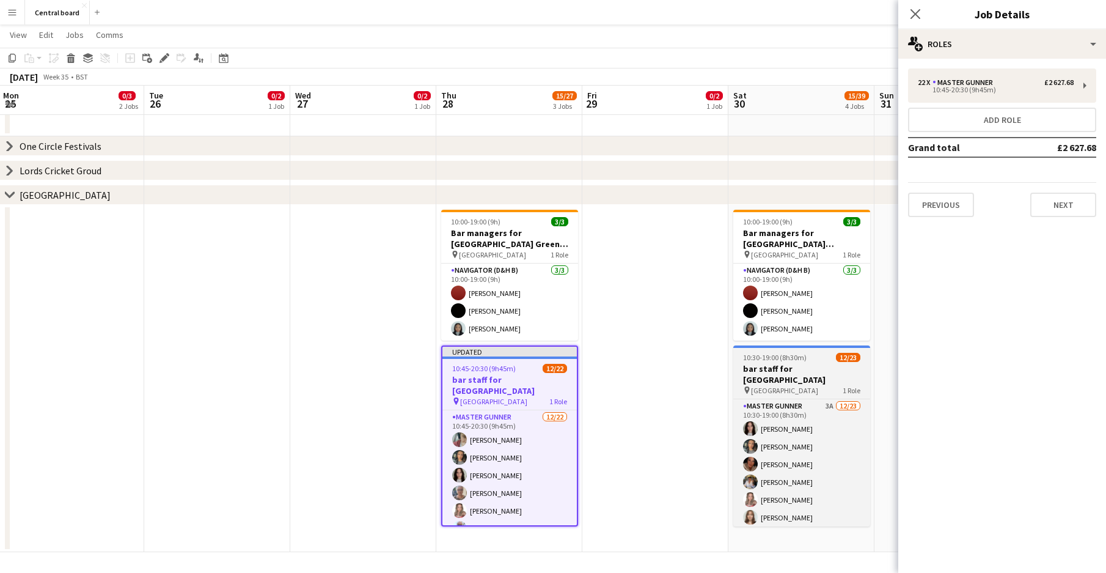
click at [815, 367] on h3 "bar staff for [GEOGRAPHIC_DATA]" at bounding box center [801, 374] width 137 height 22
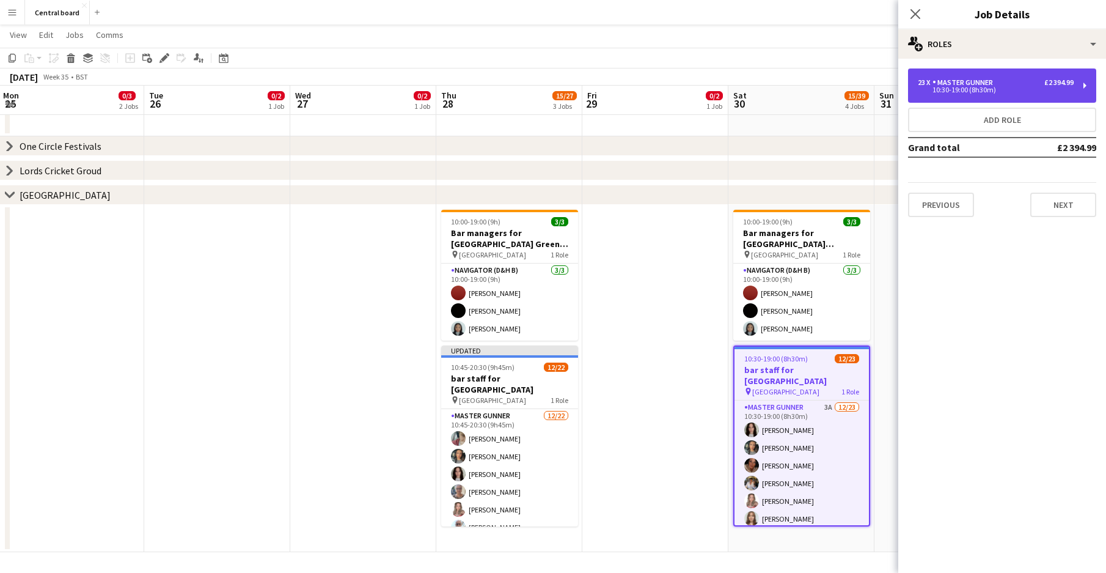
click at [961, 86] on div "Master Gunner" at bounding box center [964, 82] width 65 height 9
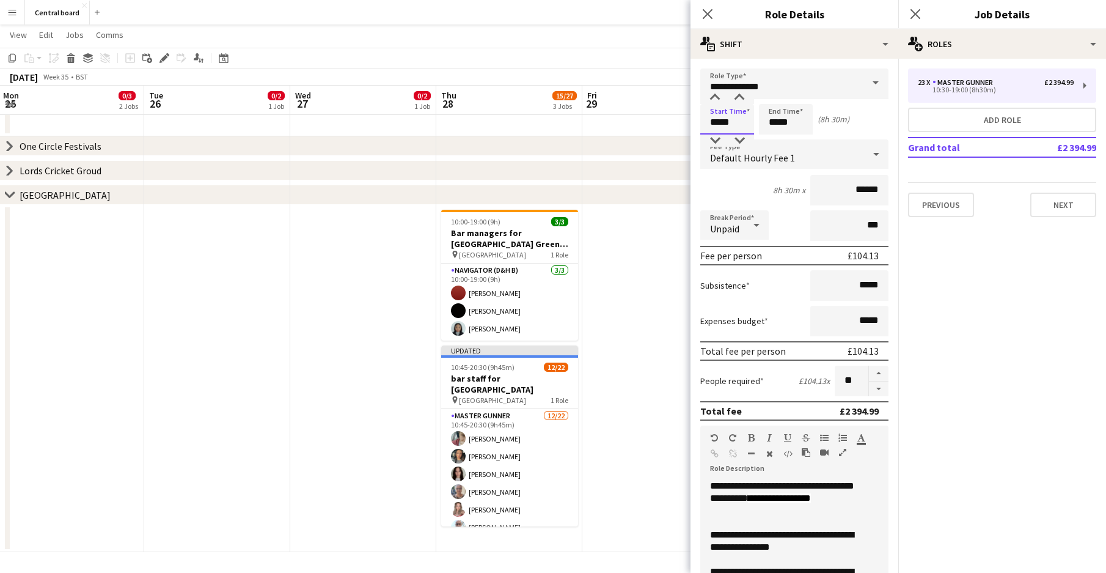
click at [730, 123] on input "*****" at bounding box center [727, 119] width 54 height 31
click at [739, 97] on div at bounding box center [739, 98] width 24 height 12
click at [714, 122] on input "*****" at bounding box center [727, 119] width 54 height 31
click at [717, 95] on div at bounding box center [715, 98] width 24 height 12
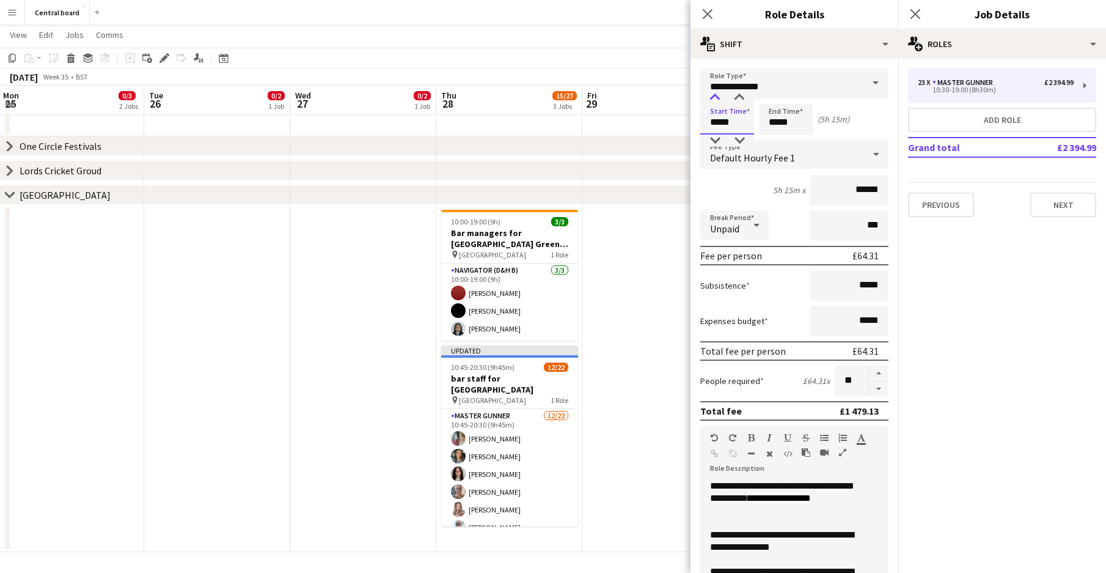
click at [717, 95] on div at bounding box center [715, 98] width 24 height 12
click at [742, 139] on div at bounding box center [739, 140] width 24 height 12
type input "*****"
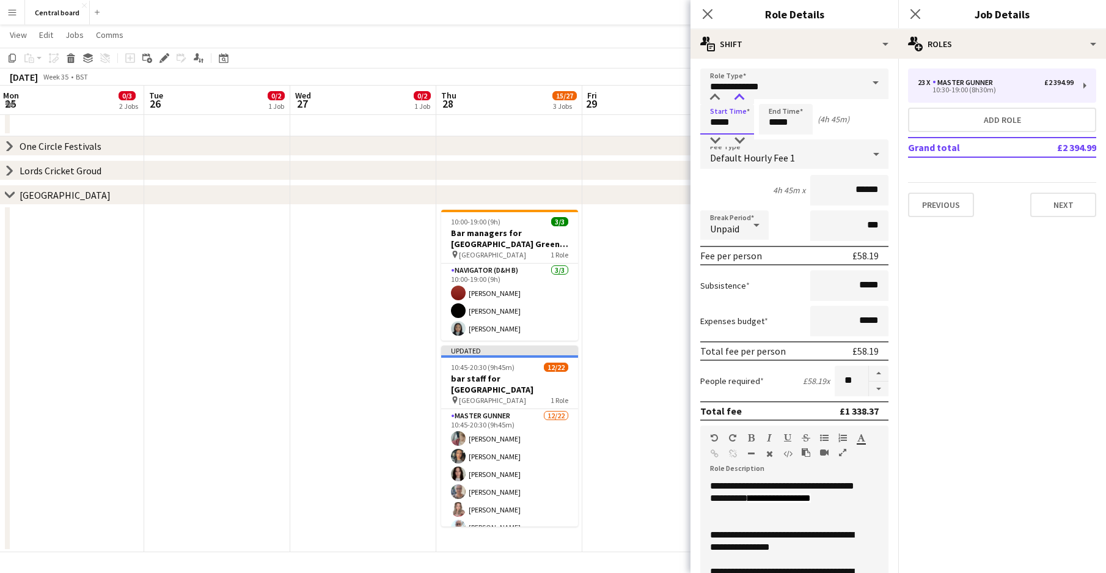
click at [741, 93] on div at bounding box center [739, 98] width 24 height 12
click at [789, 123] on input "*****" at bounding box center [786, 119] width 54 height 31
click at [770, 93] on div at bounding box center [773, 98] width 24 height 12
click at [800, 98] on div at bounding box center [798, 98] width 24 height 12
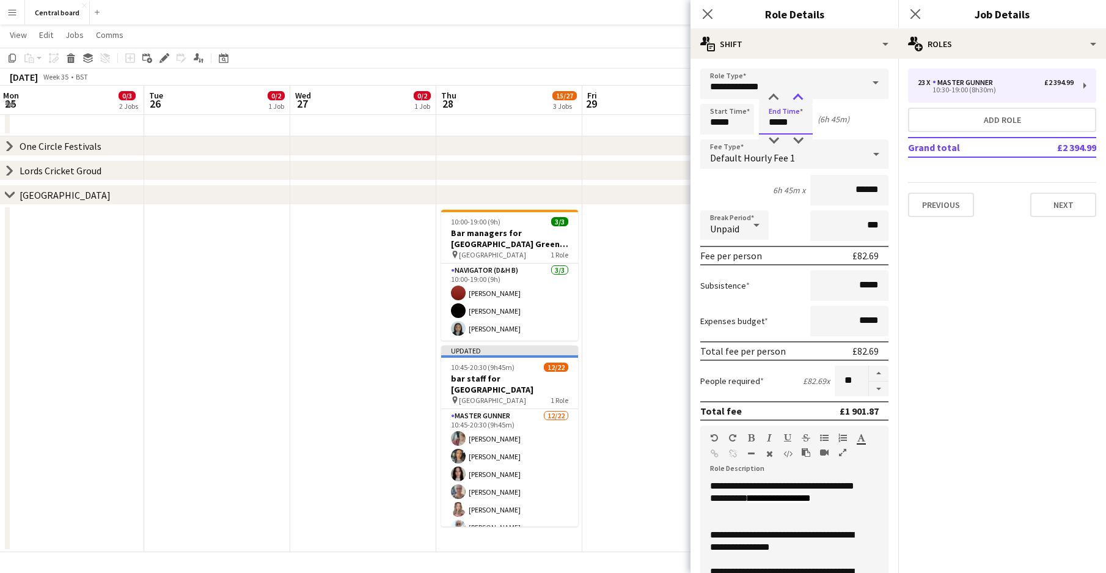
type input "*****"
click at [800, 98] on div at bounding box center [798, 98] width 24 height 12
click at [870, 390] on button "button" at bounding box center [879, 388] width 20 height 15
type input "**"
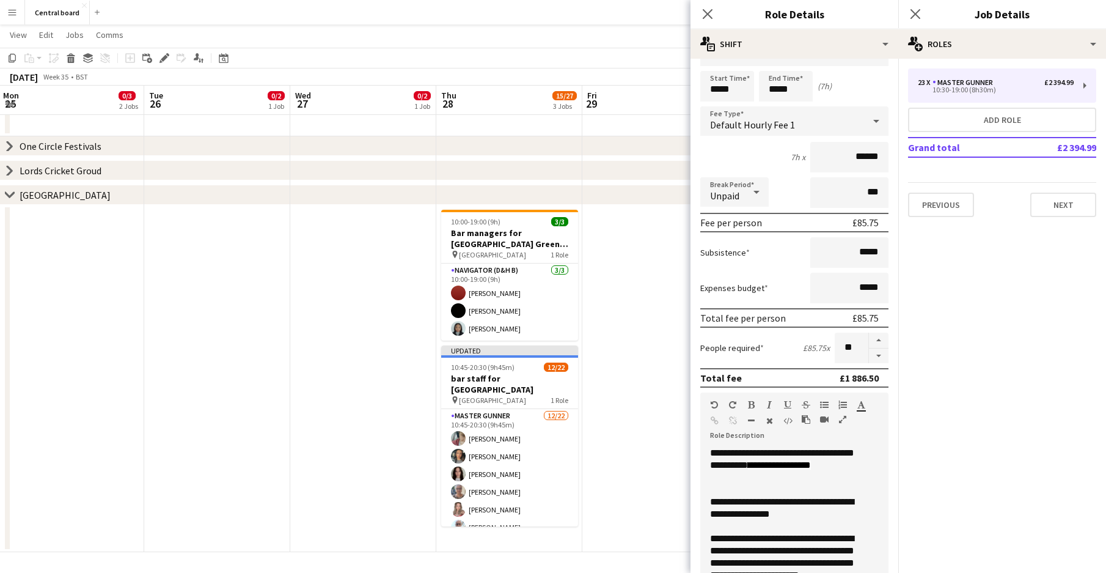
scroll to position [170, 0]
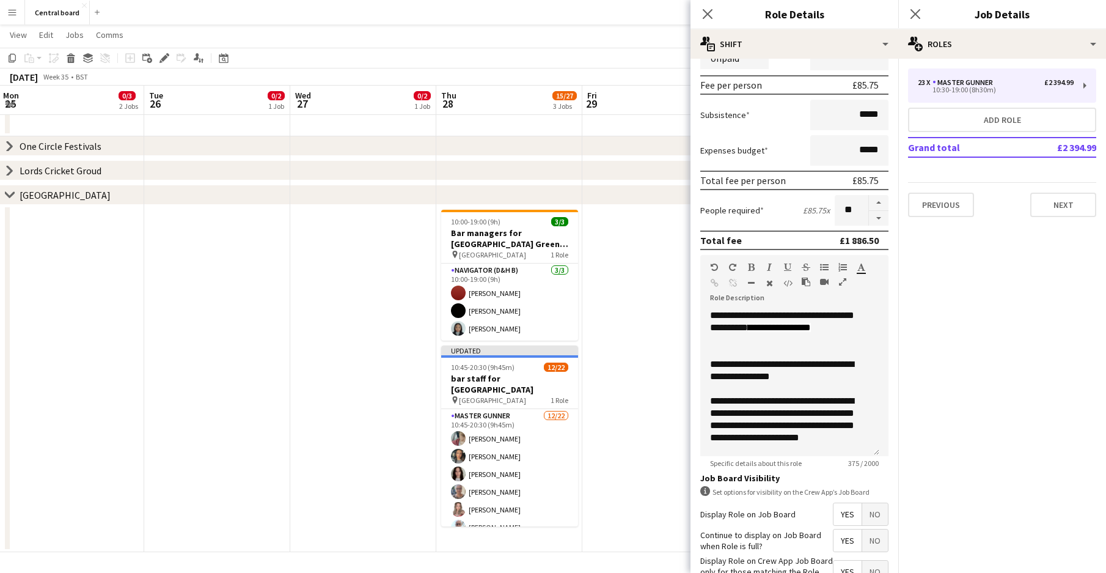
drag, startPoint x: 797, startPoint y: 389, endPoint x: 794, endPoint y: 507, distance: 118.0
click at [794, 507] on div "Display Role on Job Board Yes No" at bounding box center [794, 513] width 188 height 23
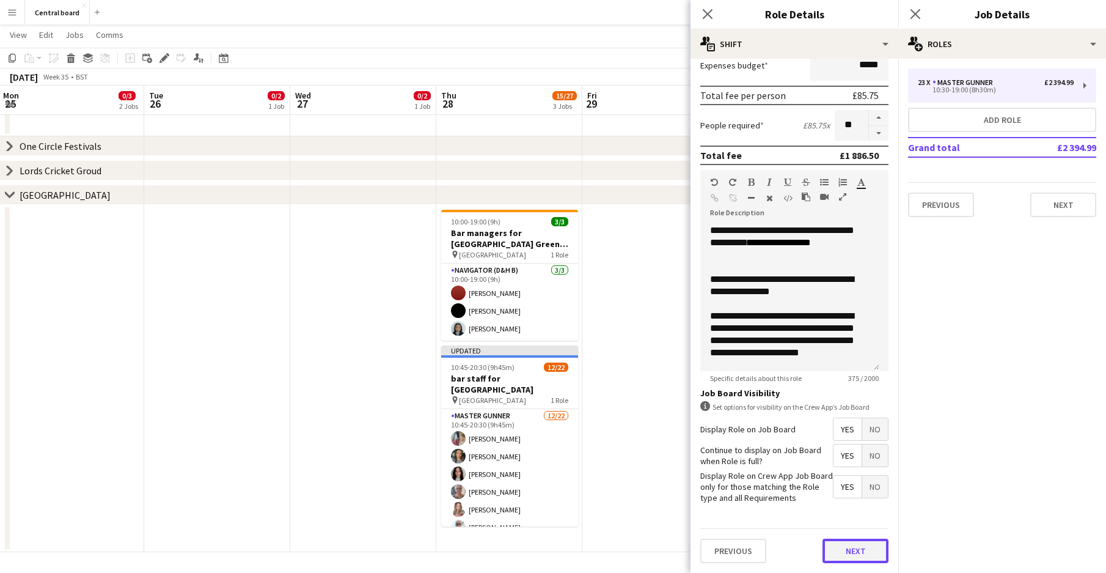
click at [849, 552] on button "Next" at bounding box center [855, 550] width 66 height 24
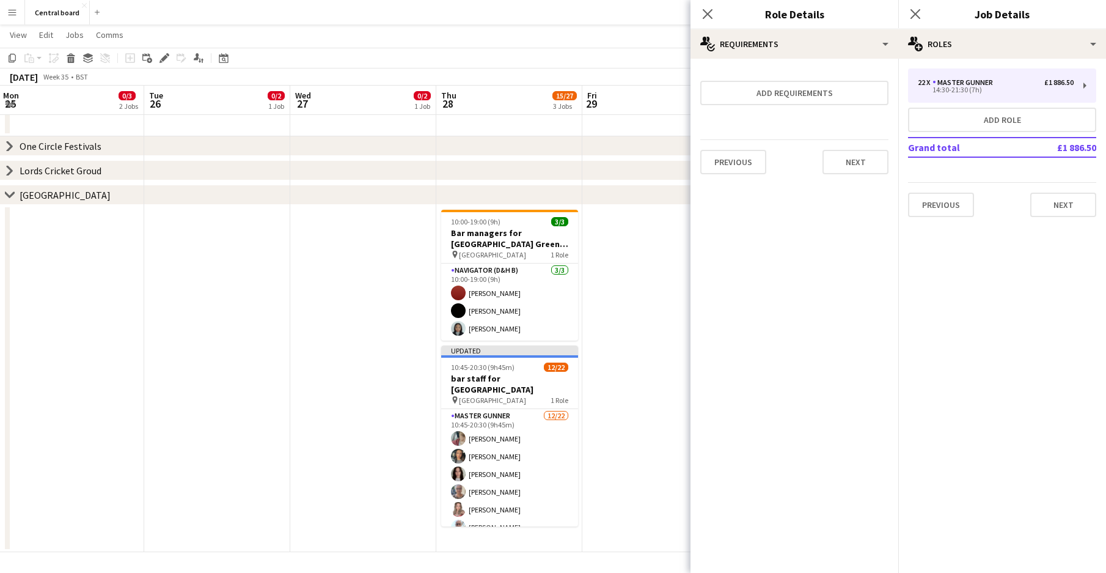
scroll to position [0, 0]
click at [848, 156] on button "Next" at bounding box center [855, 162] width 66 height 24
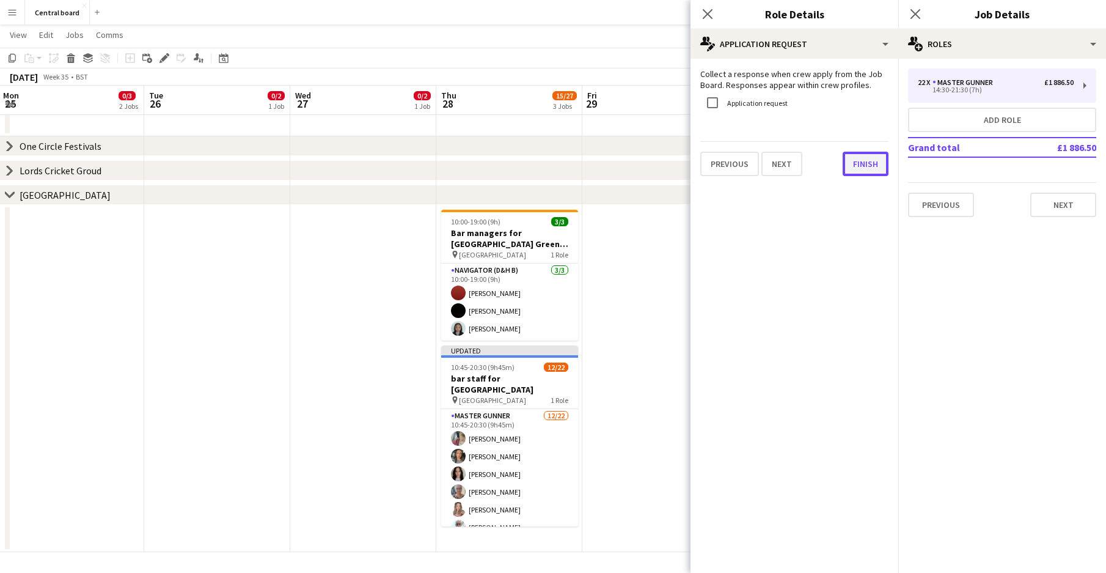
click at [853, 168] on button "Finish" at bounding box center [866, 164] width 46 height 24
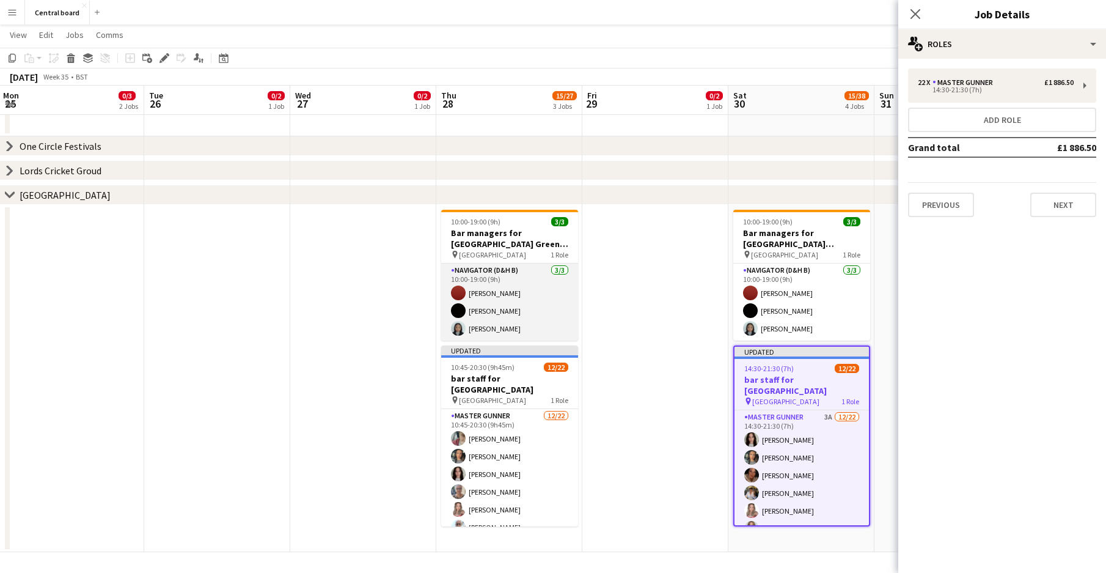
click at [551, 297] on app-card-role "Navigator (D&H B) [DATE] 10:00-19:00 (9h) Zoe [PERSON_NAME] [PERSON_NAME]" at bounding box center [509, 301] width 137 height 77
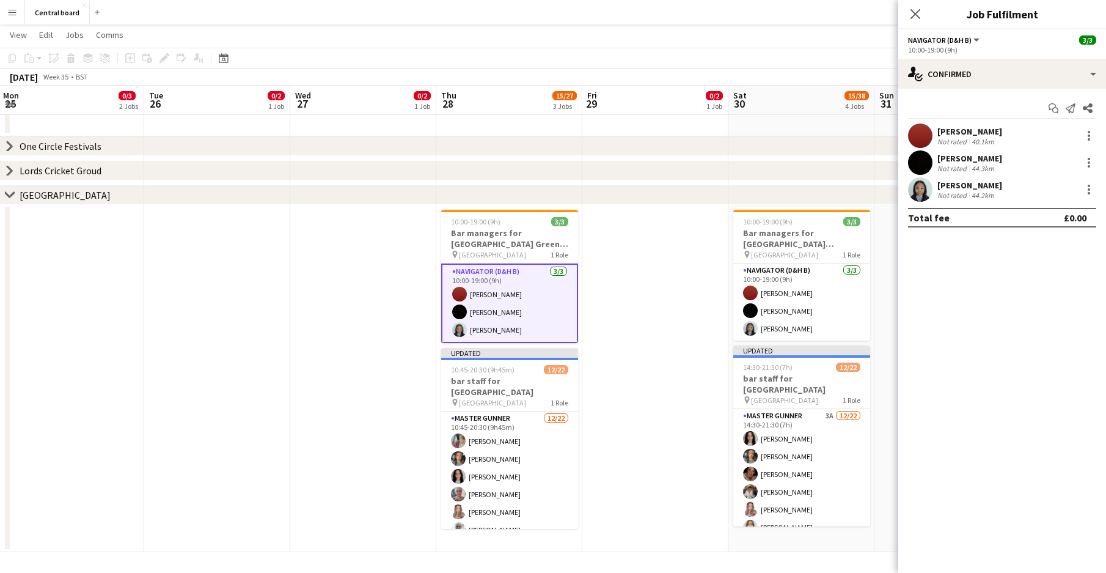
click at [1016, 188] on div "[PERSON_NAME] Not rated 44.2km" at bounding box center [1002, 189] width 208 height 24
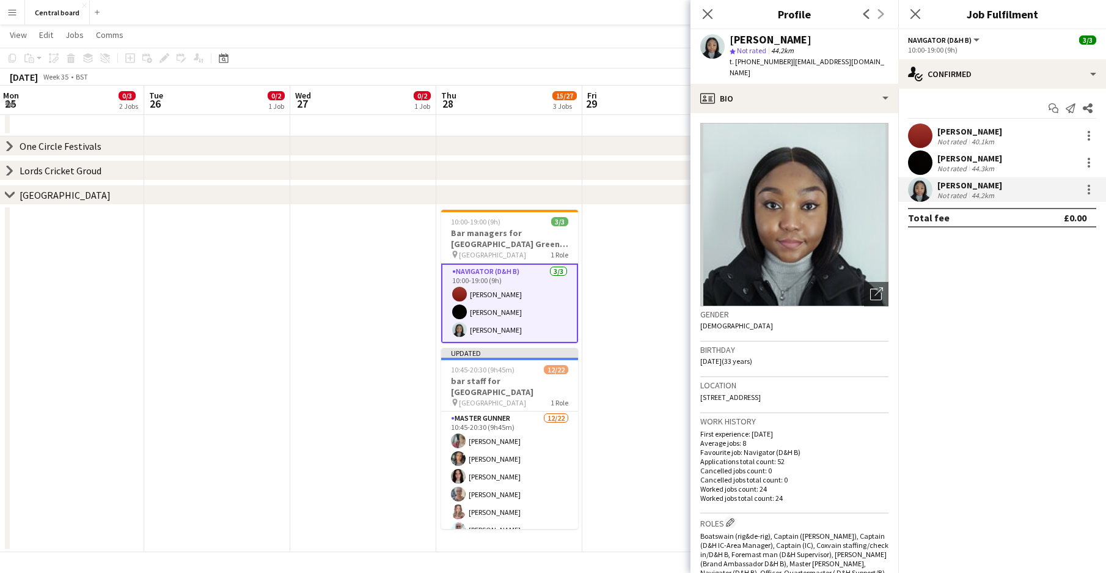
click at [1011, 255] on mat-expansion-panel "check Confirmed Start chat Send notification Share [PERSON_NAME] Not rated 40.1…" at bounding box center [1002, 331] width 208 height 484
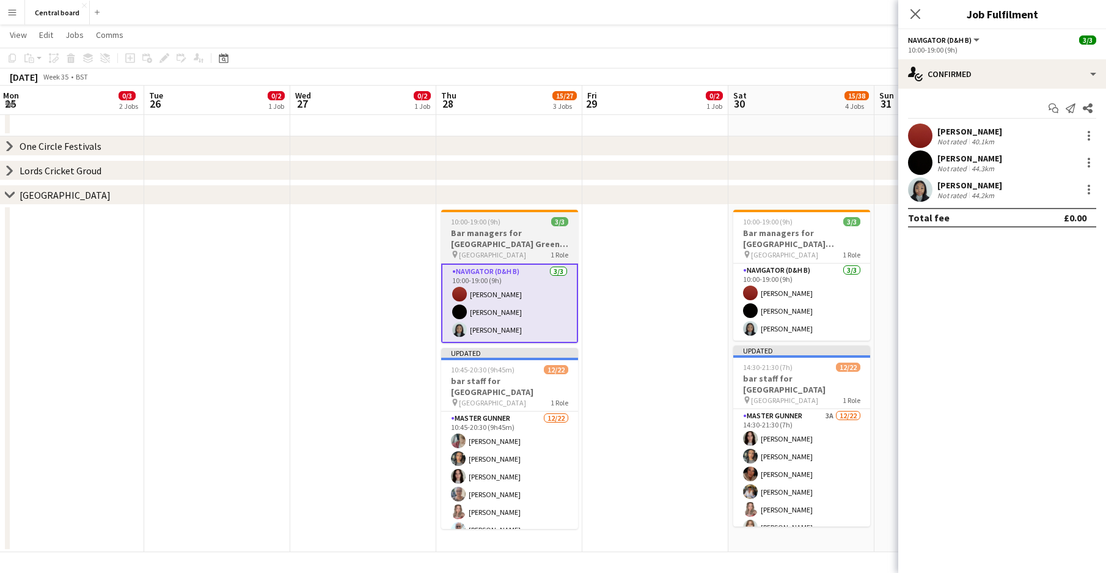
click at [516, 218] on div "10:00-19:00 (9h) 3/3" at bounding box center [509, 221] width 137 height 9
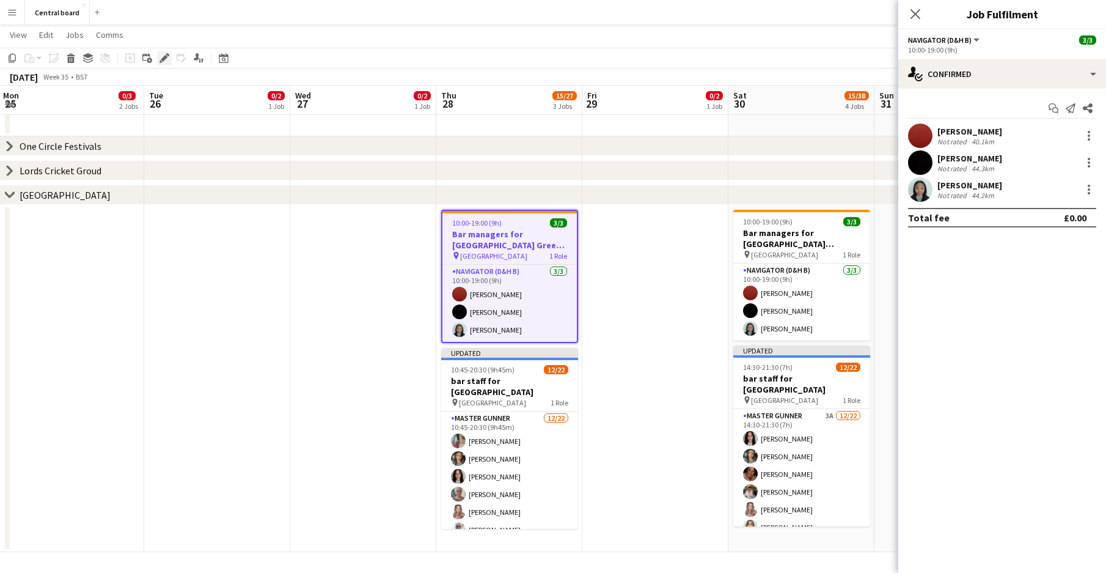
click at [163, 59] on icon at bounding box center [164, 58] width 7 height 7
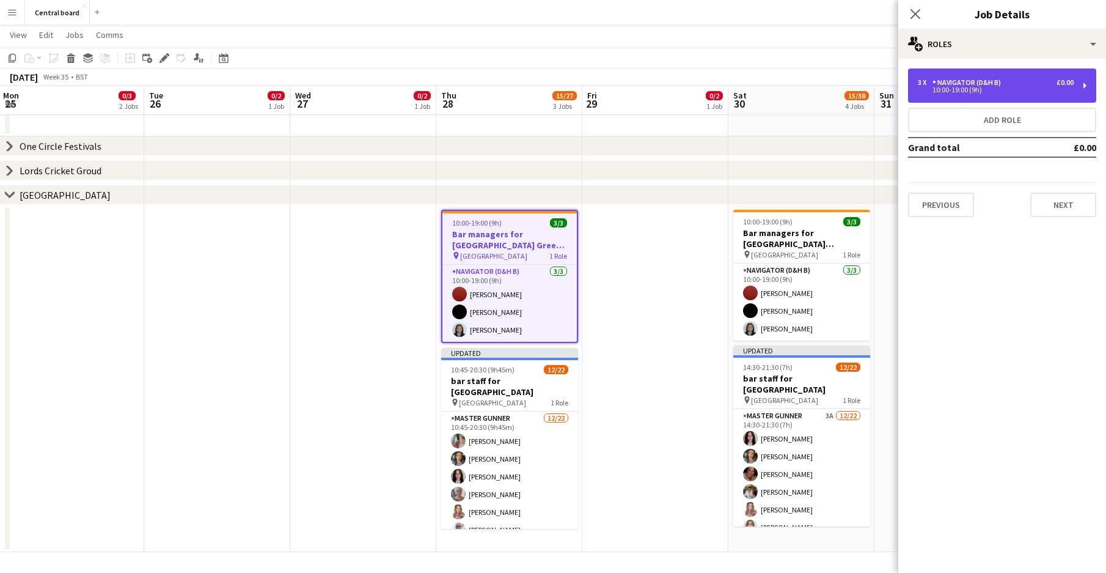
click at [959, 89] on div "10:00-19:00 (9h)" at bounding box center [996, 90] width 156 height 6
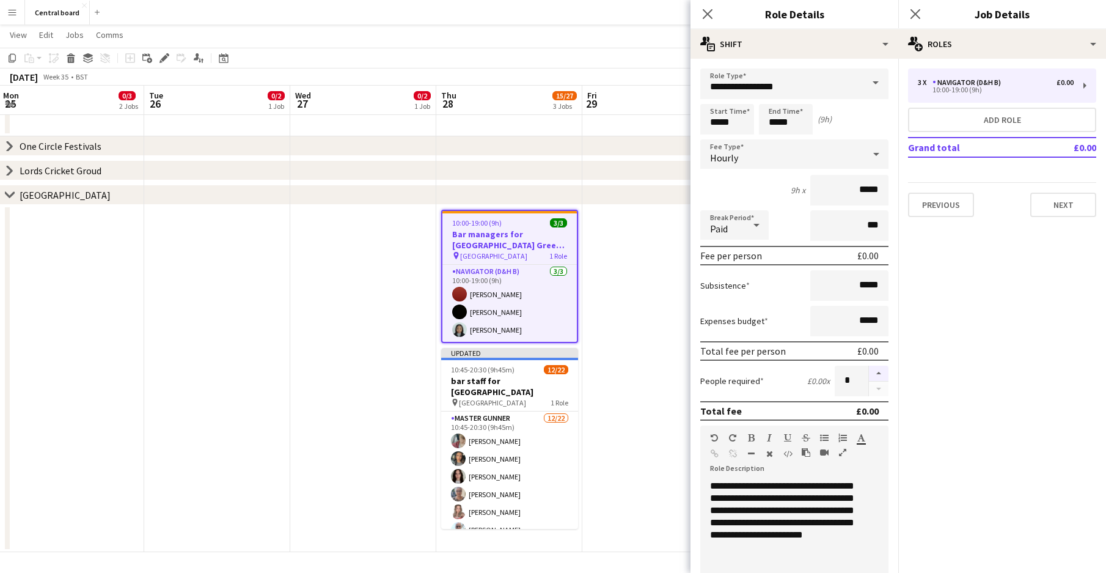
click at [870, 374] on button "button" at bounding box center [879, 373] width 20 height 16
type input "*"
click at [731, 123] on input "*****" at bounding box center [727, 119] width 54 height 31
type input "*****"
click at [741, 97] on div at bounding box center [739, 98] width 24 height 12
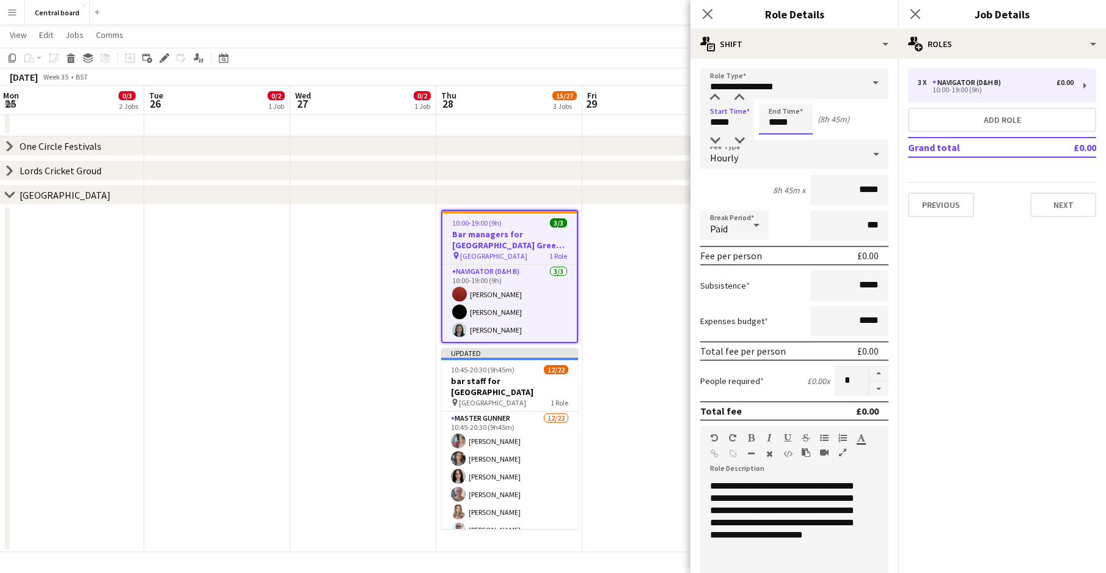
click at [777, 118] on input "*****" at bounding box center [786, 119] width 54 height 31
click at [771, 87] on input "**********" at bounding box center [794, 83] width 188 height 31
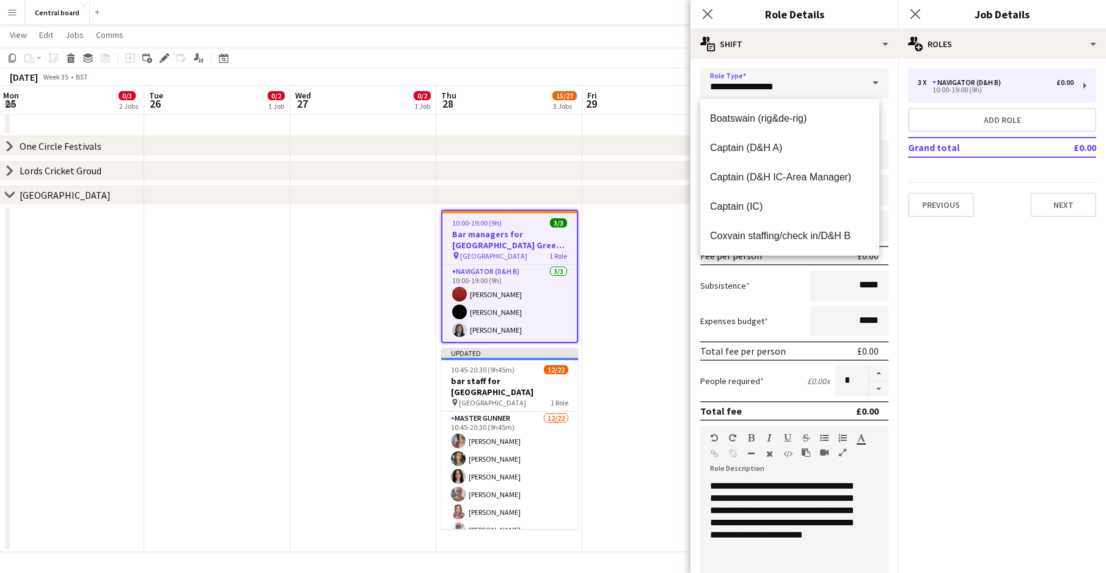
click at [911, 225] on div "3 x Navigator (D&H B) £0.00 10:00-19:00 (9h) Add role Grand total £0.00 Previou…" at bounding box center [1002, 143] width 208 height 168
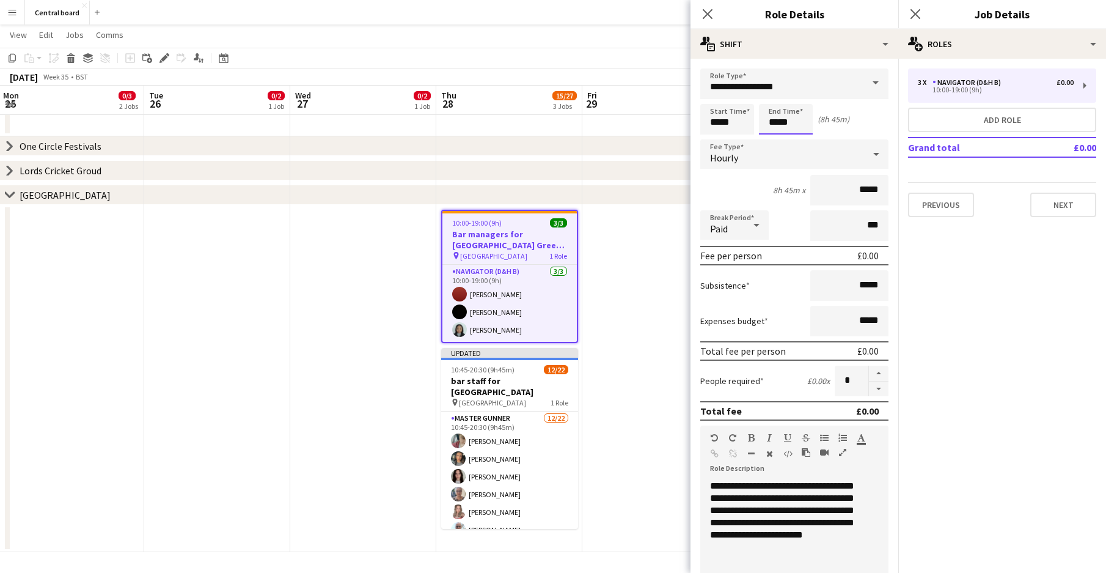
click at [785, 124] on input "*****" at bounding box center [786, 119] width 54 height 31
click at [770, 96] on div at bounding box center [773, 98] width 24 height 12
click at [792, 97] on div at bounding box center [798, 98] width 24 height 12
type input "*****"
click at [792, 97] on div at bounding box center [798, 98] width 24 height 12
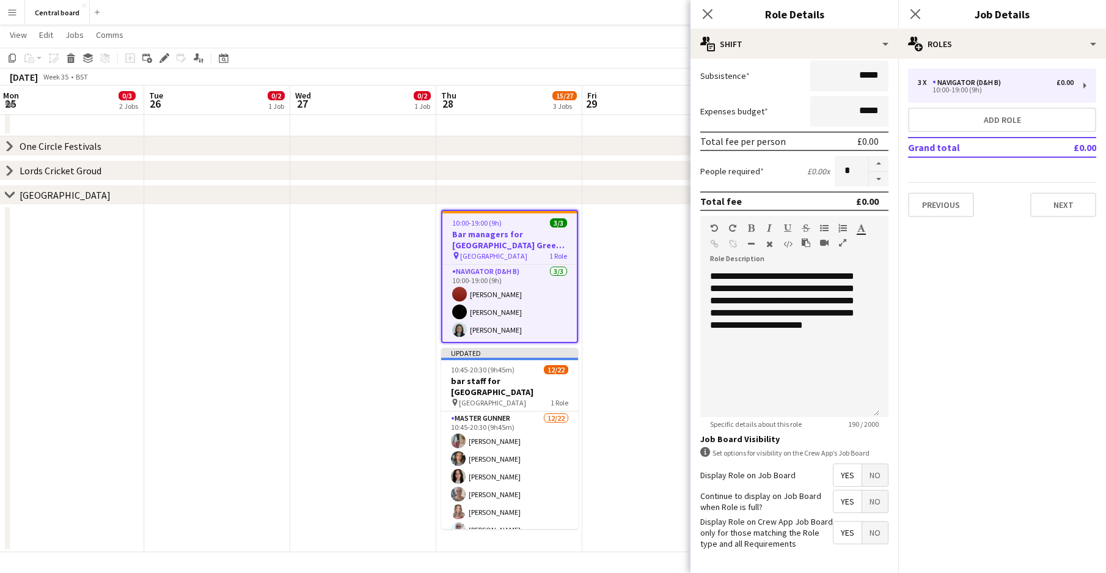
scroll to position [255, 0]
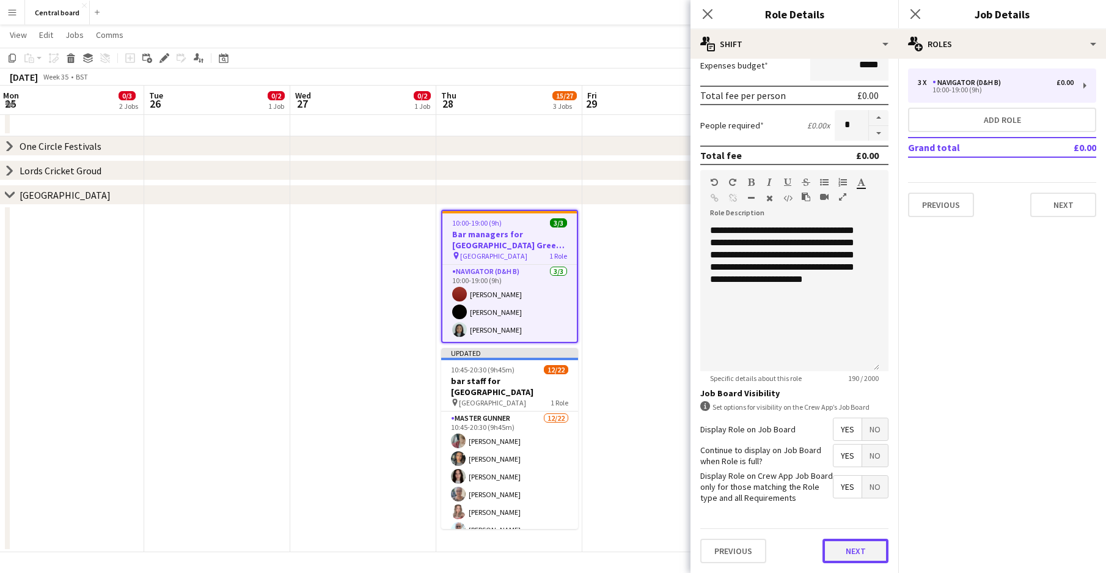
click at [849, 552] on button "Next" at bounding box center [855, 550] width 66 height 24
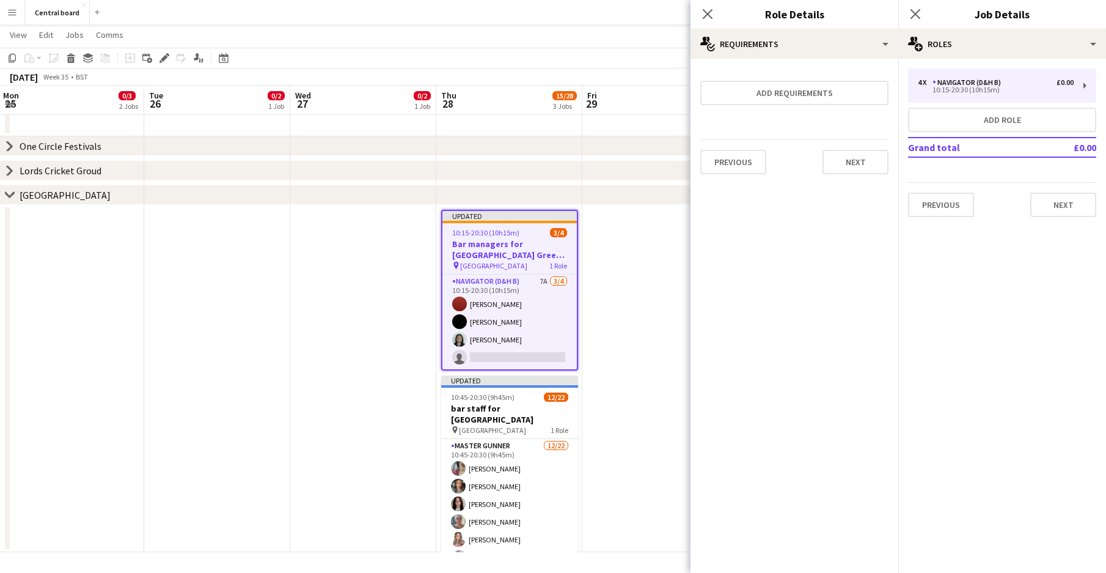
scroll to position [0, 0]
click at [855, 166] on button "Next" at bounding box center [855, 162] width 66 height 24
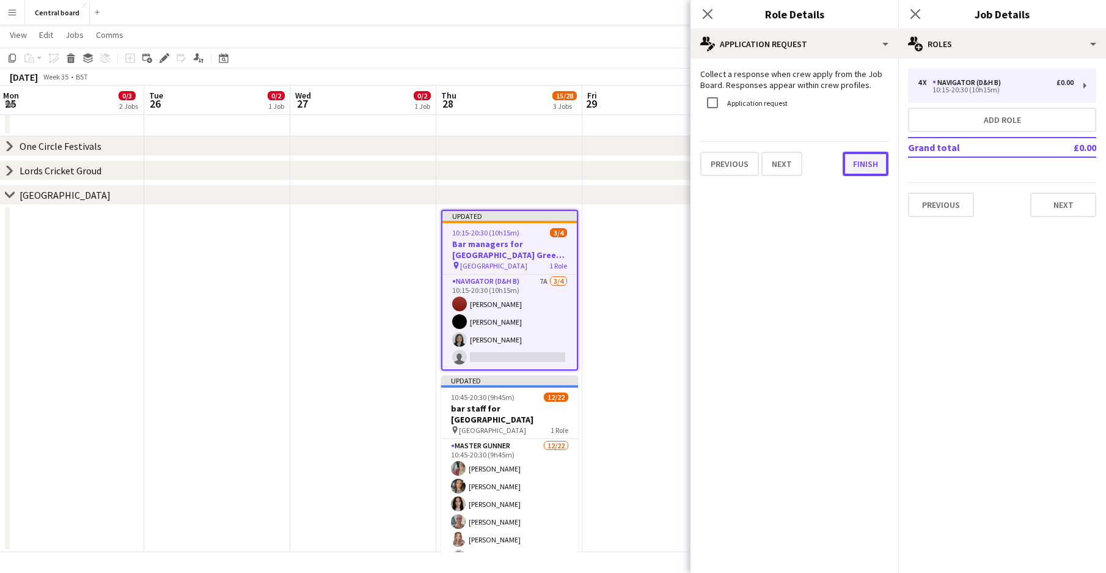
click at [868, 170] on button "Finish" at bounding box center [866, 164] width 46 height 24
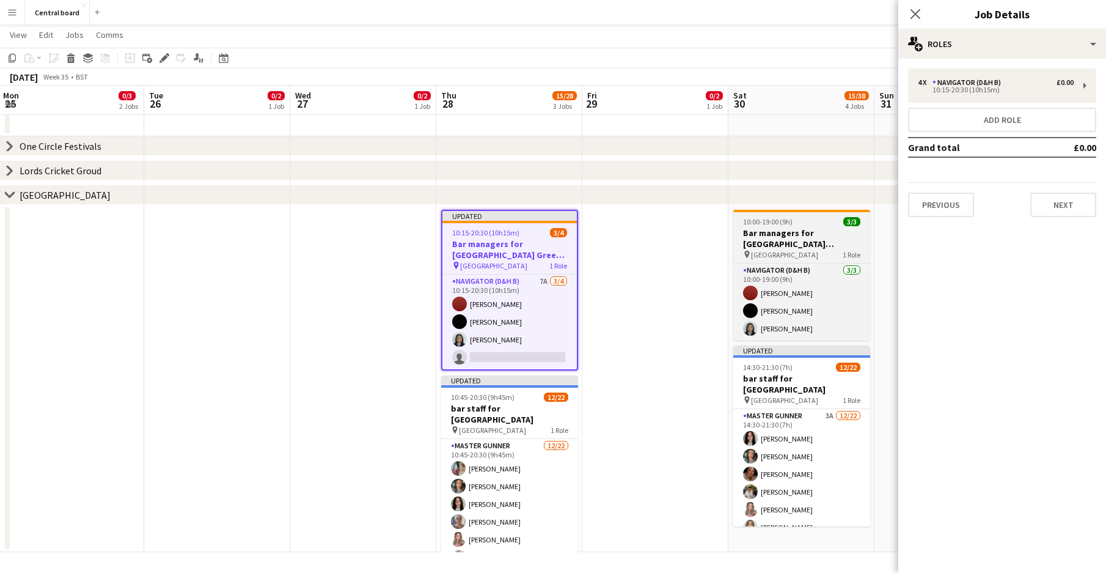
click at [800, 217] on div "10:00-19:00 (9h) 3/3" at bounding box center [801, 221] width 137 height 9
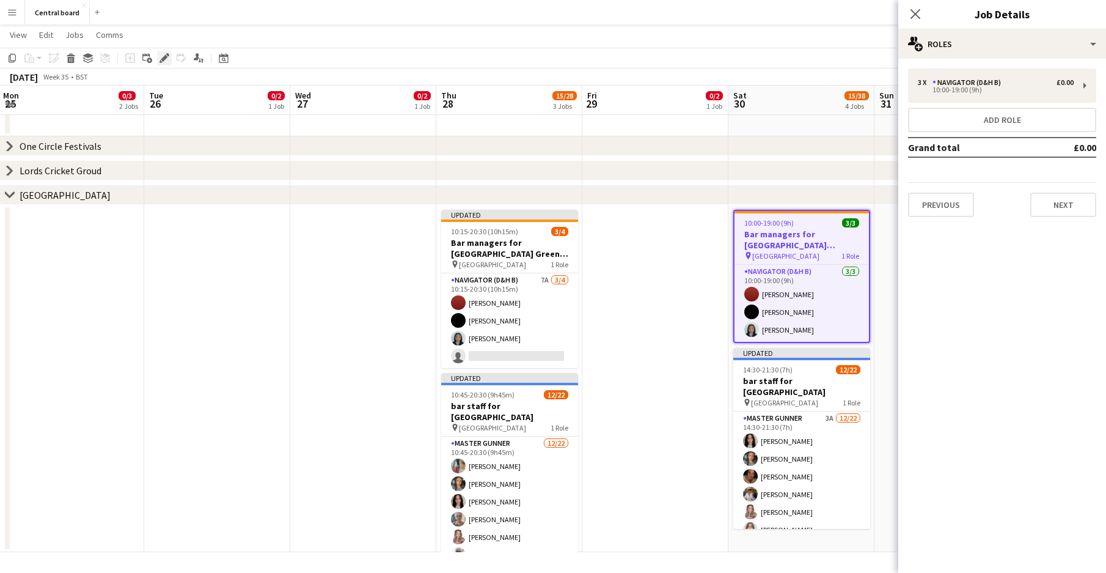
click at [160, 57] on icon "Edit" at bounding box center [164, 58] width 10 height 10
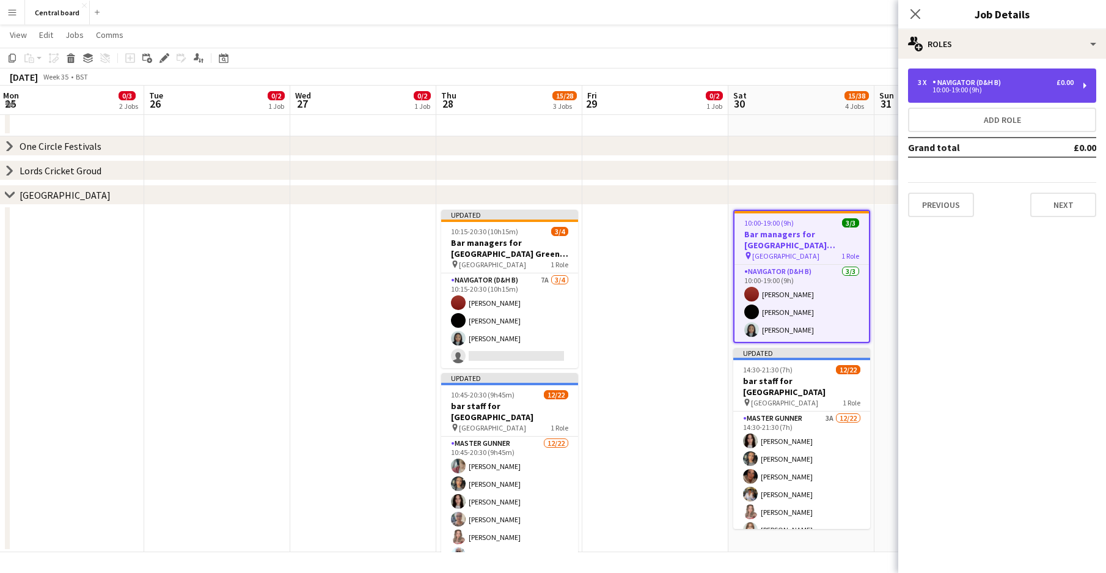
click at [994, 86] on div "Navigator (D&H B)" at bounding box center [968, 82] width 73 height 9
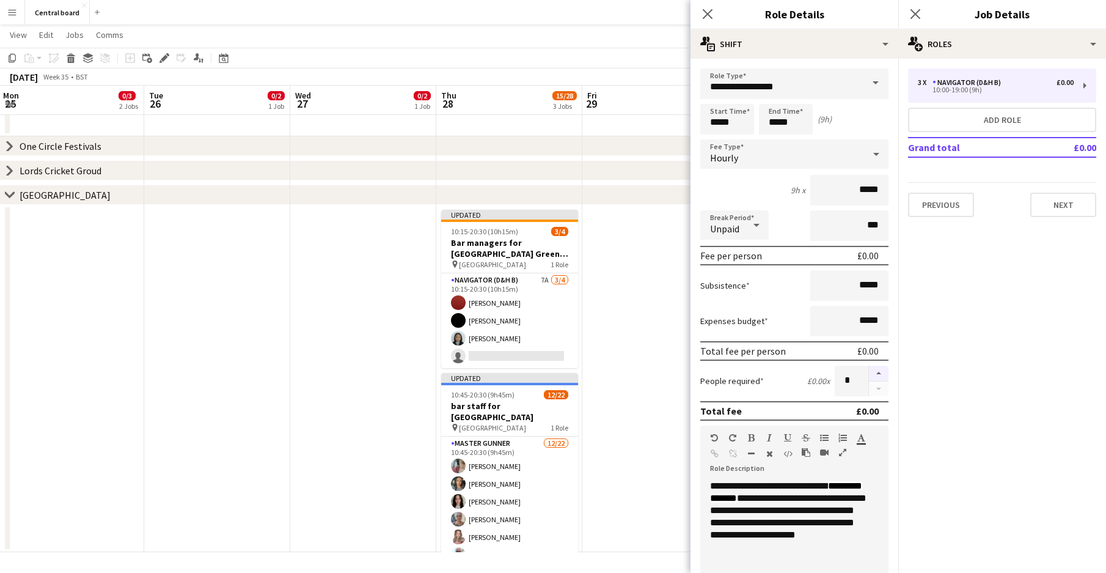
click at [870, 367] on button "button" at bounding box center [879, 373] width 20 height 16
type input "*"
click at [730, 123] on input "*****" at bounding box center [727, 119] width 54 height 31
click at [716, 97] on div at bounding box center [715, 98] width 24 height 12
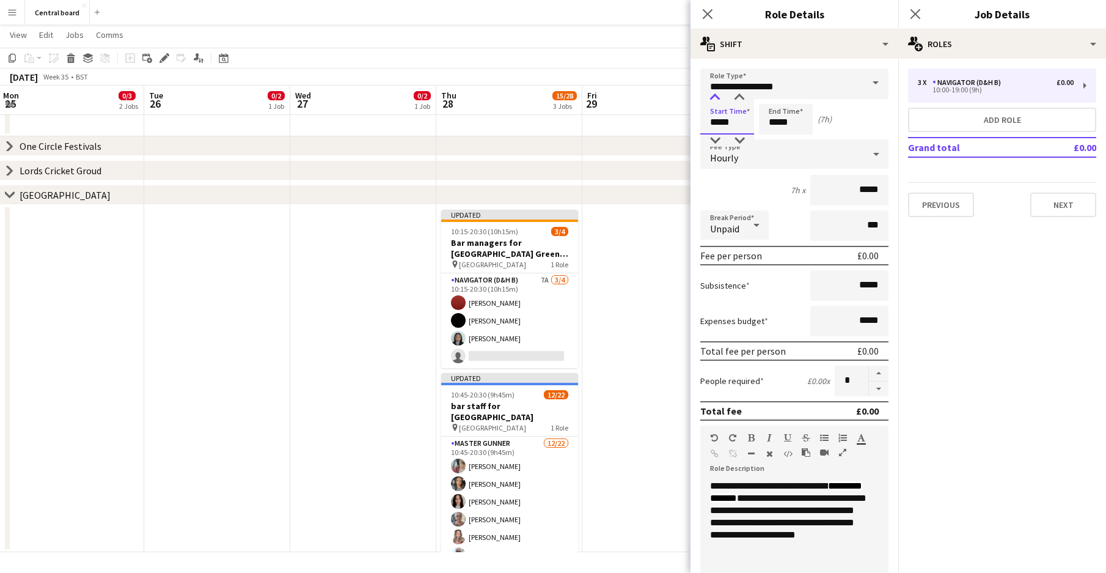
click at [716, 97] on div at bounding box center [715, 98] width 24 height 12
type input "*****"
click at [716, 97] on div at bounding box center [715, 98] width 24 height 12
click at [780, 123] on input "*****" at bounding box center [786, 119] width 54 height 31
click at [773, 97] on div at bounding box center [773, 98] width 24 height 12
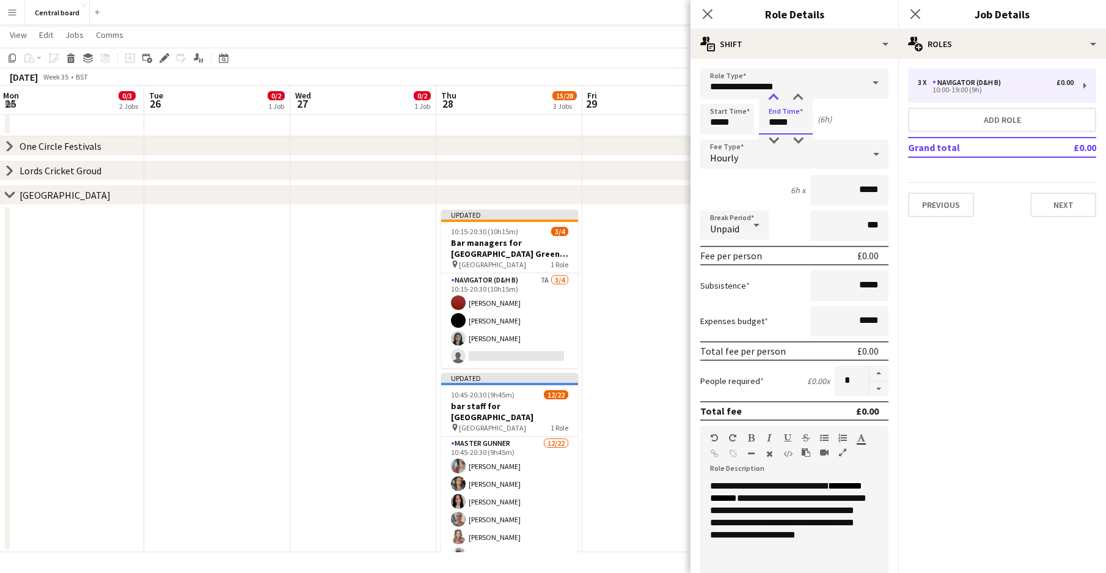
click at [773, 97] on div at bounding box center [773, 98] width 24 height 12
click at [796, 97] on div at bounding box center [798, 98] width 24 height 12
type input "*****"
click at [796, 97] on div at bounding box center [798, 98] width 24 height 12
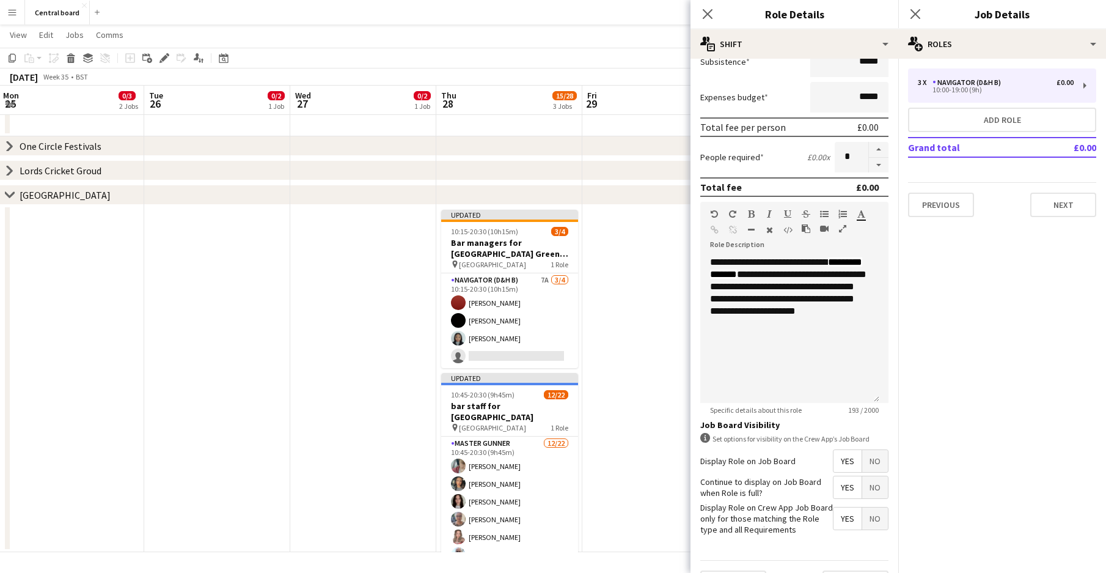
scroll to position [255, 0]
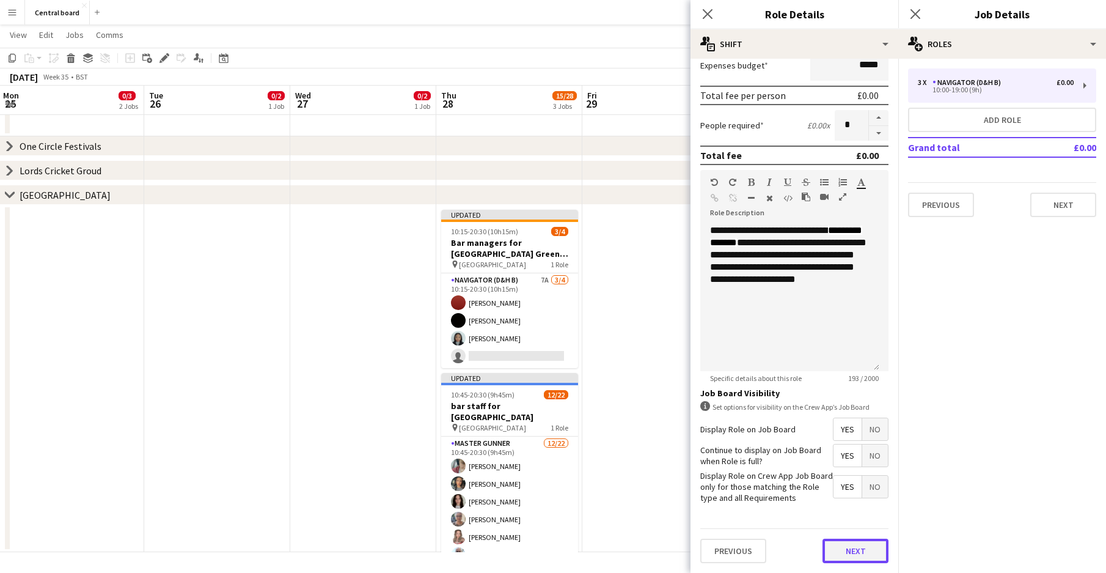
click at [827, 545] on button "Next" at bounding box center [855, 550] width 66 height 24
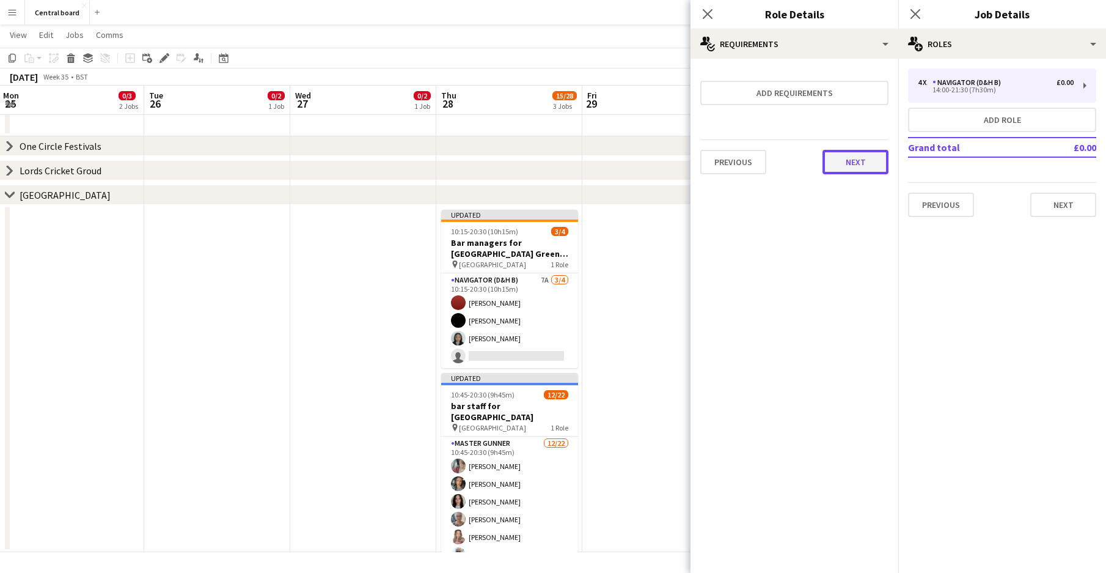
click at [855, 165] on button "Next" at bounding box center [855, 162] width 66 height 24
click at [854, 166] on button "Finish" at bounding box center [866, 164] width 46 height 24
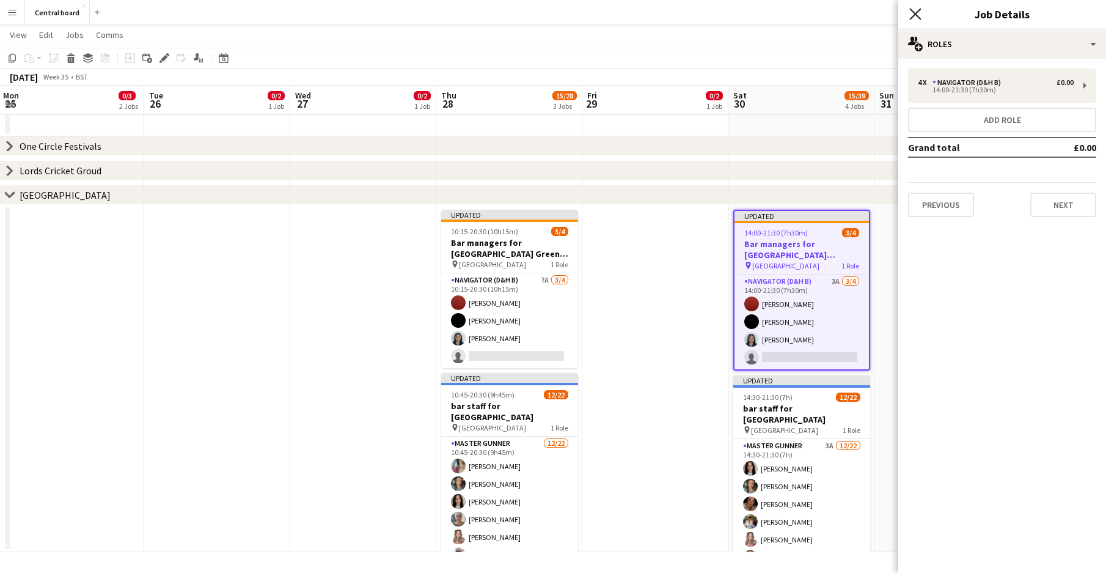
click at [912, 15] on icon "Close pop-in" at bounding box center [915, 14] width 12 height 12
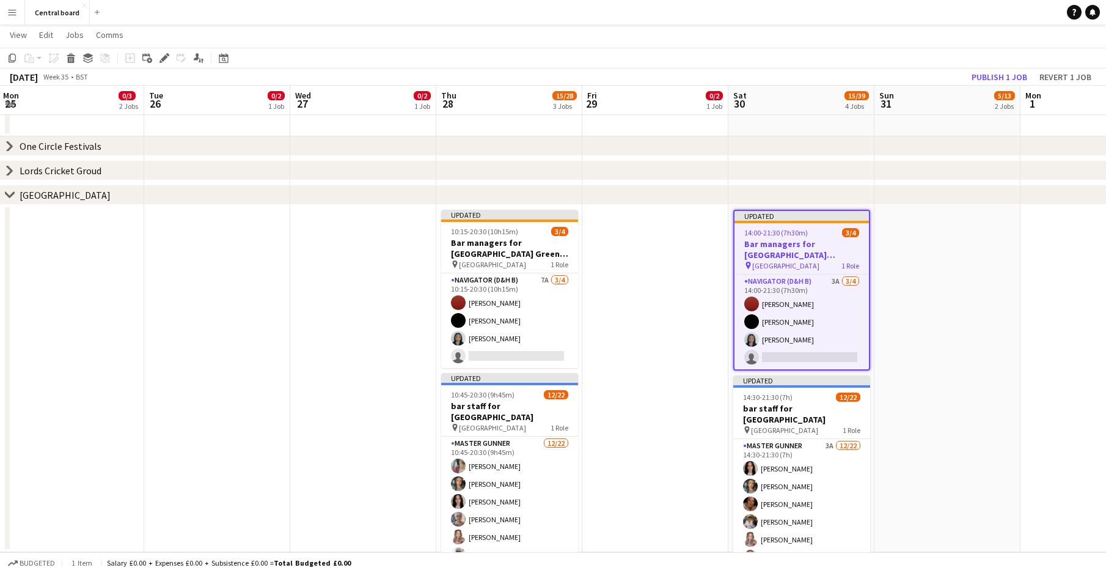
click at [670, 327] on app-date-cell at bounding box center [655, 378] width 146 height 347
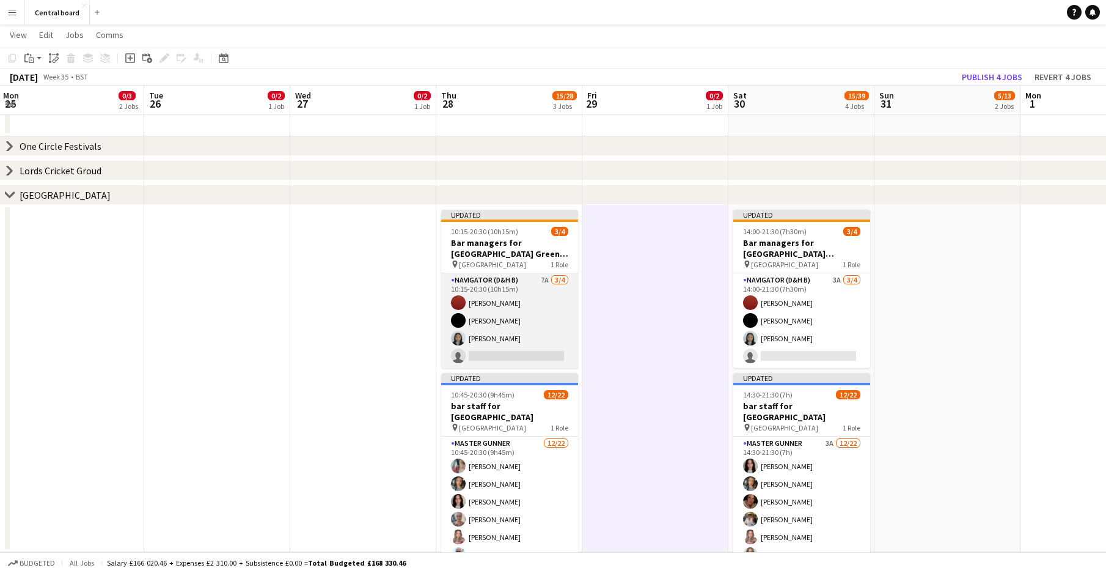
click at [540, 282] on app-card-role "Navigator (D&H B) 7A [DATE] 10:15-20:30 (10h15m) Zoe [PERSON_NAME] [PERSON_NAME…" at bounding box center [509, 320] width 137 height 95
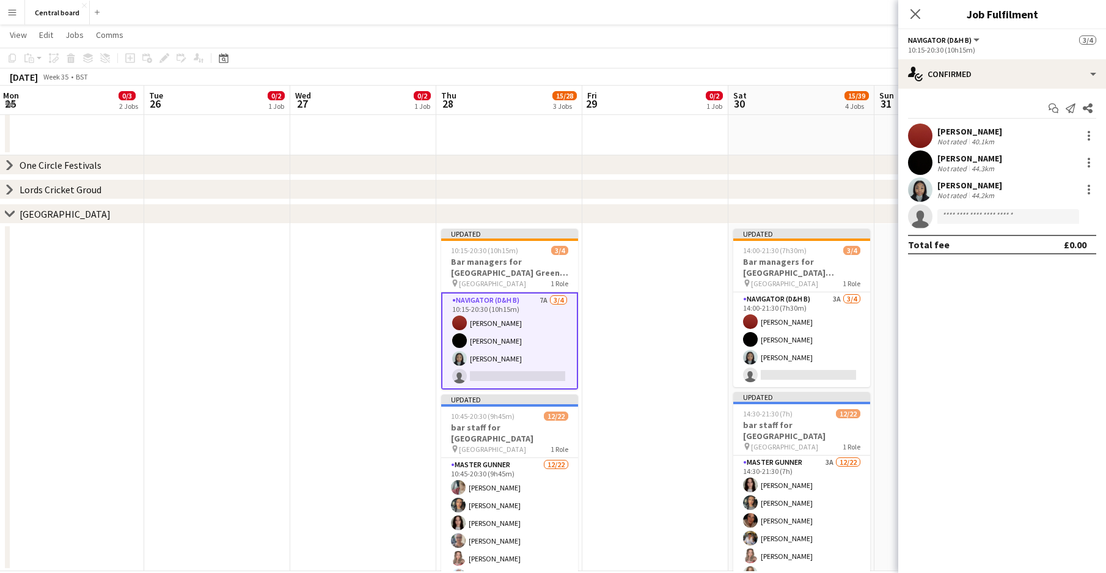
scroll to position [205, 0]
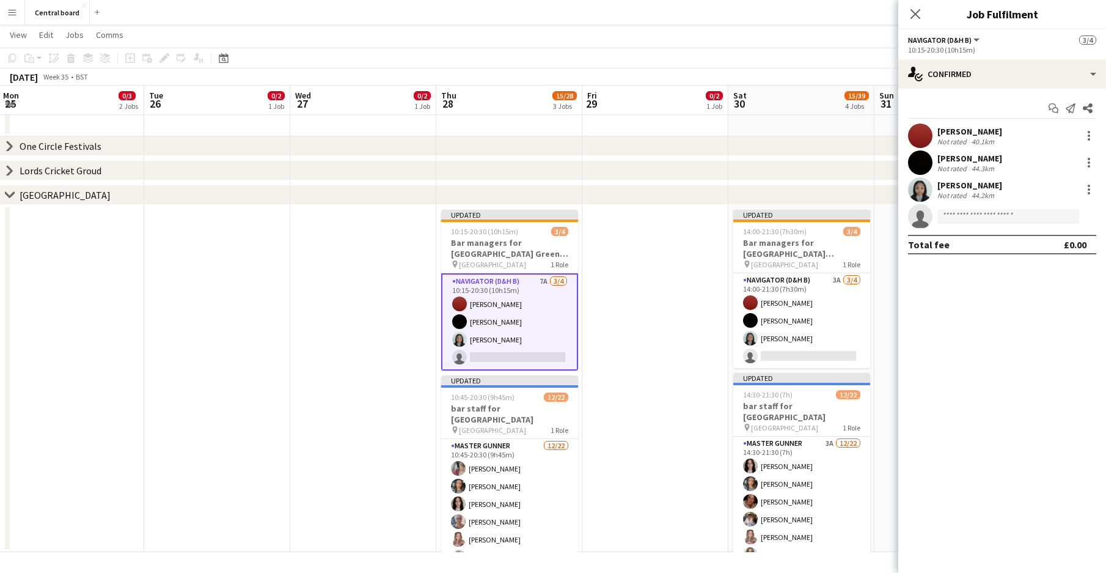
click at [619, 302] on app-date-cell at bounding box center [655, 378] width 146 height 347
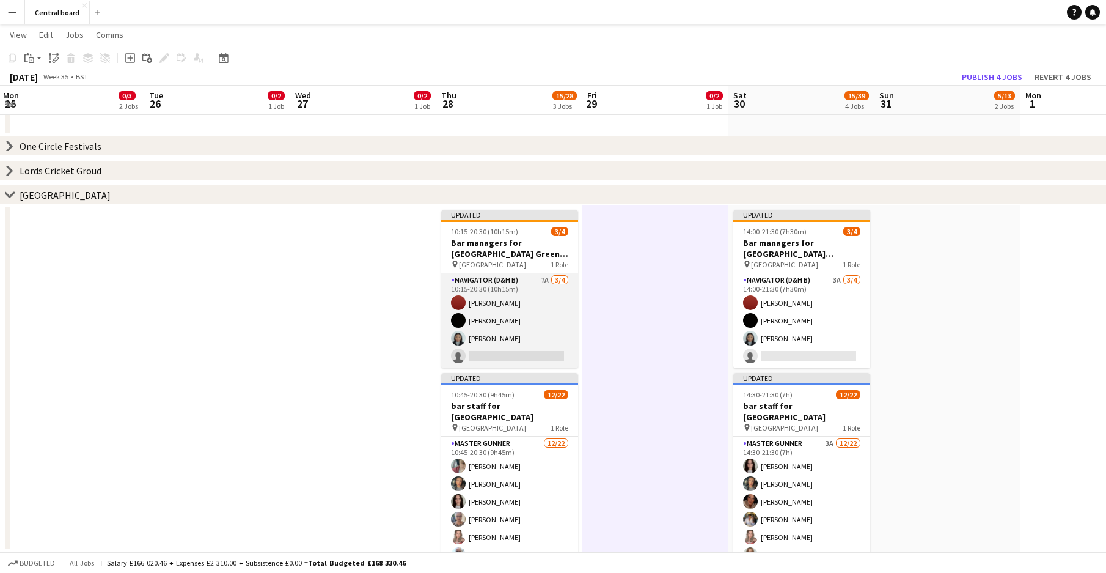
click at [530, 279] on app-card-role "Navigator (D&H B) 7A [DATE] 10:15-20:30 (10h15m) Zoe [PERSON_NAME] [PERSON_NAME…" at bounding box center [509, 320] width 137 height 95
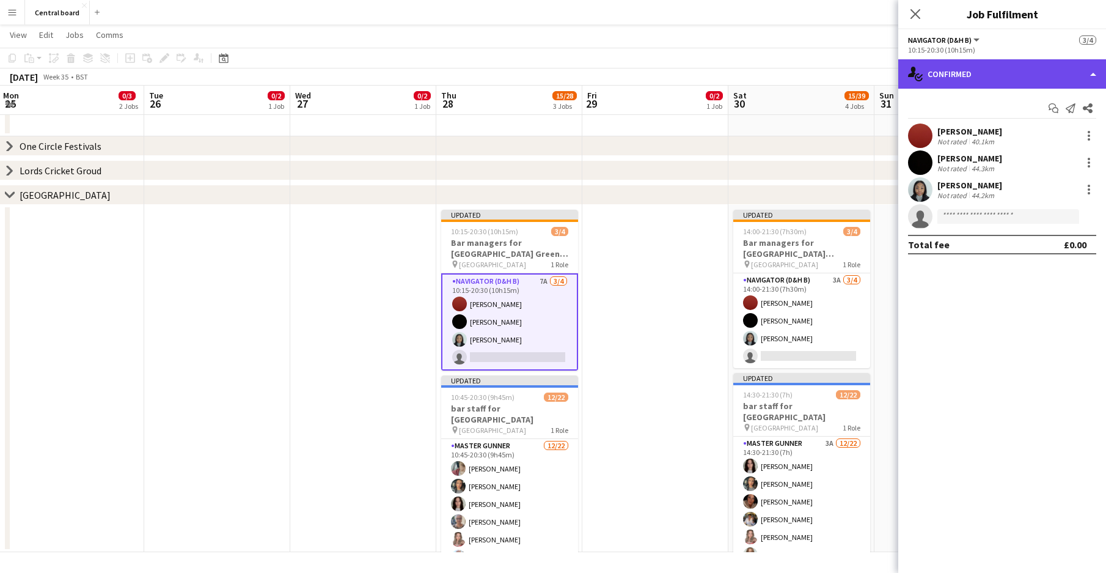
click at [999, 78] on div "single-neutral-actions-check-2 Confirmed" at bounding box center [1002, 73] width 208 height 29
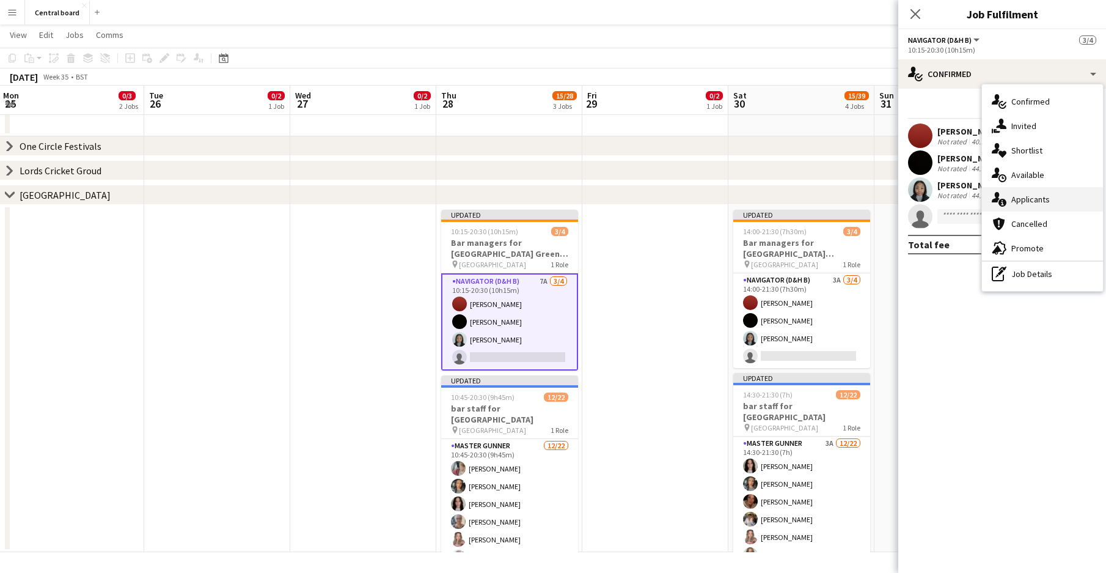
click at [1036, 203] on div "single-neutral-actions-information Applicants" at bounding box center [1042, 199] width 121 height 24
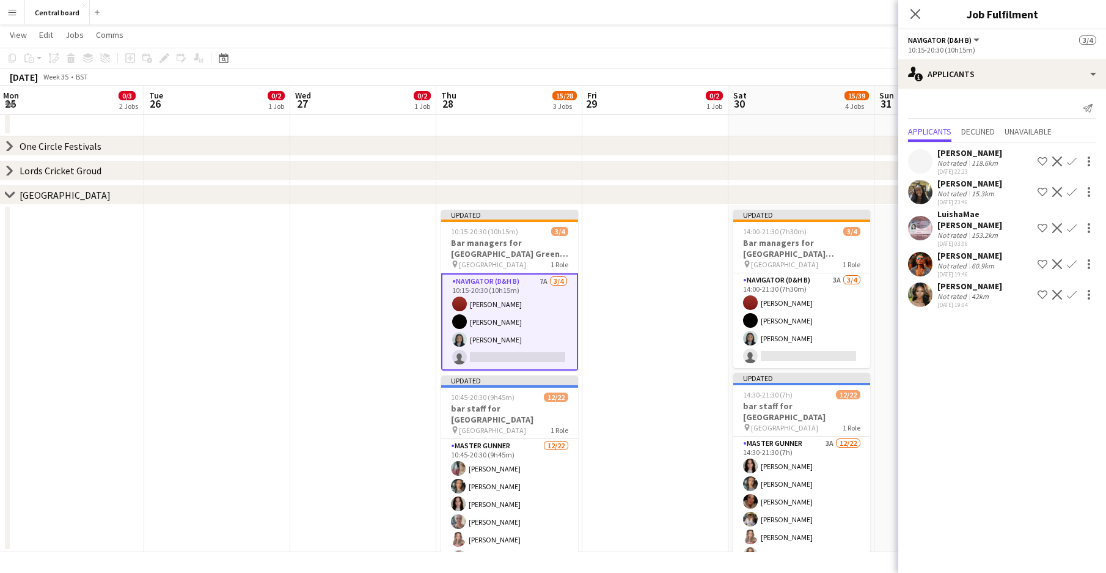
click at [974, 340] on mat-expansion-panel "users2 Applicants Send notification Applicants Declined Unavailable [PERSON_NAM…" at bounding box center [1002, 331] width 208 height 484
click at [915, 13] on icon at bounding box center [915, 14] width 12 height 12
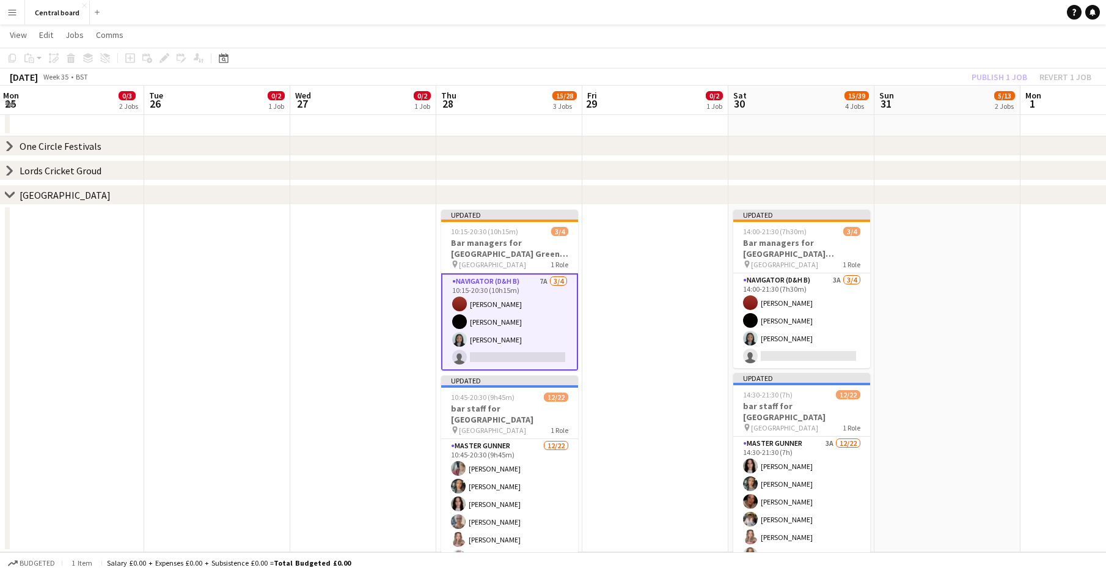
scroll to position [4, 431]
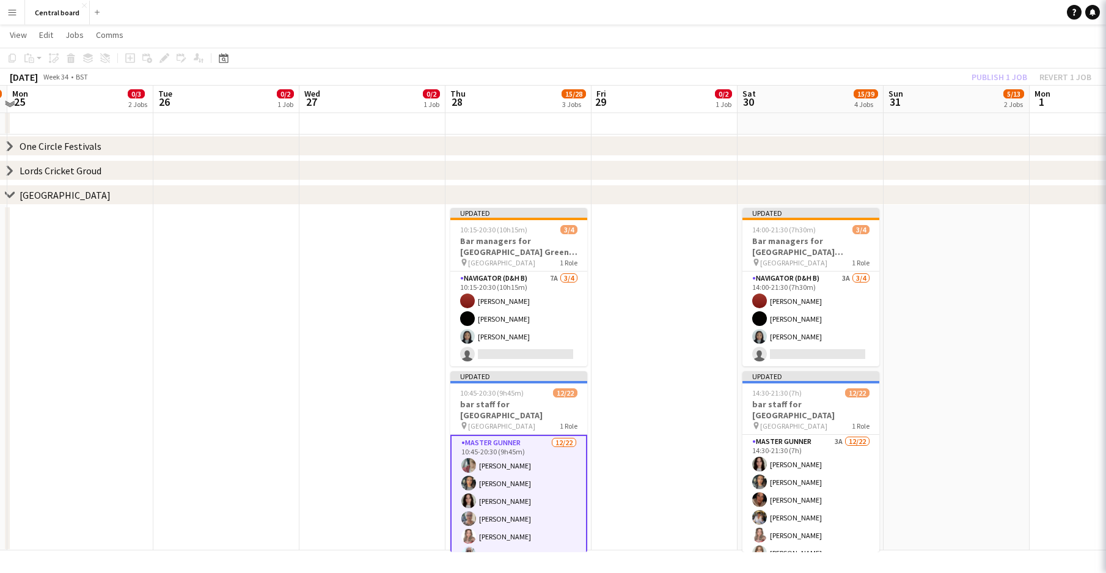
scroll to position [2, 431]
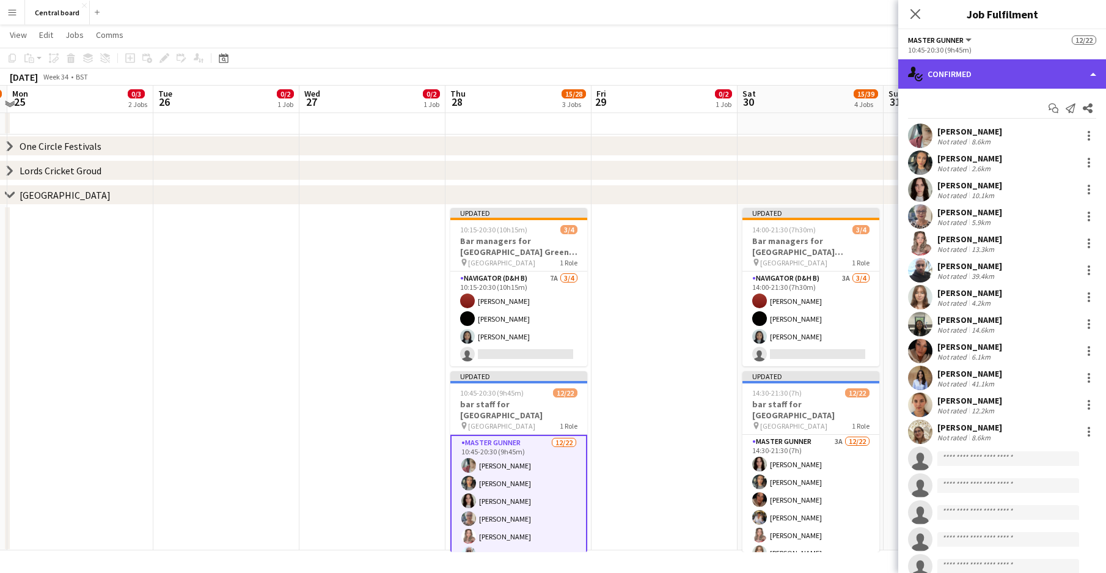
click at [972, 78] on div "single-neutral-actions-check-2 Confirmed" at bounding box center [1002, 73] width 208 height 29
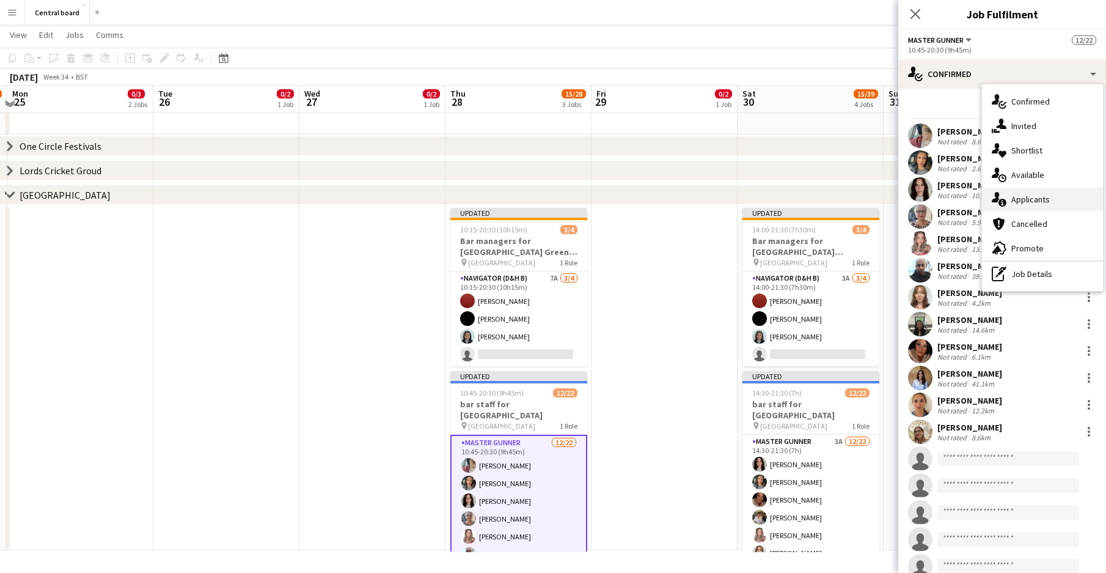
click at [1025, 199] on div "single-neutral-actions-information Applicants" at bounding box center [1042, 199] width 121 height 24
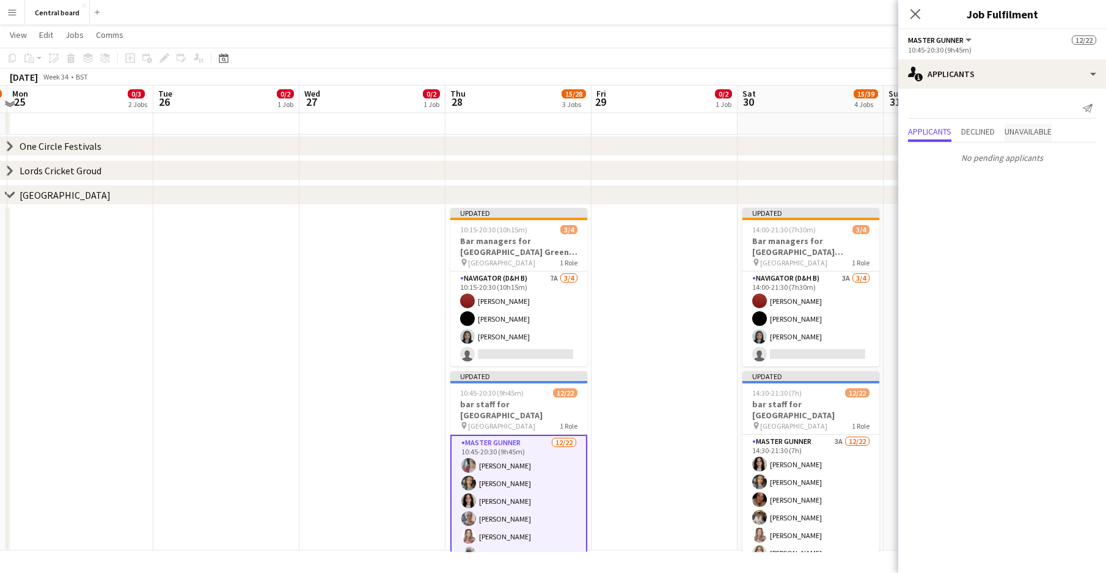
click at [1020, 127] on span "Unavailable" at bounding box center [1028, 131] width 47 height 9
click at [982, 108] on span "Declined" at bounding box center [978, 106] width 34 height 9
click at [931, 100] on span "Applicants" at bounding box center [929, 107] width 43 height 18
click at [915, 15] on icon "Close pop-in" at bounding box center [915, 14] width 12 height 12
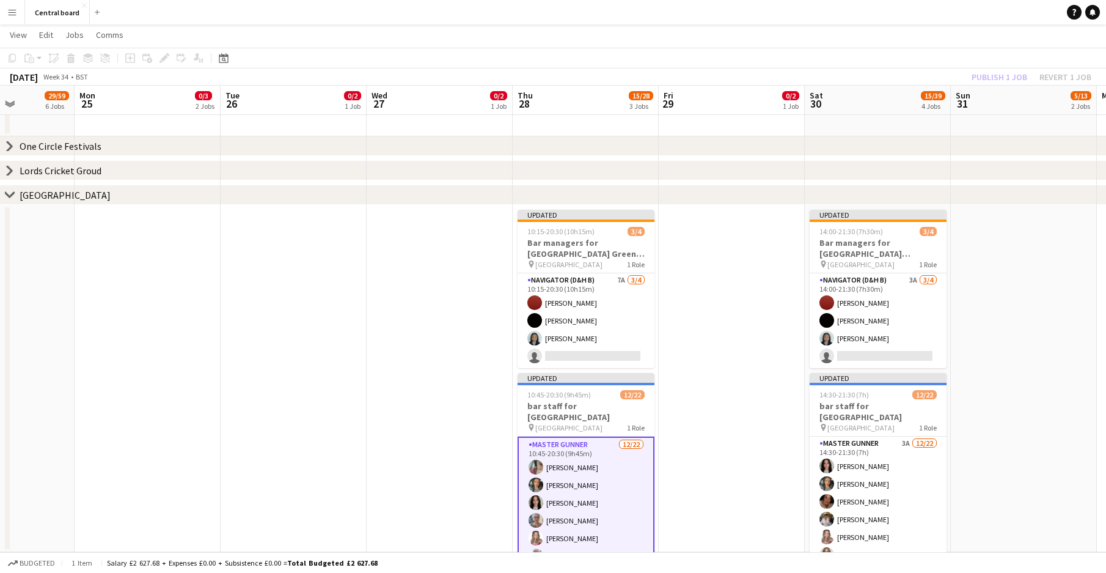
scroll to position [0, 363]
click at [9, 150] on icon at bounding box center [9, 145] width 5 height 9
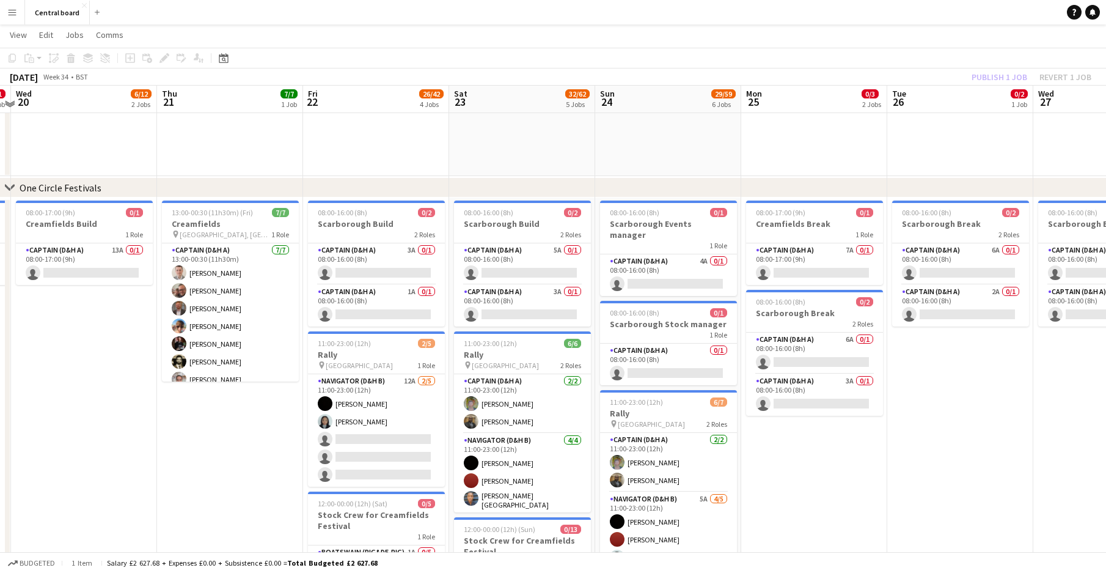
scroll to position [164, 0]
drag, startPoint x: 174, startPoint y: 529, endPoint x: 177, endPoint y: 483, distance: 45.3
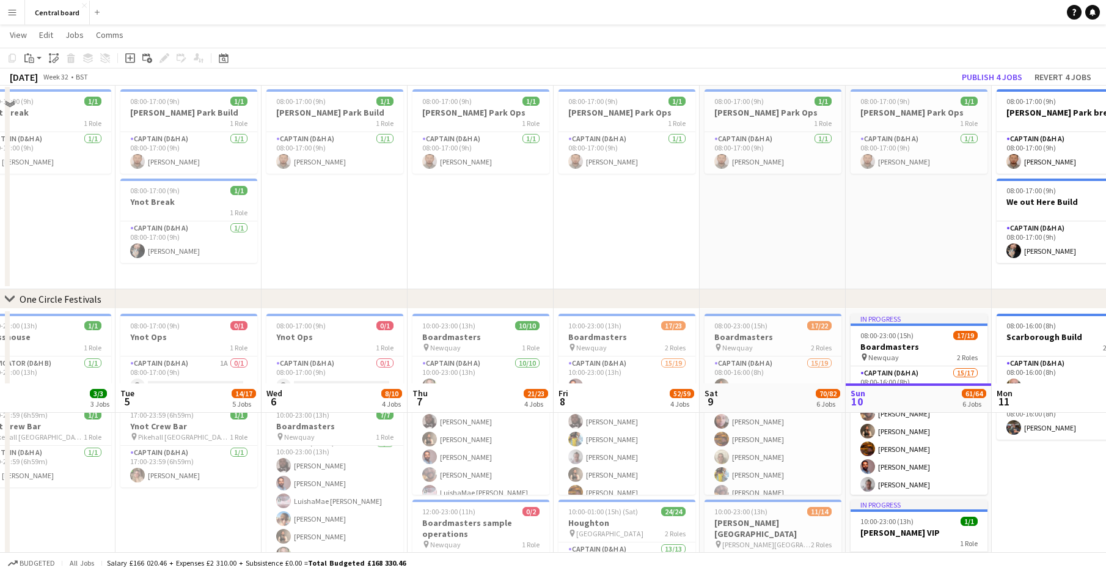
scroll to position [0, 0]
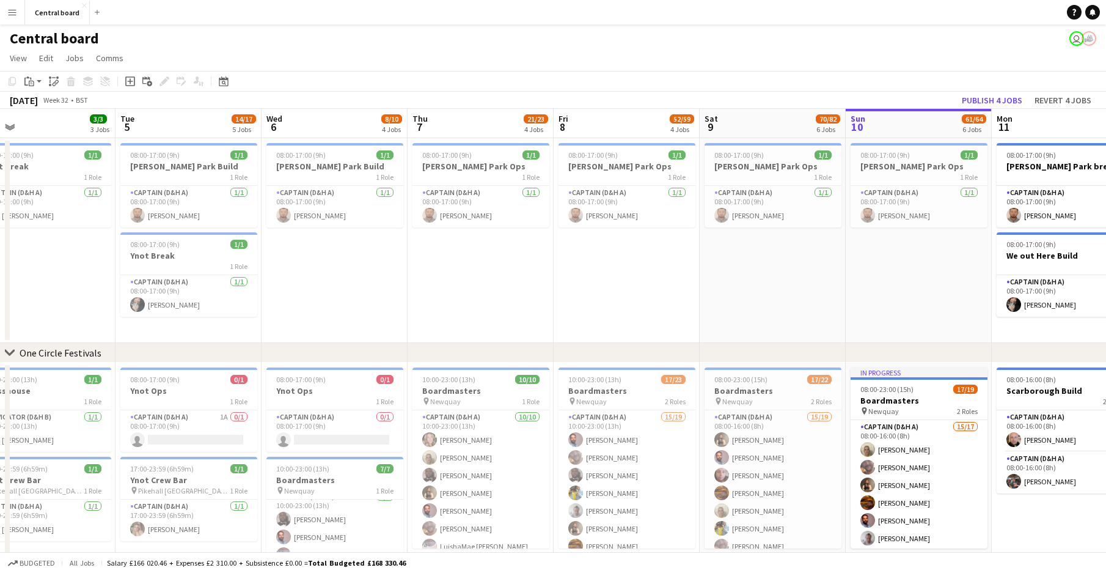
click at [68, 357] on div "One Circle Festivals" at bounding box center [61, 352] width 82 height 12
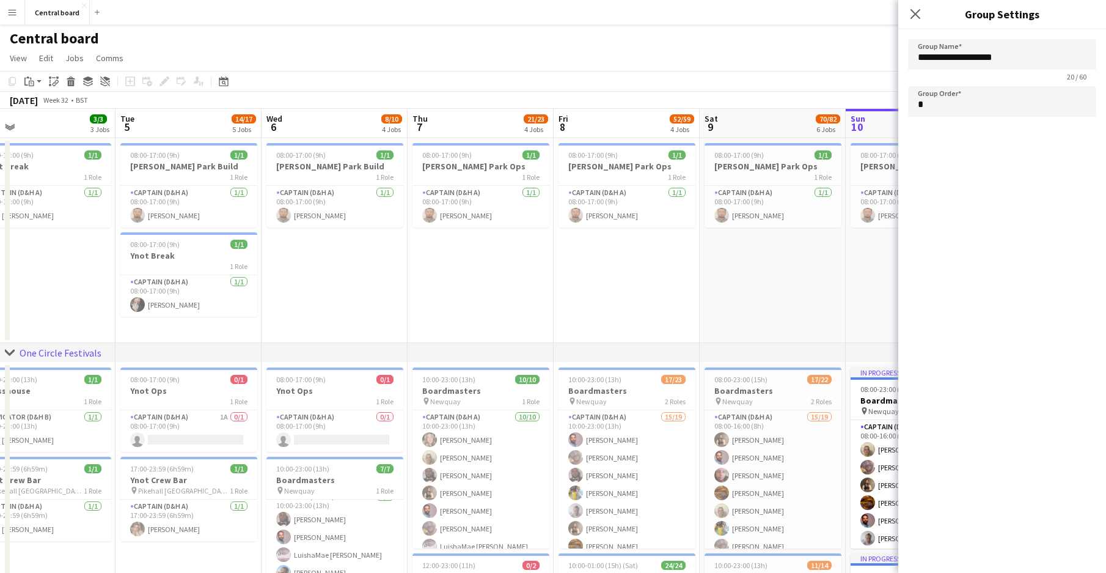
click at [10, 348] on app-icon "chevron-right" at bounding box center [10, 353] width 10 height 10
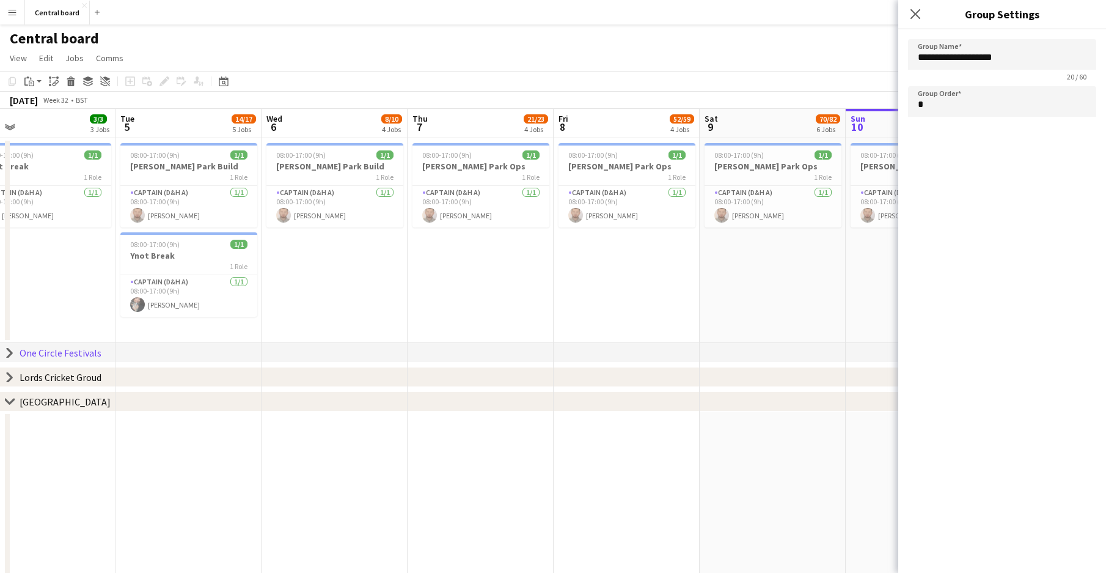
click at [7, 379] on icon "chevron-right" at bounding box center [10, 377] width 10 height 10
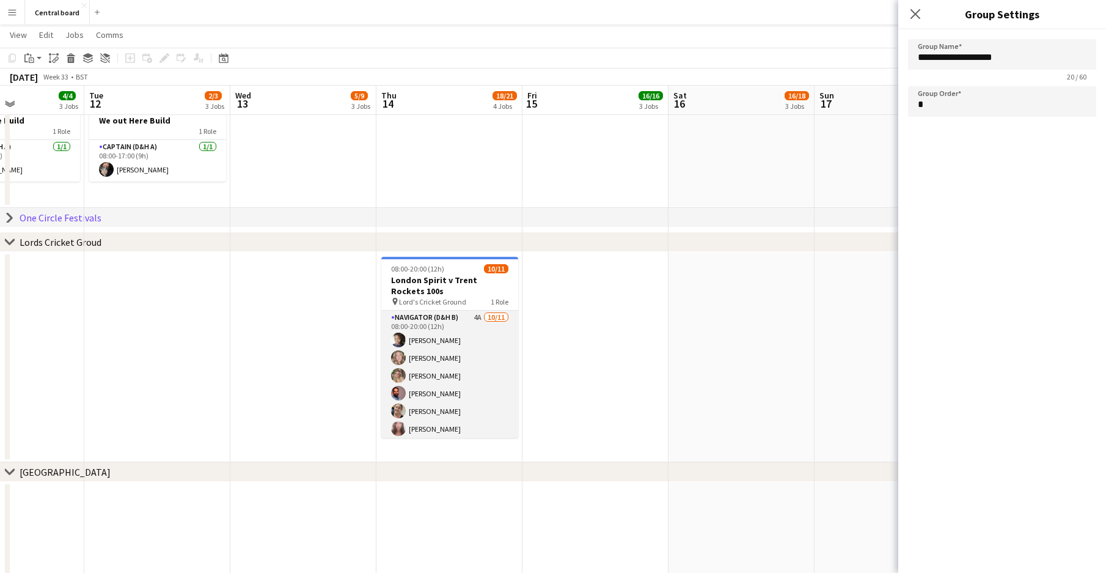
click at [493, 334] on app-card-role "Navigator (D&H B) 4A [DATE] 08:00-20:00 (12h) [PERSON_NAME] [PERSON_NAME] [PERS…" at bounding box center [449, 419] width 137 height 219
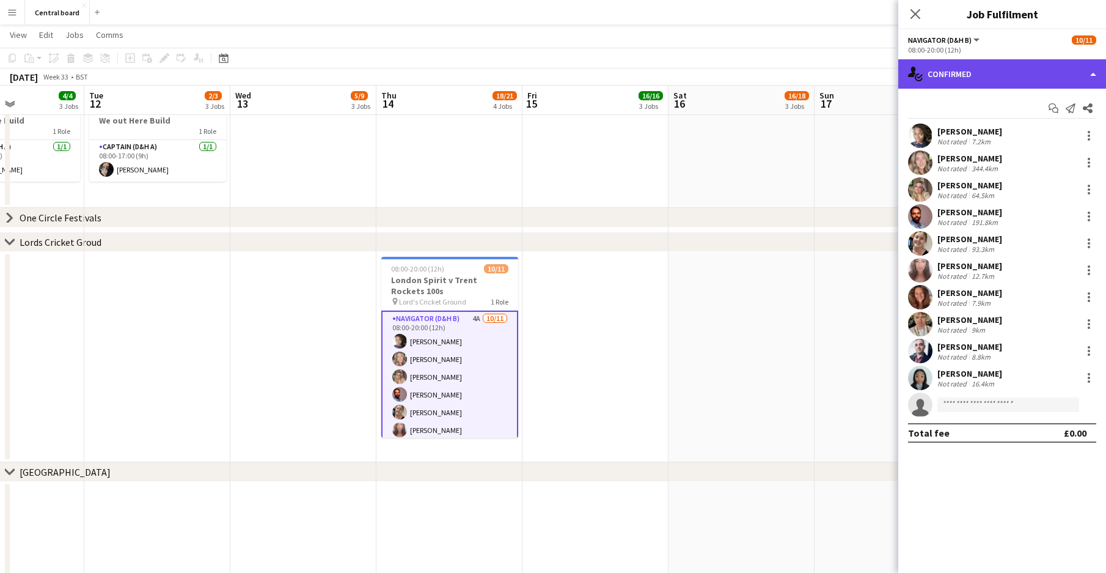
click at [981, 77] on div "single-neutral-actions-check-2 Confirmed" at bounding box center [1002, 73] width 208 height 29
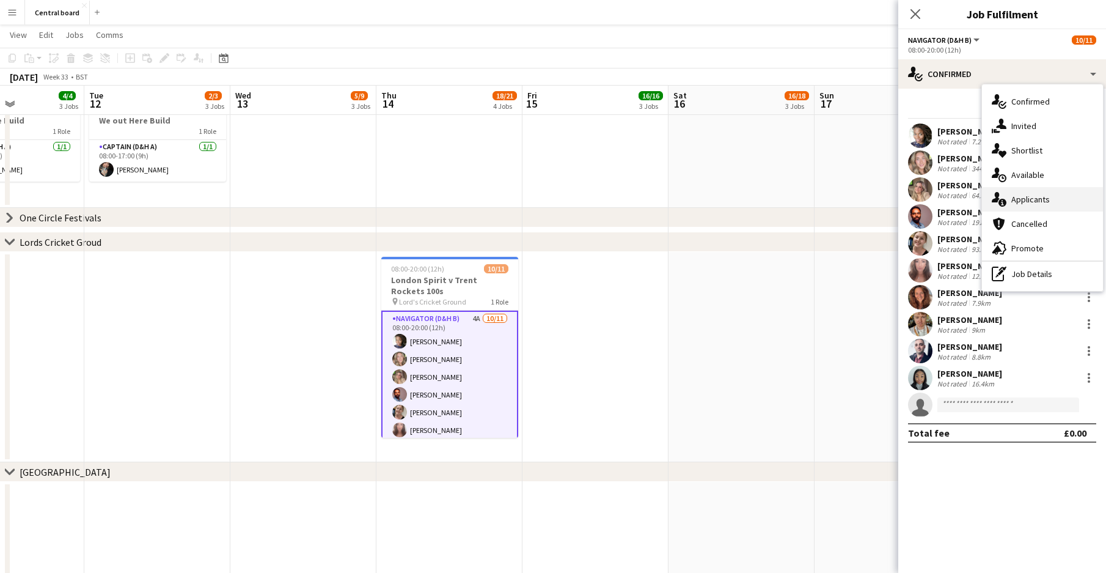
click at [1018, 201] on div "single-neutral-actions-information Applicants" at bounding box center [1042, 199] width 121 height 24
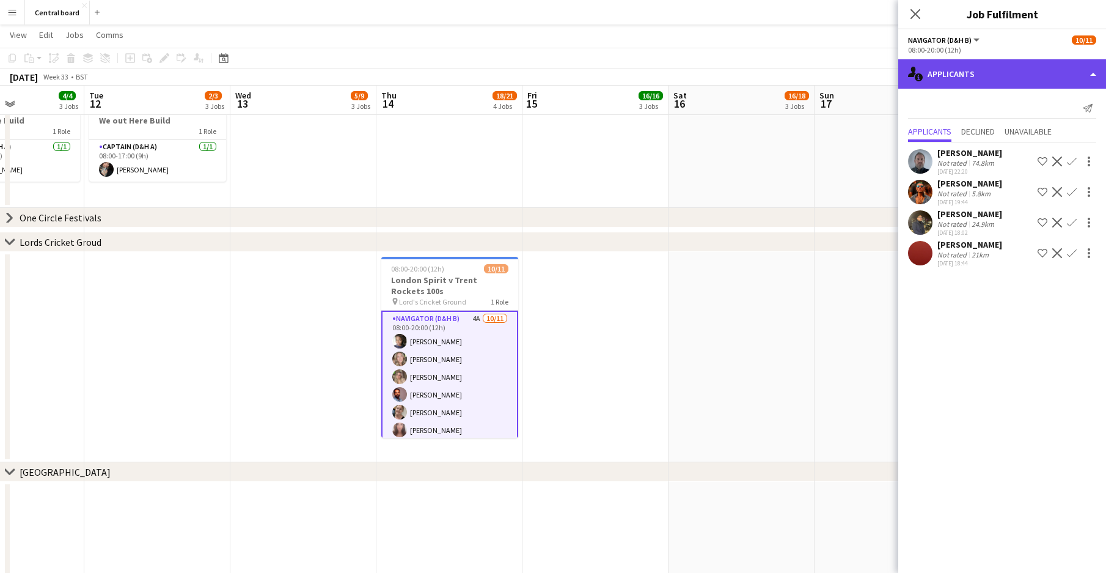
click at [978, 79] on div "single-neutral-actions-information Applicants" at bounding box center [1002, 73] width 208 height 29
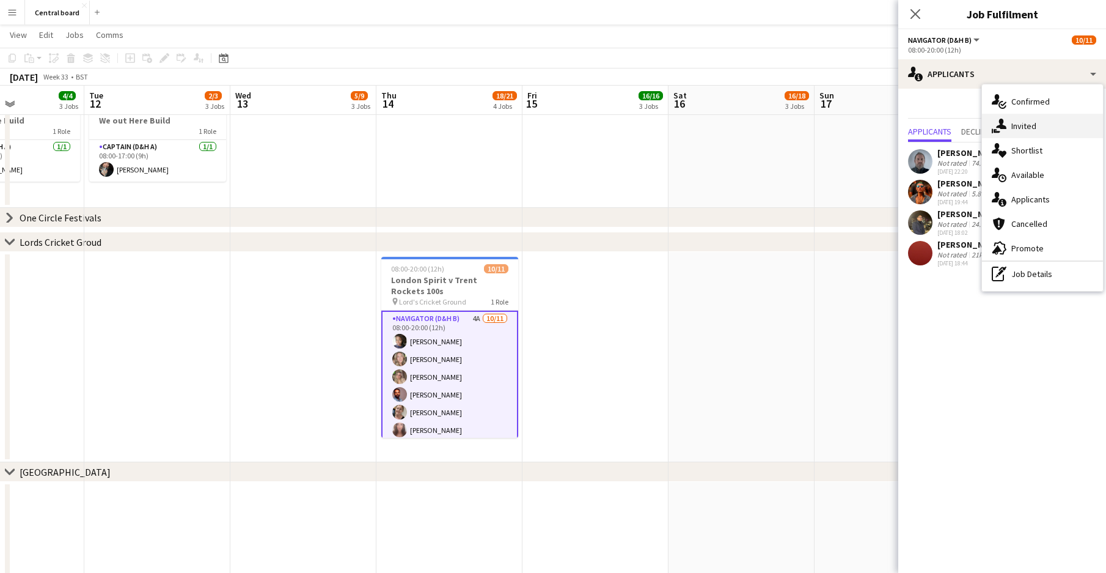
click at [1029, 137] on div "single-neutral-actions-share-1 Invited" at bounding box center [1042, 126] width 121 height 24
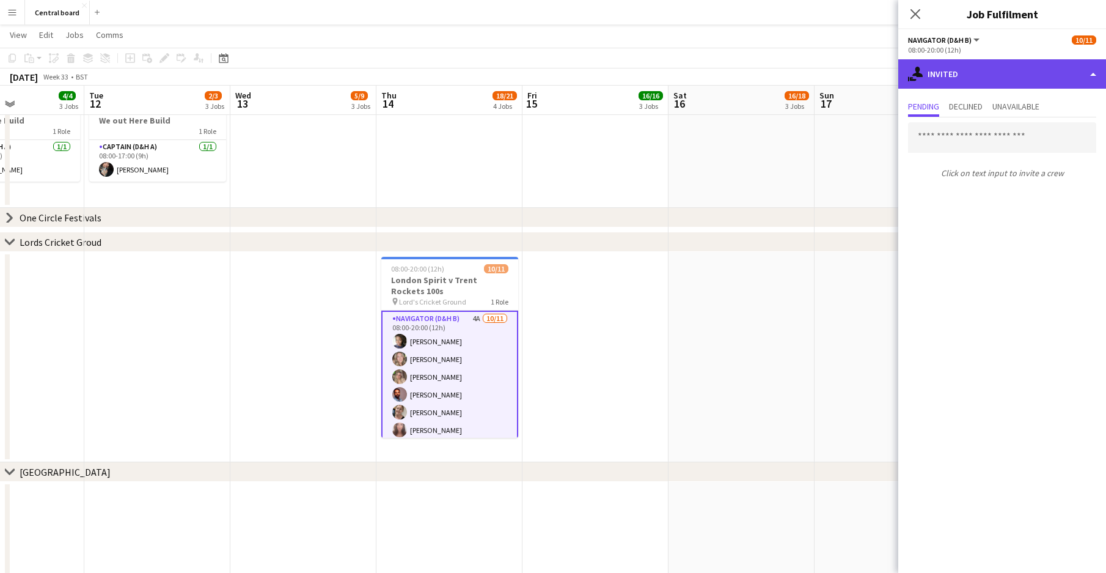
click at [969, 79] on div "single-neutral-actions-share-1 Invited" at bounding box center [1002, 73] width 208 height 29
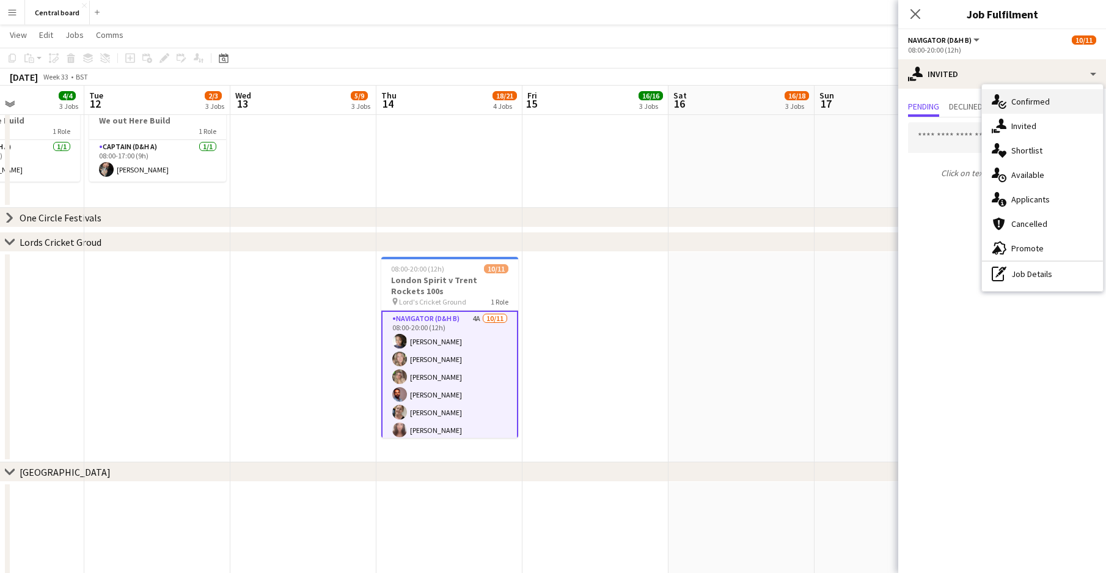
click at [1028, 104] on div "single-neutral-actions-check-2 Confirmed" at bounding box center [1042, 101] width 121 height 24
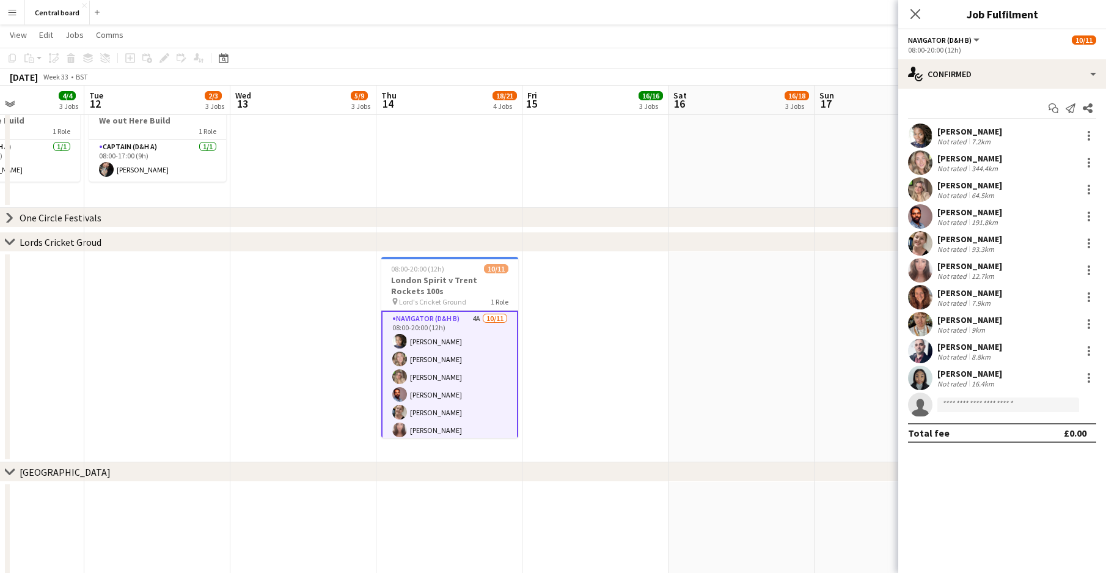
click at [791, 312] on app-date-cell at bounding box center [741, 357] width 146 height 210
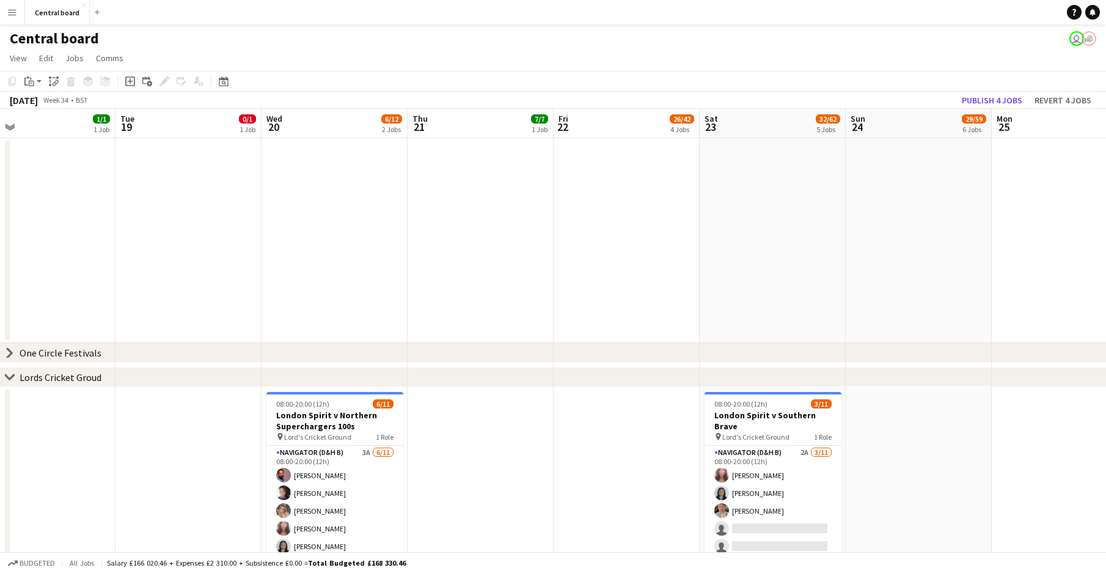
scroll to position [0, 292]
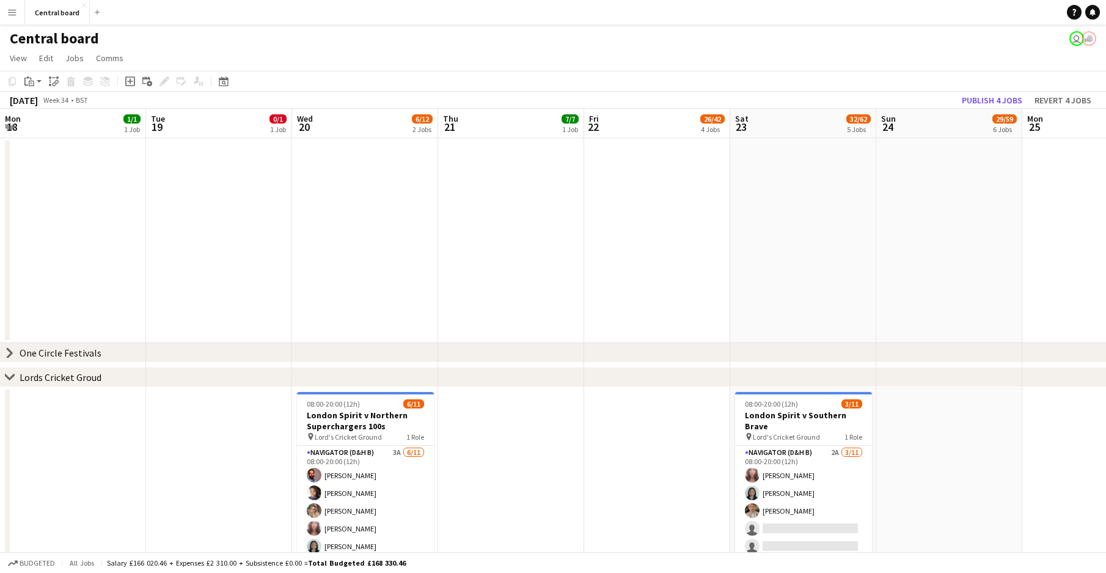
click at [11, 352] on icon at bounding box center [9, 352] width 5 height 9
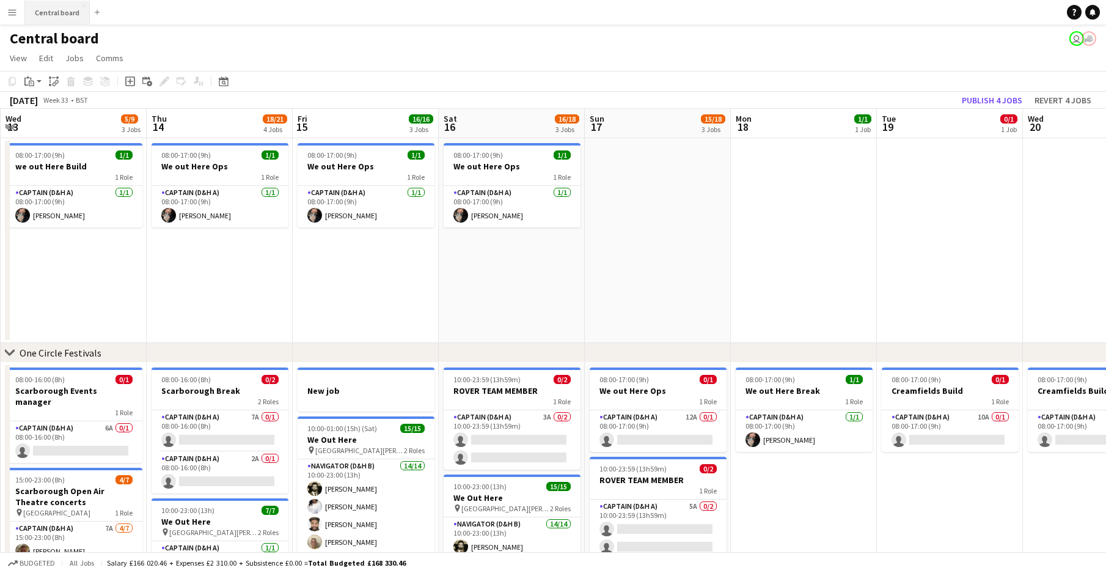
scroll to position [0, 437]
